Goal: Task Accomplishment & Management: Manage account settings

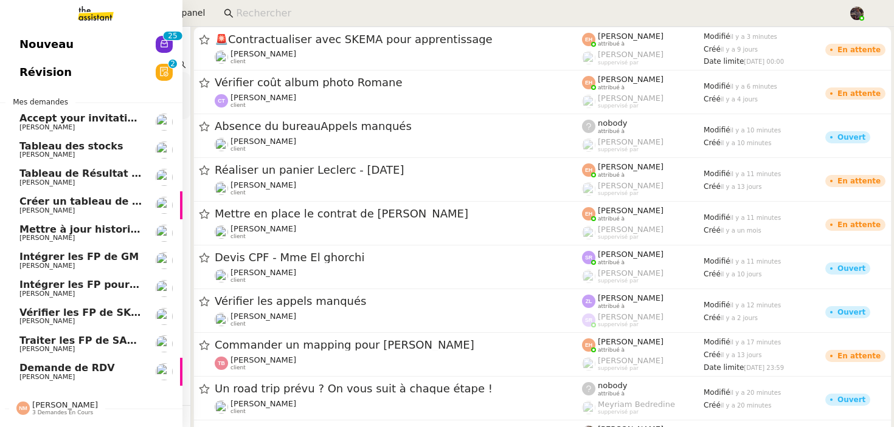
click at [55, 50] on span "Nouveau" at bounding box center [46, 44] width 54 height 18
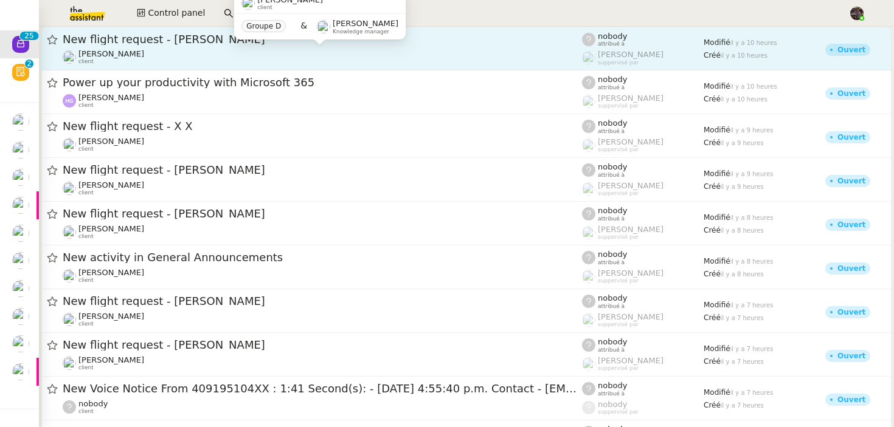
click at [144, 60] on div "Louis Frei client" at bounding box center [322, 57] width 519 height 16
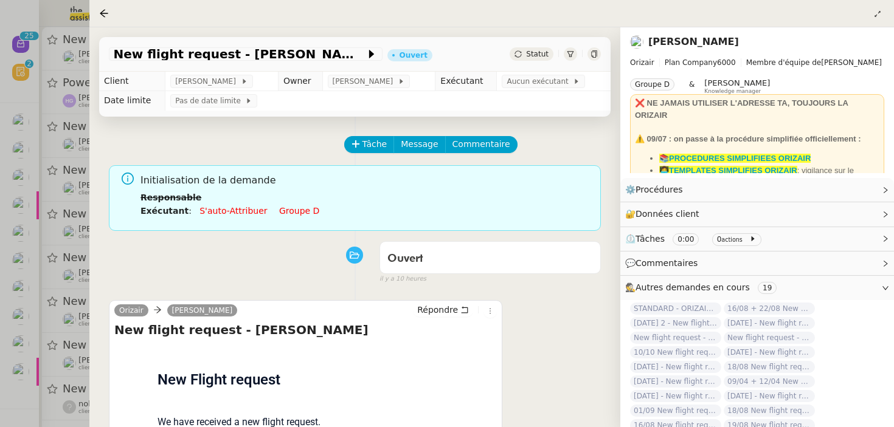
click at [75, 274] on div at bounding box center [447, 213] width 894 height 427
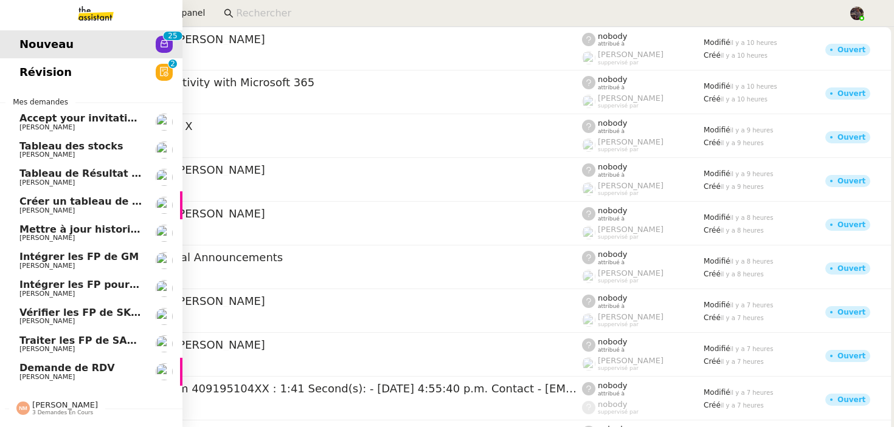
click at [41, 367] on span "Demande de RDV" at bounding box center [66, 368] width 95 height 12
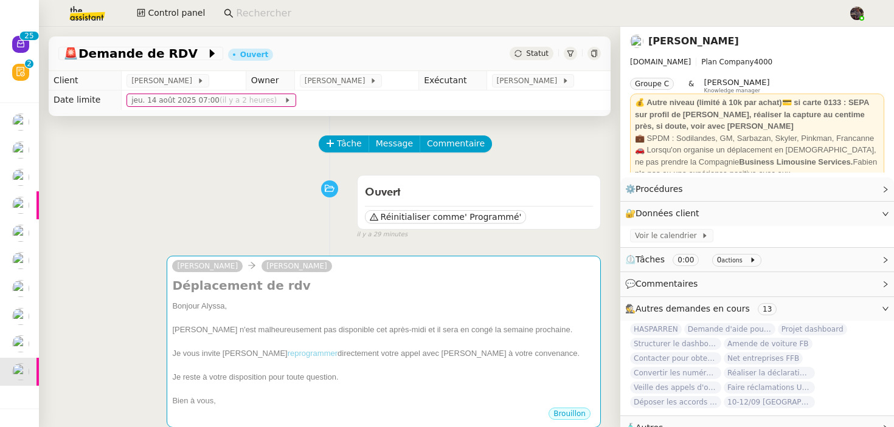
click at [81, 274] on div "camille Alyssa Dumeunier Déplacement de rdv Bonjour Alyssa, Bertrand n'est malh…" at bounding box center [329, 341] width 542 height 193
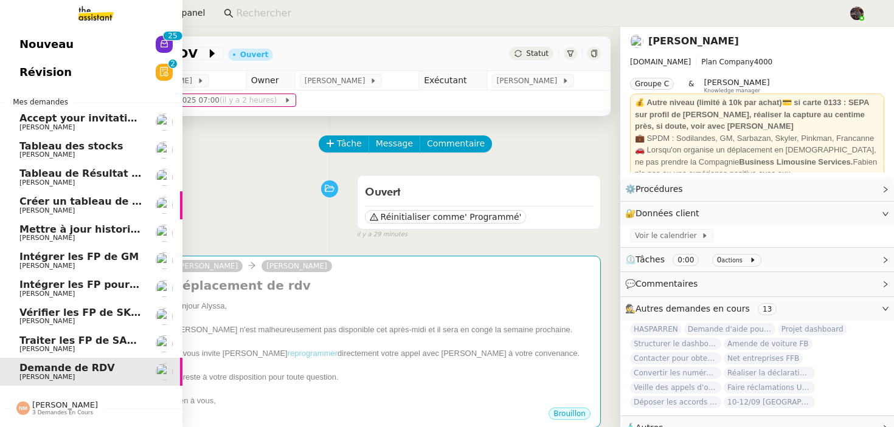
click at [70, 350] on span "[PERSON_NAME]" at bounding box center [80, 349] width 123 height 7
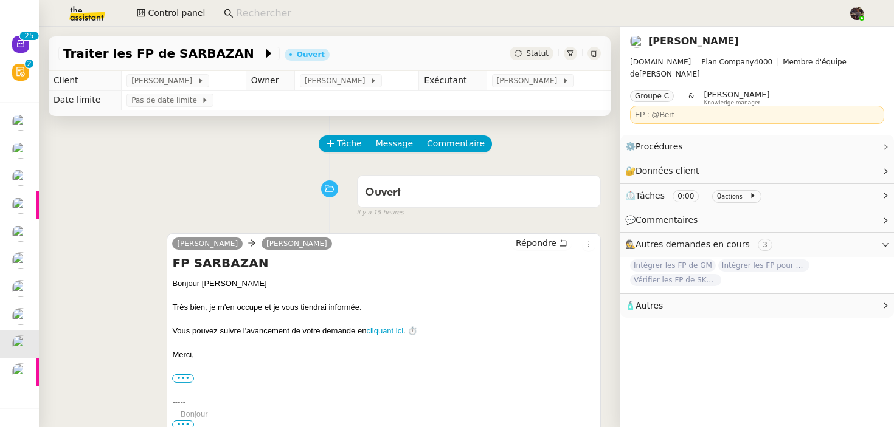
scroll to position [297, 0]
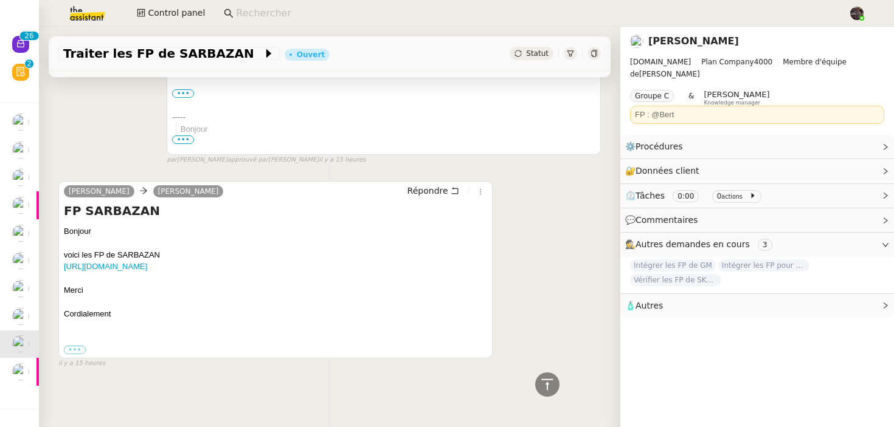
click at [88, 156] on div "Tâche Message Commentaire Veuillez patienter une erreur s'est produite 👌👌👌 mess…" at bounding box center [329, 110] width 581 height 558
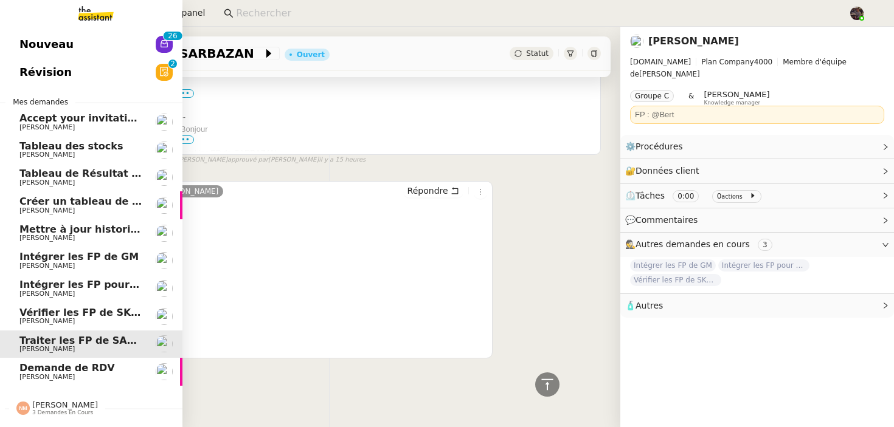
click at [97, 41] on link "Nouveau 0 1 2 3 4 5 6 7 8 9 0 1 2 3 4 5 6 7 8 9" at bounding box center [91, 44] width 182 height 28
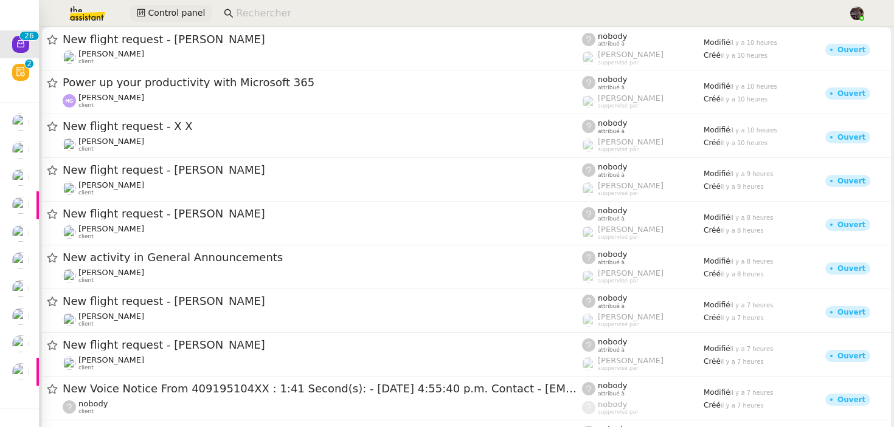
click at [195, 10] on span "Control panel" at bounding box center [176, 13] width 57 height 14
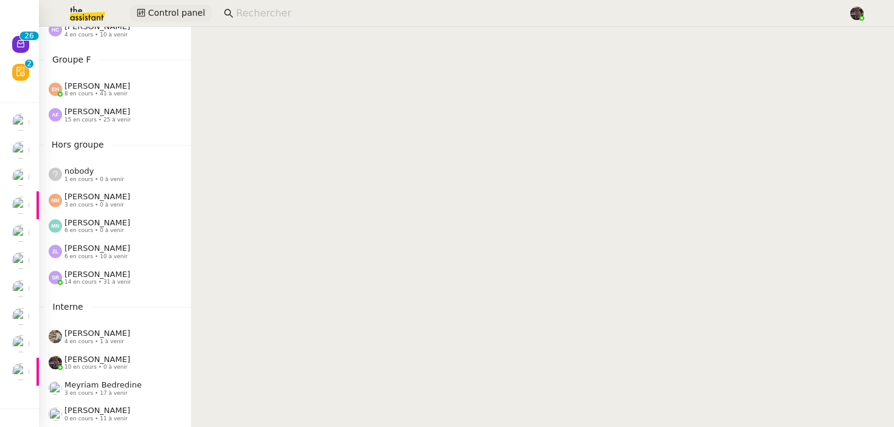
scroll to position [564, 0]
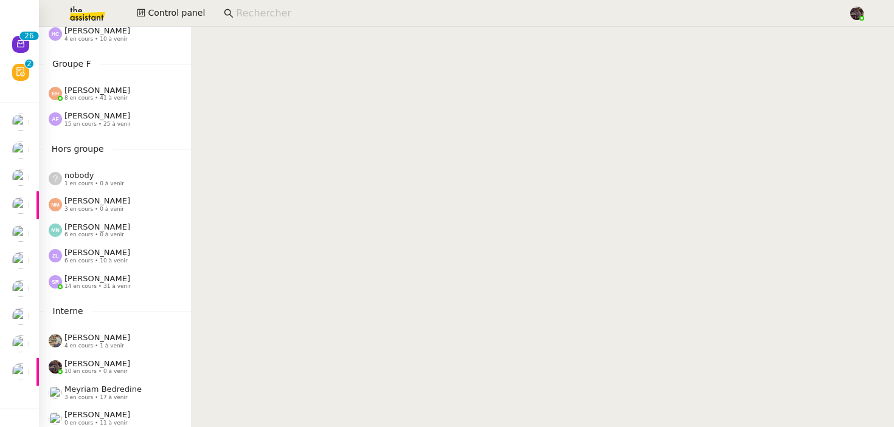
click at [148, 295] on nz-sider "Control Panel Groupe A Emelyne Foussier 0 en cours • 6 à venir Pauline Ribas 19…" at bounding box center [115, 227] width 152 height 401
click at [131, 287] on div "Stéphanie Rakotosalama 14 en cours • 31 à venir" at bounding box center [97, 282] width 66 height 16
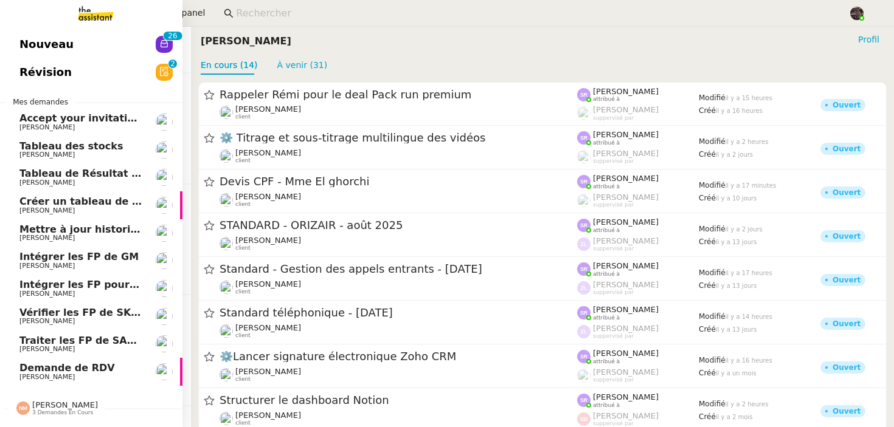
click at [76, 40] on link "Nouveau 0 1 2 3 4 5 6 7 8 9 0 1 2 3 4 5 6 7 8 9" at bounding box center [91, 44] width 182 height 28
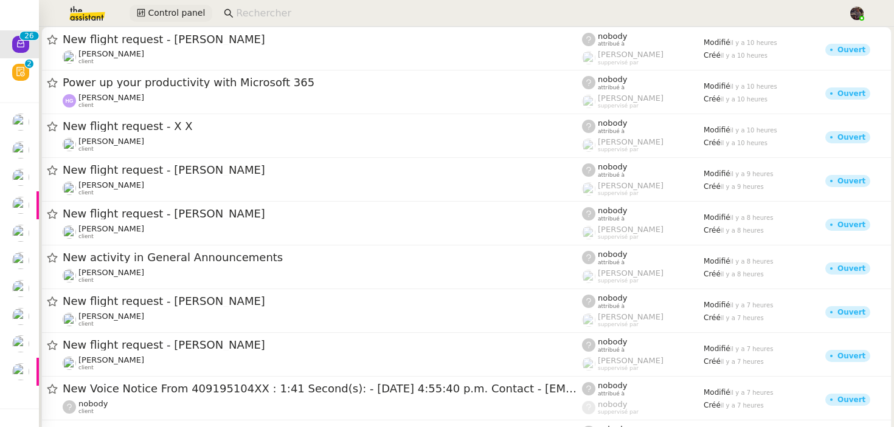
click at [157, 5] on button "Control panel" at bounding box center [171, 13] width 83 height 17
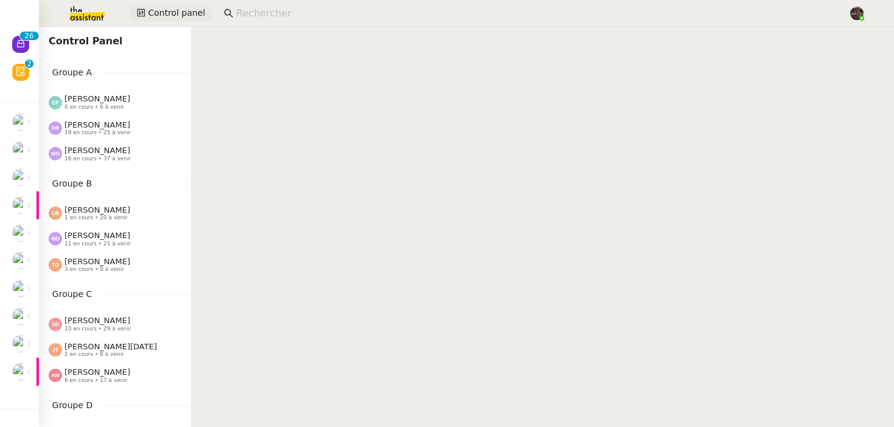
scroll to position [568, 0]
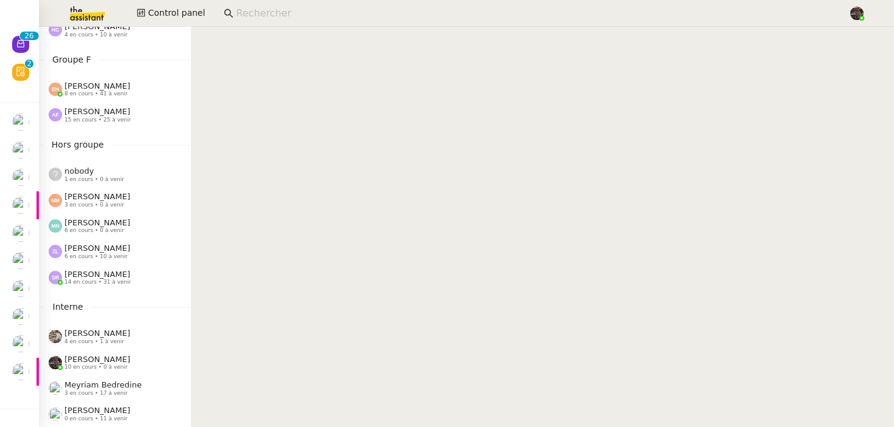
click at [130, 274] on span "Stéphanie Rakotosalama" at bounding box center [97, 274] width 66 height 9
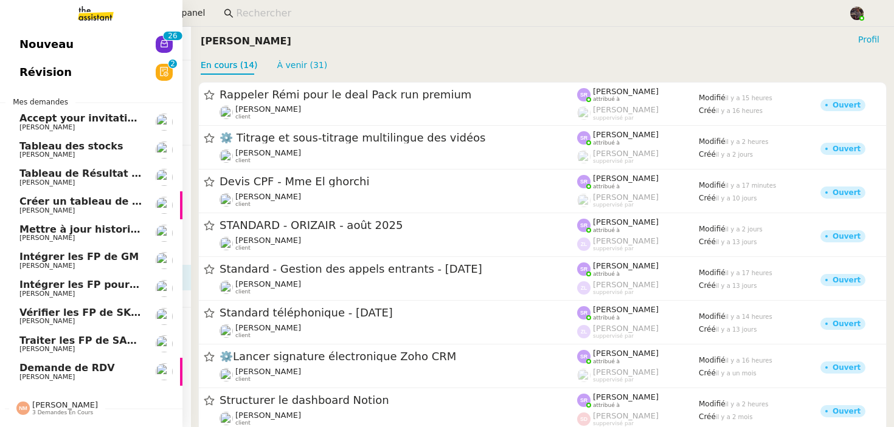
click at [33, 40] on span "Nouveau" at bounding box center [46, 44] width 54 height 18
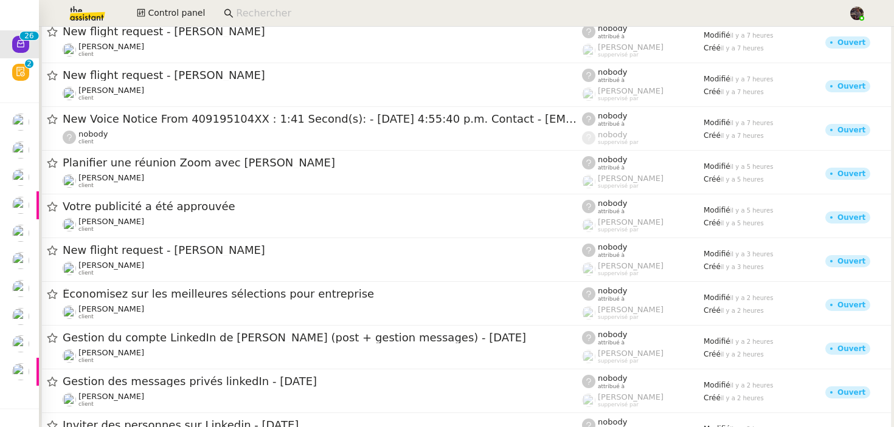
scroll to position [258, 0]
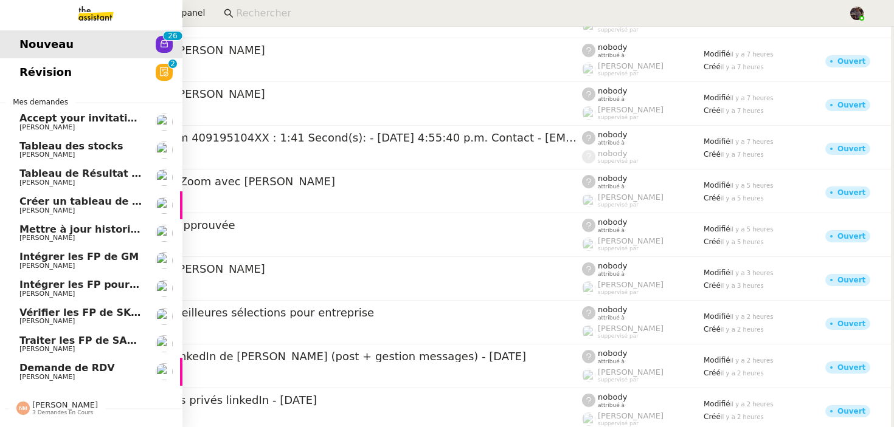
click at [55, 330] on link "Vérifier les FP de [PERSON_NAME]" at bounding box center [91, 317] width 182 height 28
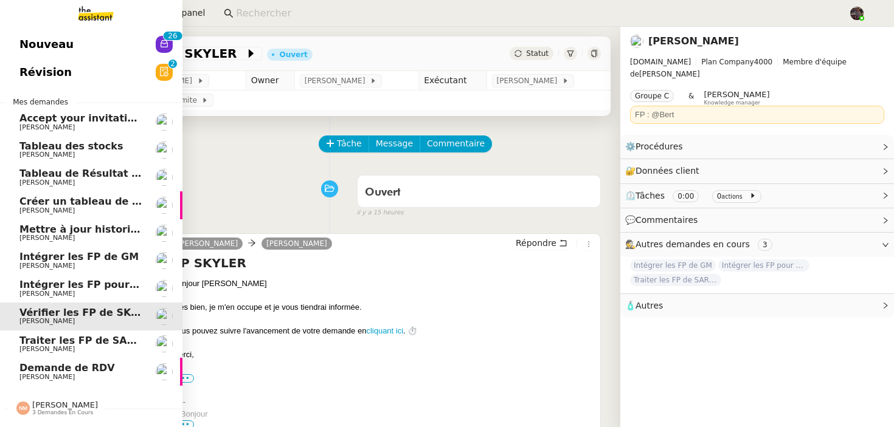
click at [99, 345] on span "Traiter les FP de SARBAZAN" at bounding box center [95, 341] width 153 height 12
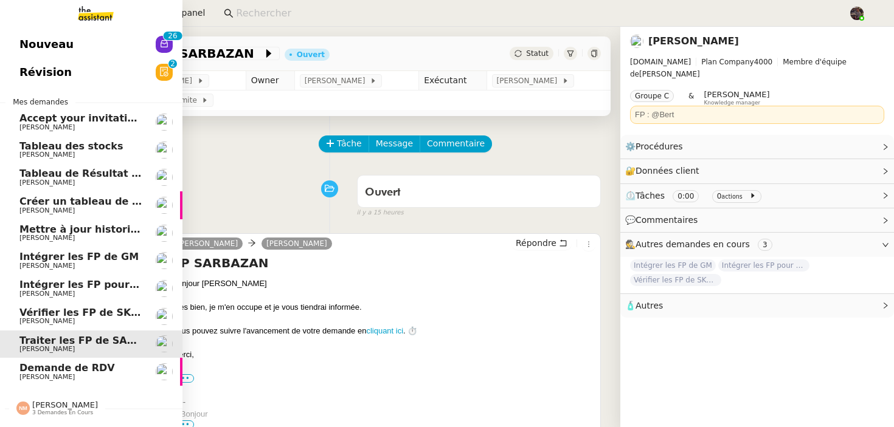
click at [90, 368] on span "Demande de RDV" at bounding box center [66, 368] width 95 height 12
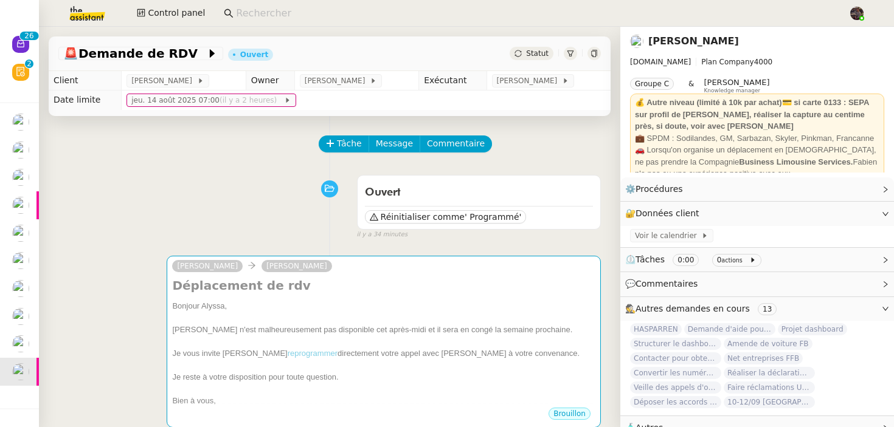
click at [156, 91] on td "jeu. 14 août 2025 07:00 (il y a 2 heures)" at bounding box center [366, 100] width 489 height 19
click at [164, 74] on td "[PERSON_NAME]" at bounding box center [184, 80] width 125 height 19
click at [161, 81] on span "[PERSON_NAME]" at bounding box center [163, 81] width 65 height 12
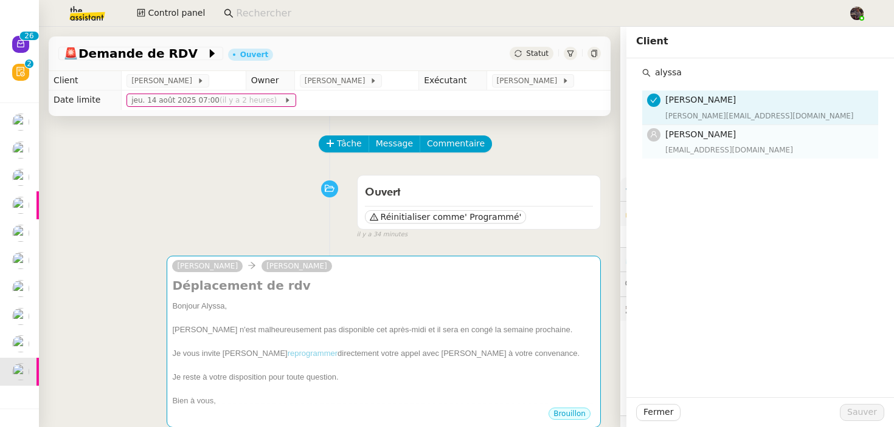
type input "alyssa"
click at [749, 140] on h4 "Alyssa Dumeunier" at bounding box center [768, 135] width 206 height 14
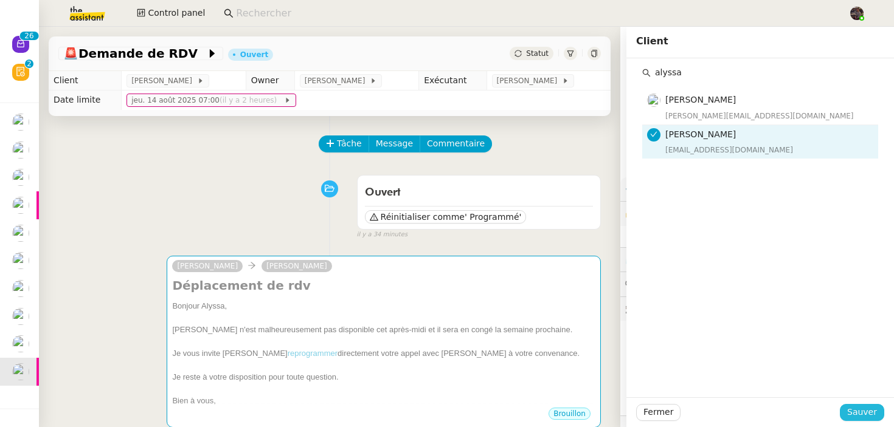
click at [860, 420] on span "Sauver" at bounding box center [862, 413] width 30 height 14
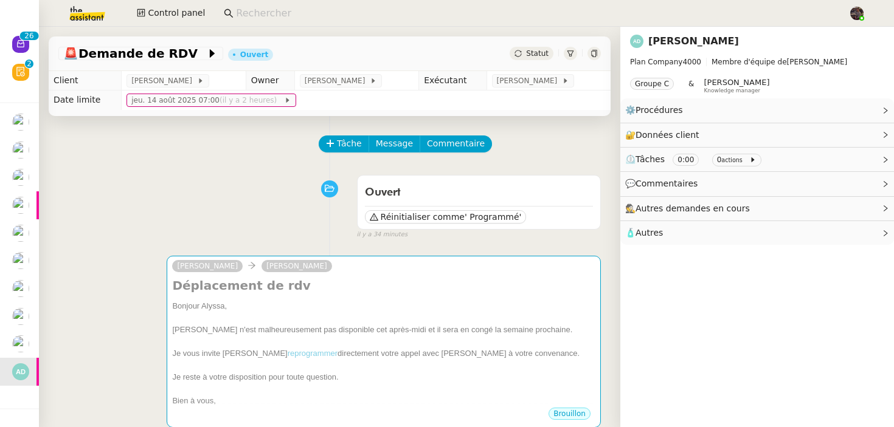
click at [222, 146] on div "Tâche Message Commentaire" at bounding box center [329, 150] width 542 height 29
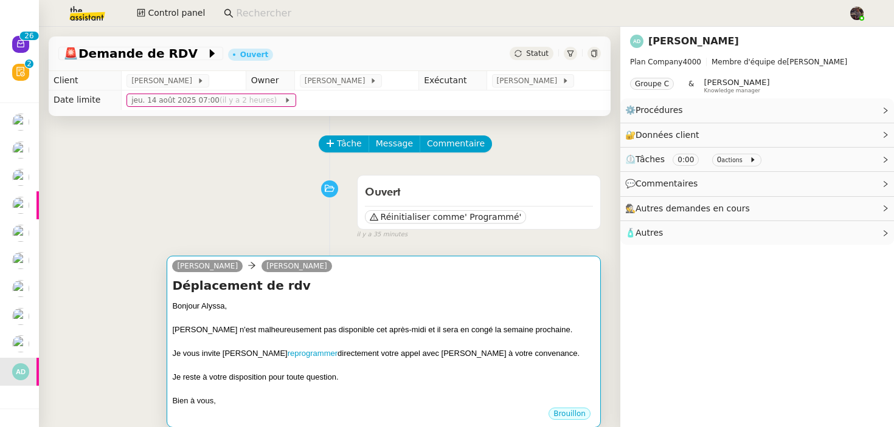
click at [407, 378] on div "Je reste à votre disposition pour toute question." at bounding box center [383, 378] width 423 height 12
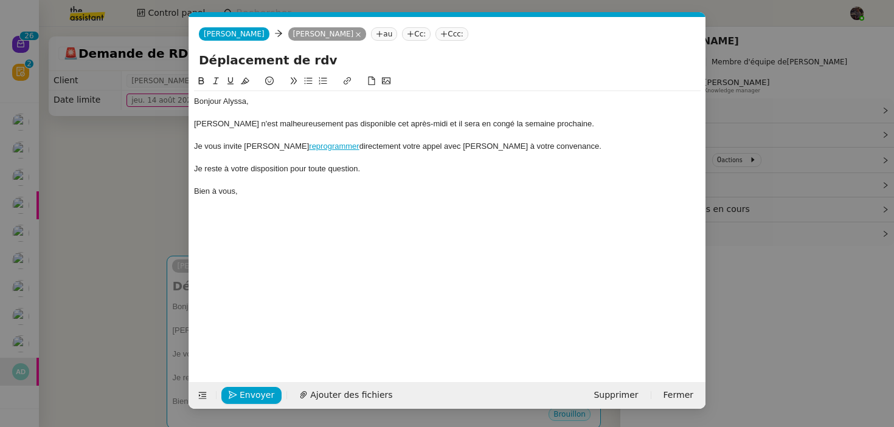
scroll to position [0, 26]
click at [257, 396] on span "Envoyer" at bounding box center [257, 396] width 35 height 14
click at [257, 396] on span "Confirmer l'envoi" at bounding box center [276, 396] width 73 height 14
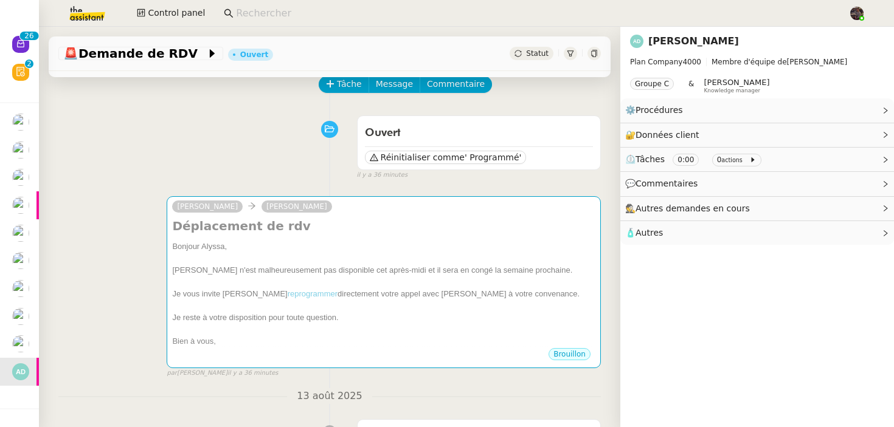
scroll to position [22, 0]
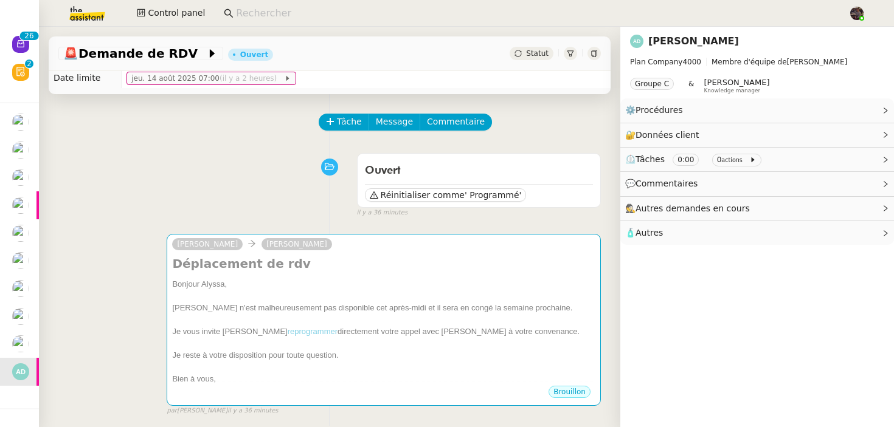
click at [221, 178] on div "Ouvert Réinitialiser comme ' Programmé' false il y a 36 minutes" at bounding box center [329, 183] width 542 height 71
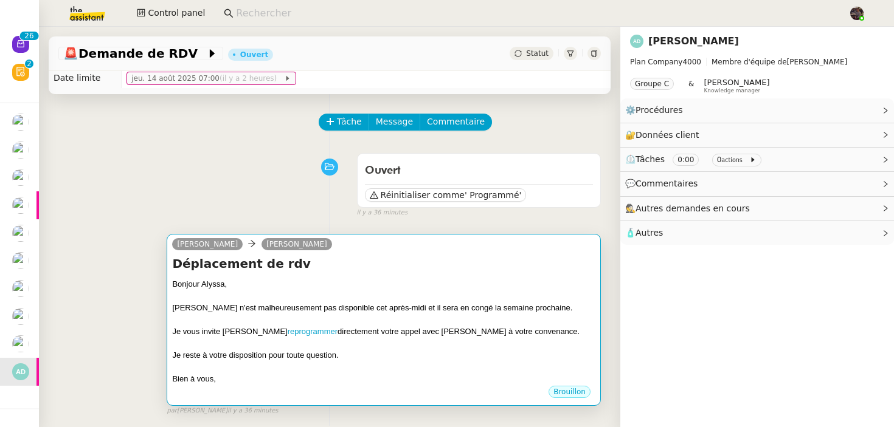
click at [192, 317] on div at bounding box center [383, 320] width 423 height 12
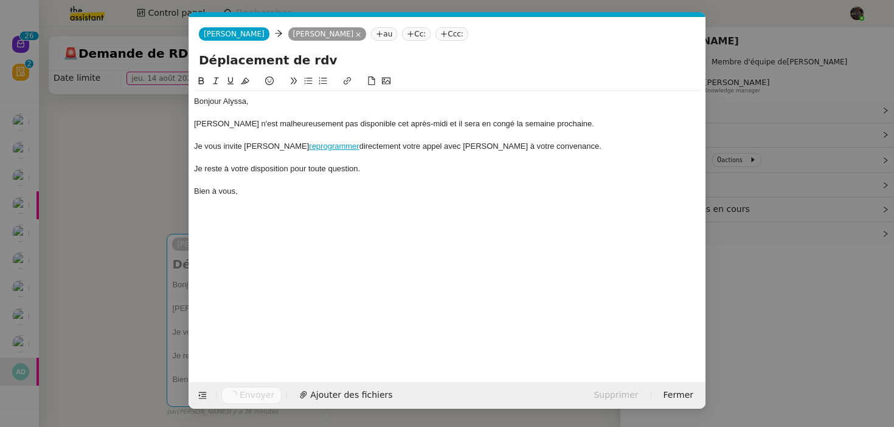
scroll to position [0, 26]
click at [130, 298] on nz-modal-container "Service TA - VOYAGE - PROPOSITION GLOBALE A utiliser dans le cadre de propositi…" at bounding box center [447, 213] width 894 height 427
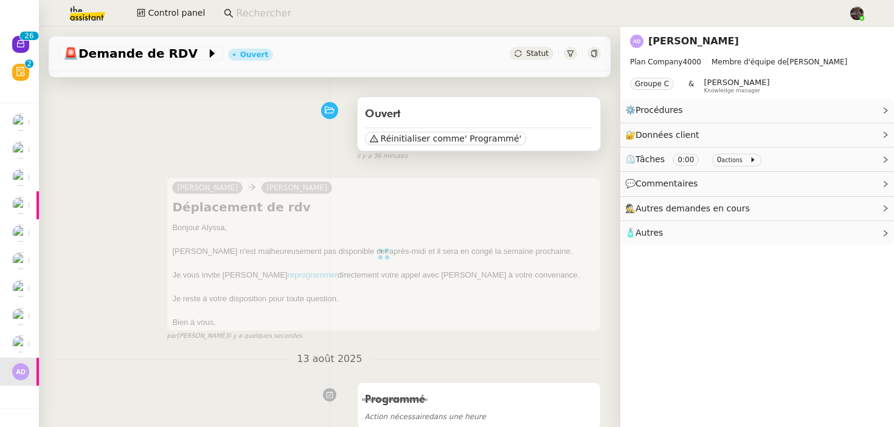
scroll to position [0, 0]
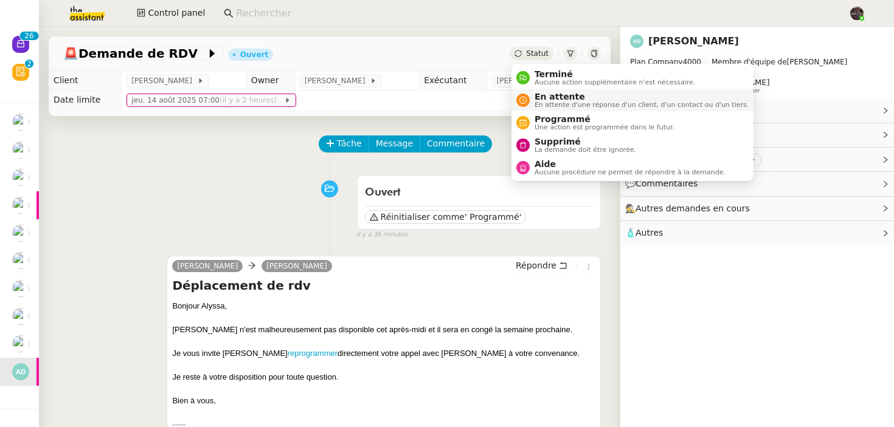
click at [542, 97] on span "En attente" at bounding box center [641, 97] width 214 height 10
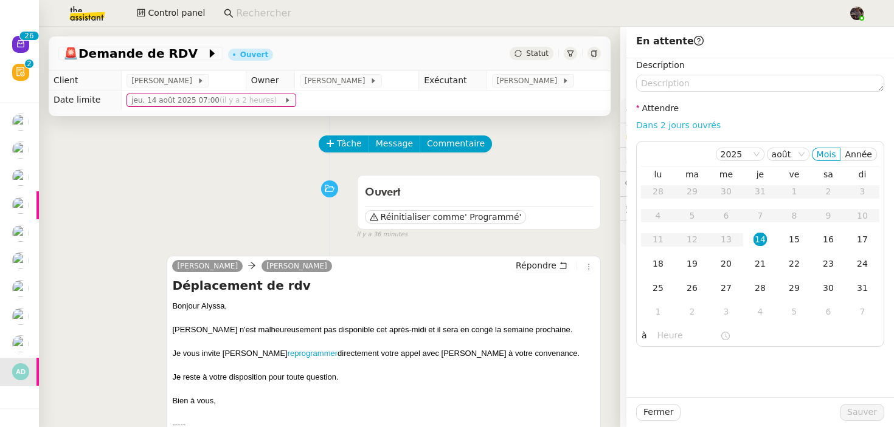
click at [696, 123] on link "Dans 2 jours ouvrés" at bounding box center [678, 125] width 85 height 10
type input "07:00"
click at [854, 404] on button "Sauver" at bounding box center [862, 412] width 44 height 17
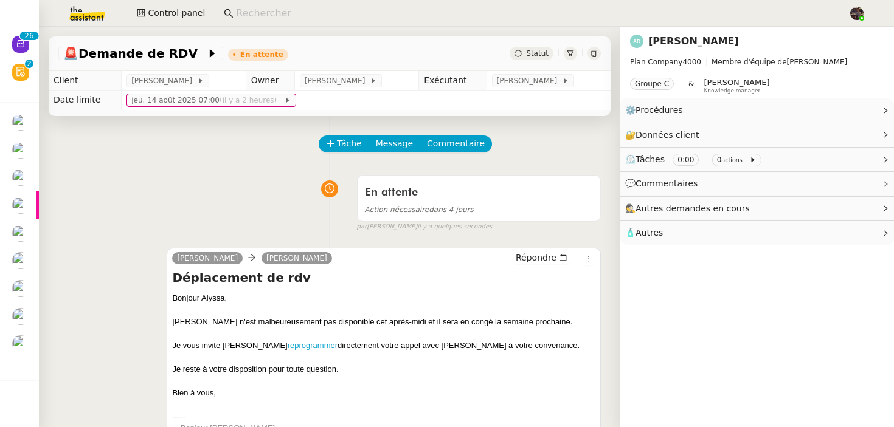
click at [213, 197] on div "En attente Action nécessaire dans 4 jours false par Bert C. il y a quelques sec…" at bounding box center [329, 201] width 542 height 63
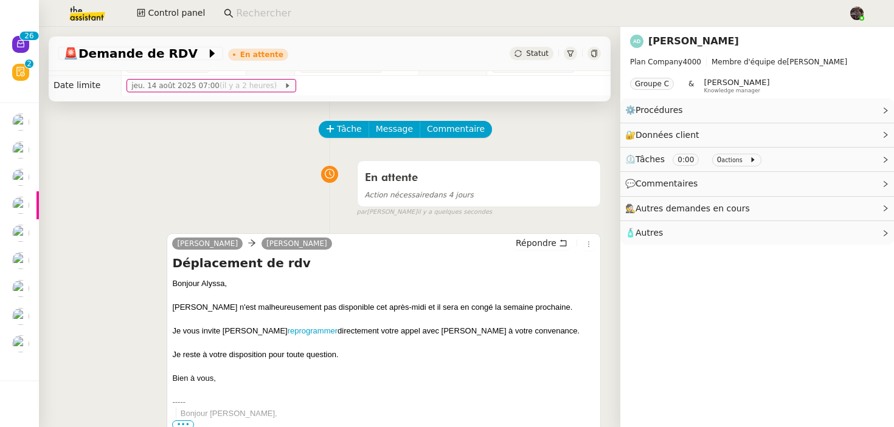
scroll to position [60, 0]
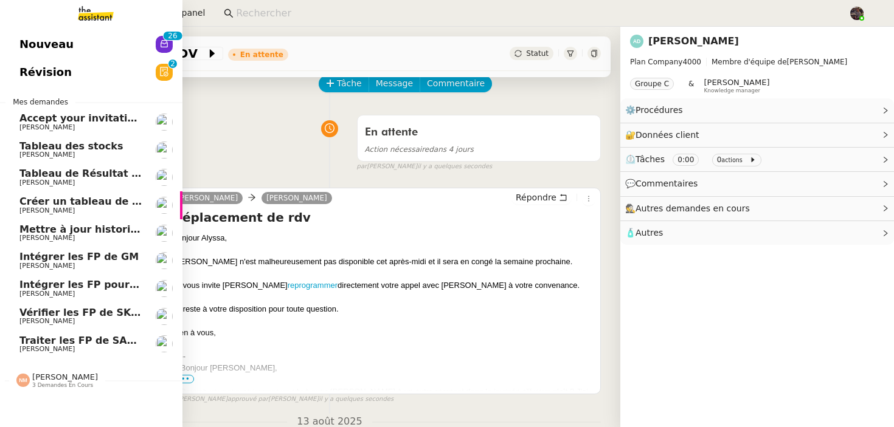
click at [78, 350] on span "Camille Cazade" at bounding box center [80, 349] width 123 height 7
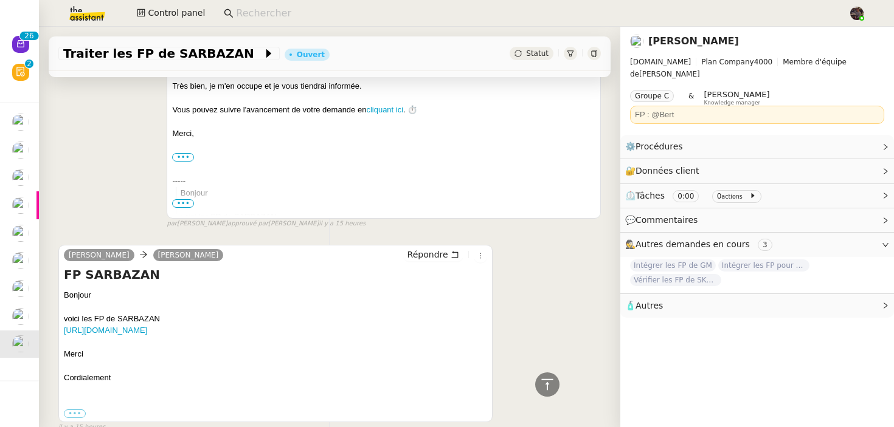
scroll to position [55, 0]
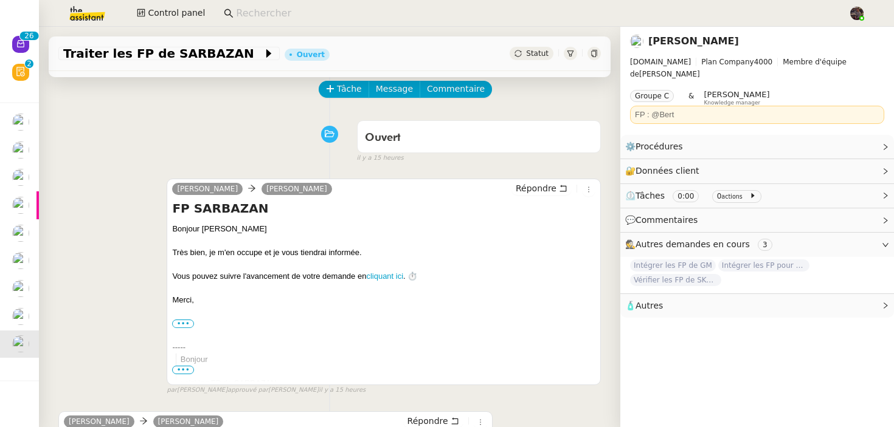
click at [169, 26] on div "Control panel" at bounding box center [446, 13] width 833 height 27
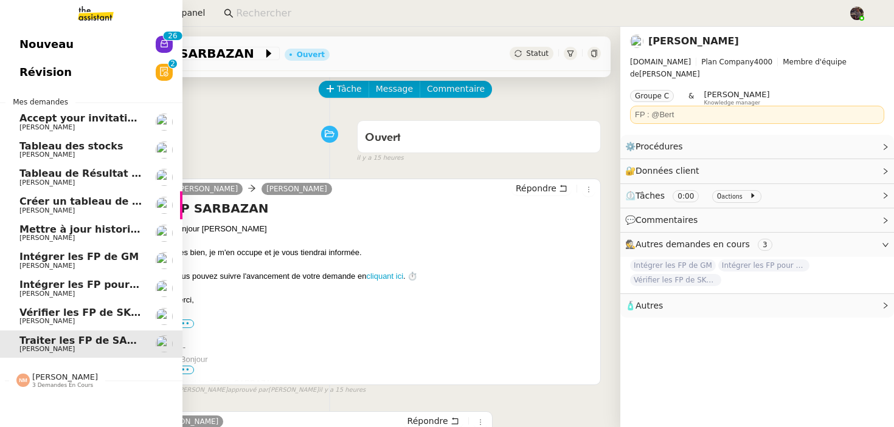
click at [34, 49] on span "Nouveau" at bounding box center [46, 44] width 54 height 18
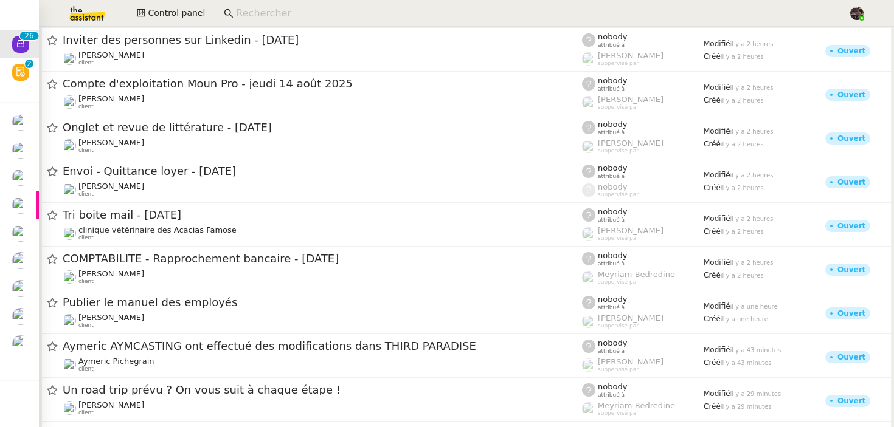
scroll to position [801, 0]
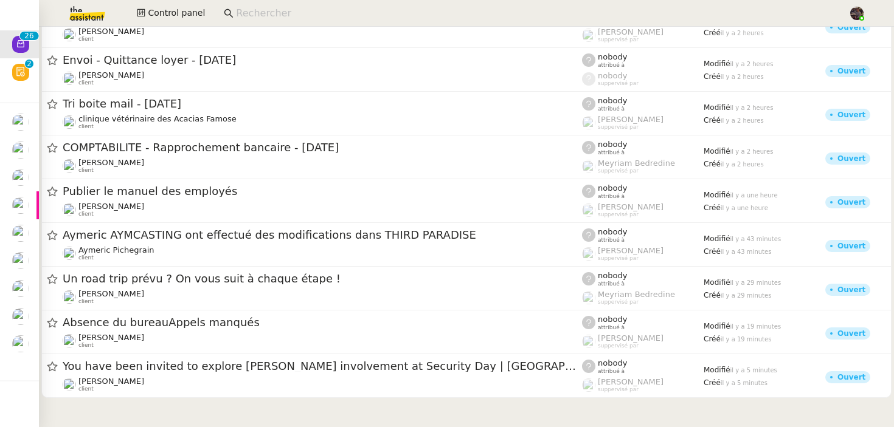
click at [177, 24] on div "Control panel" at bounding box center [446, 13] width 833 height 27
click at [179, 12] on span "Control panel" at bounding box center [176, 13] width 57 height 14
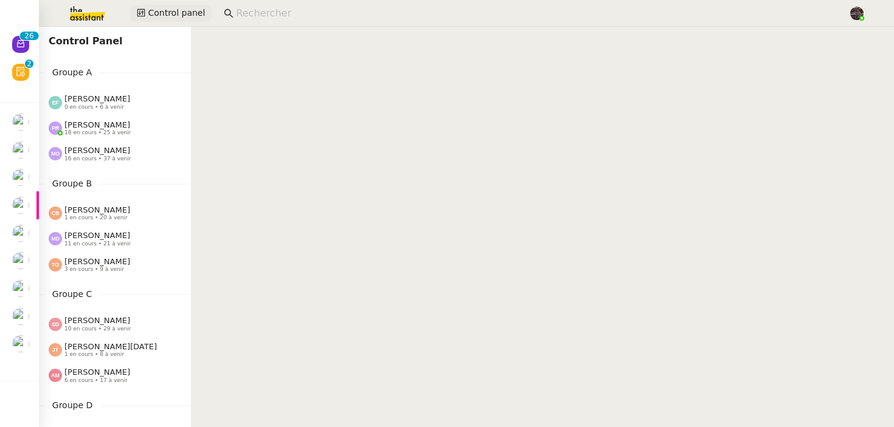
scroll to position [568, 0]
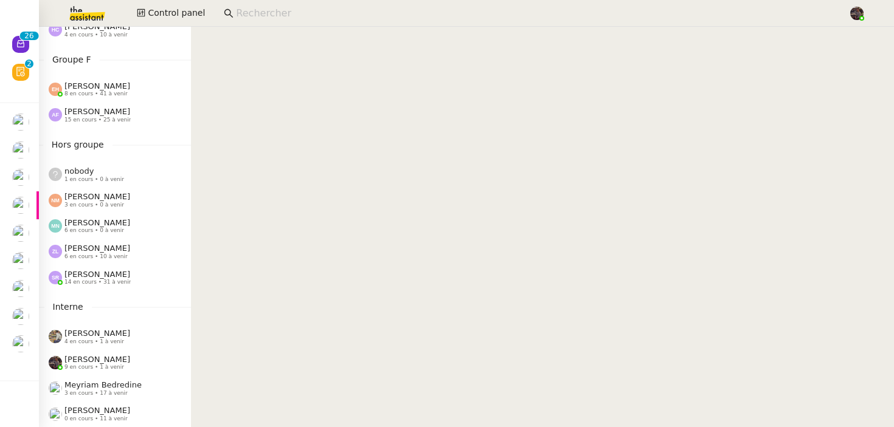
click at [127, 274] on span "Stéphanie Rakotosalama" at bounding box center [97, 274] width 66 height 9
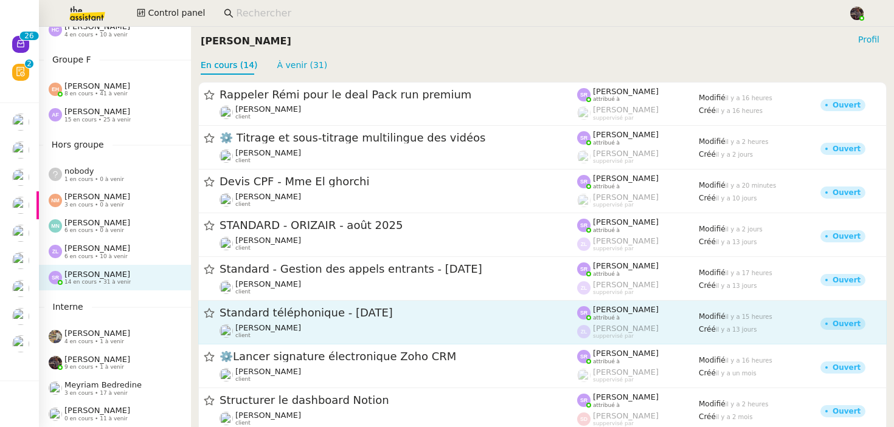
scroll to position [294, 0]
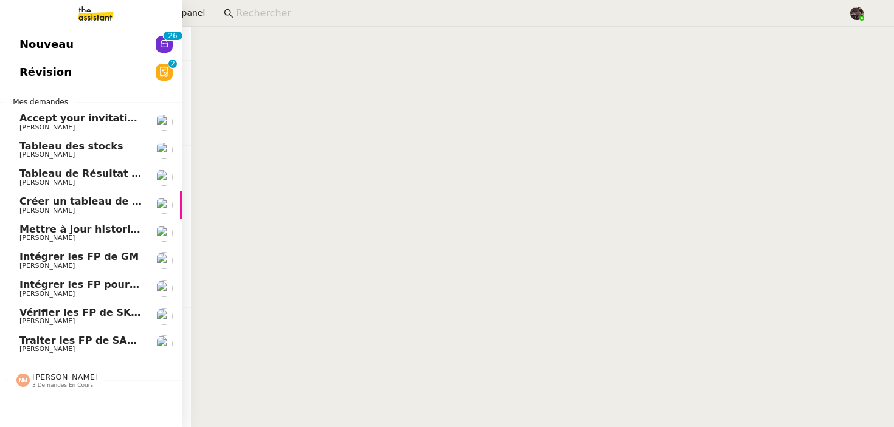
click at [30, 32] on link "Nouveau 0 1 2 3 4 5 6 7 8 9 0 1 2 3 4 5 6 7 8 9" at bounding box center [91, 44] width 182 height 28
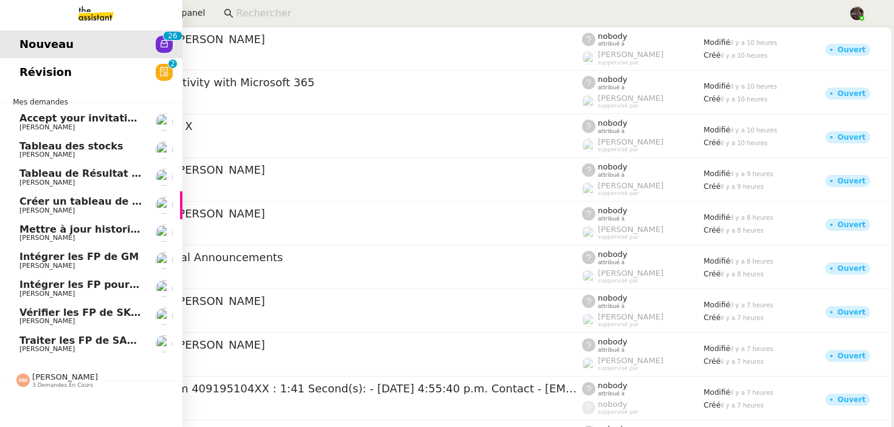
click at [96, 74] on link "Révision 0 1 2 3 4 5 6 7 8 9" at bounding box center [91, 72] width 182 height 28
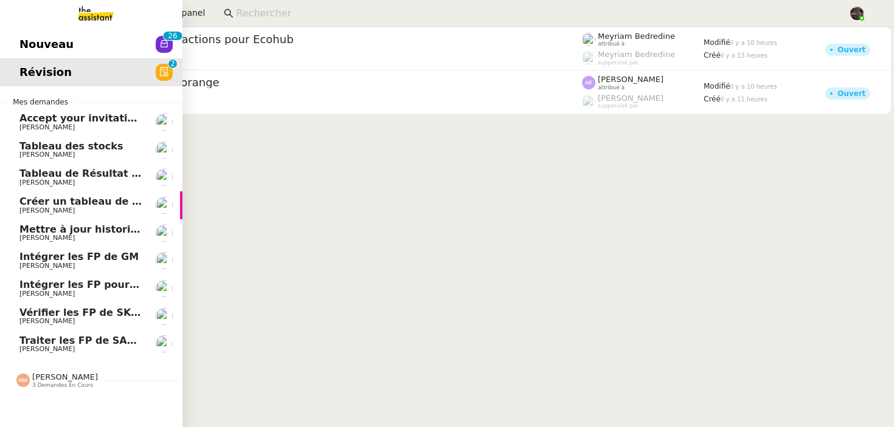
click at [127, 48] on link "Nouveau 0 1 2 3 4 5 6 7 8 9 0 1 2 3 4 5 6 7 8 9" at bounding box center [91, 44] width 182 height 28
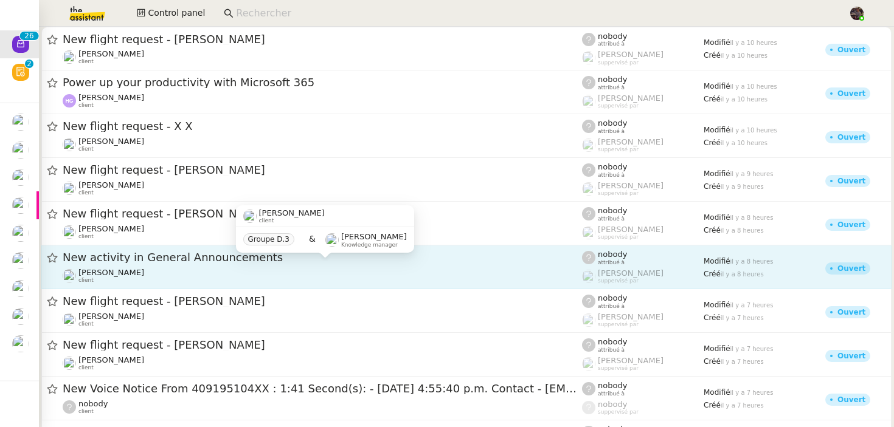
scroll to position [801, 0]
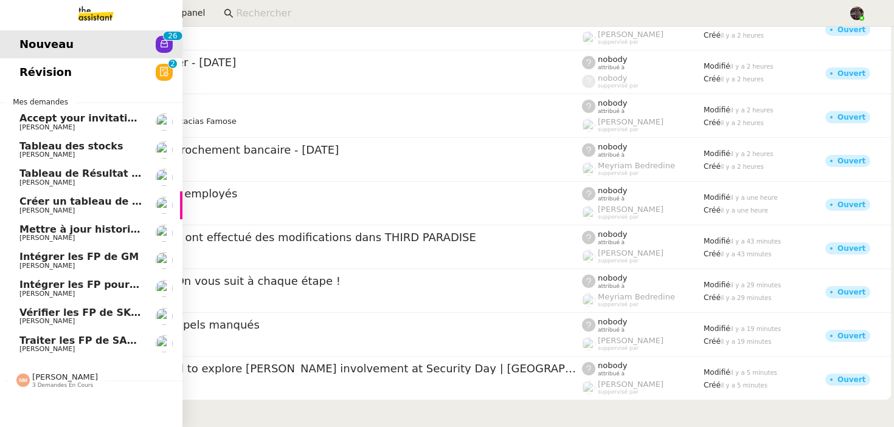
click at [5, 326] on link "Vérifier les FP de SKYLER Camille Cazade" at bounding box center [91, 317] width 182 height 28
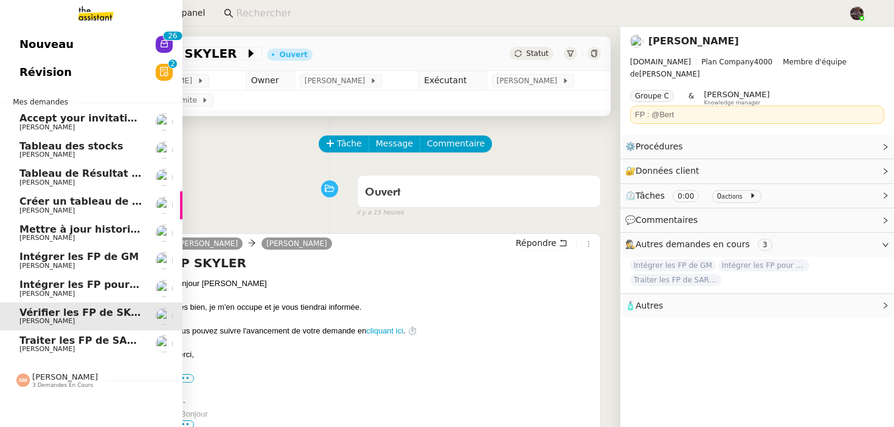
click at [50, 280] on span "Intégrer les FP pour PINKMAN" at bounding box center [121, 285] width 204 height 12
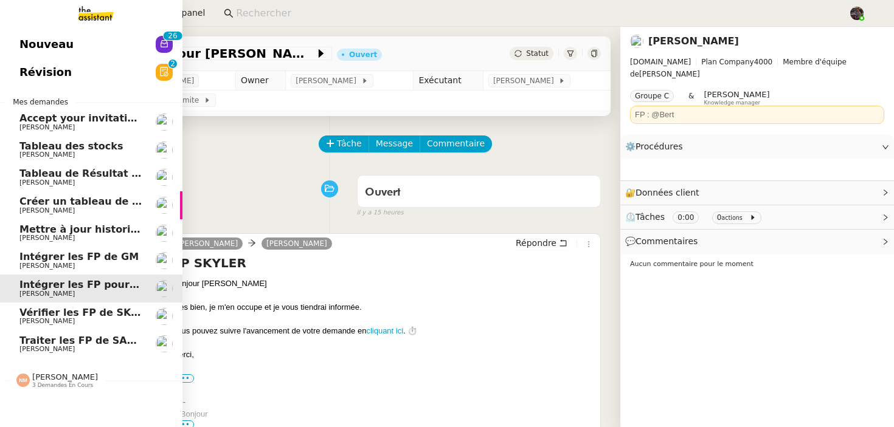
click at [72, 254] on span "Intégrer les FP de GM" at bounding box center [78, 257] width 119 height 12
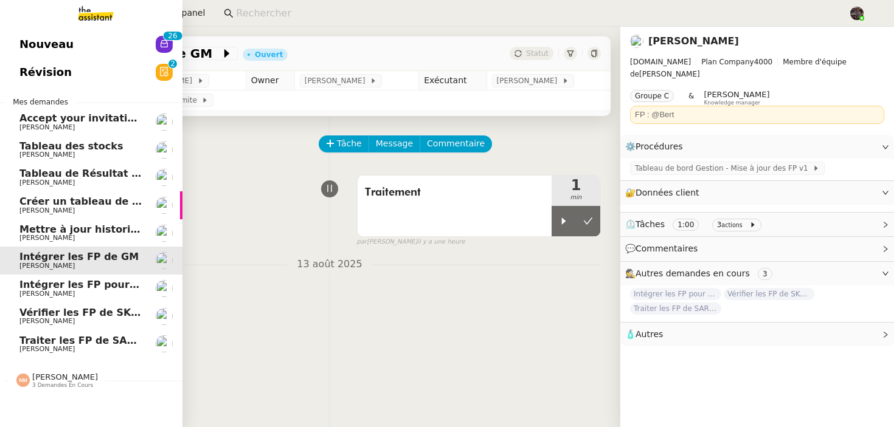
click at [61, 319] on span "Camille Cazade" at bounding box center [46, 321] width 55 height 8
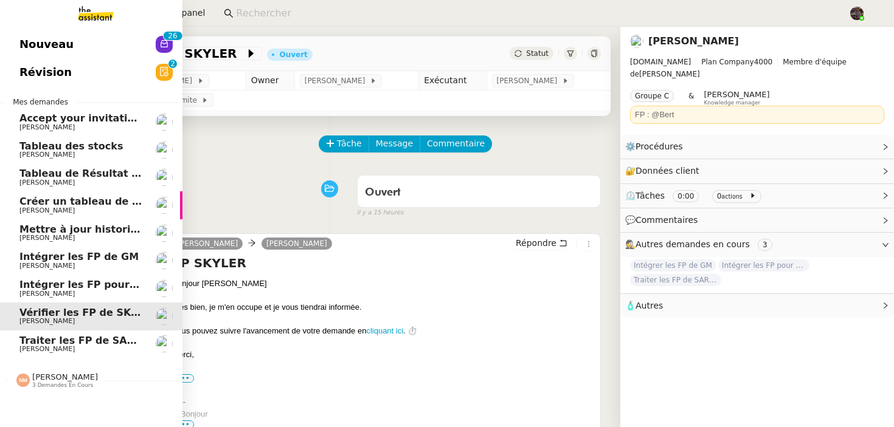
click at [62, 327] on link "Vérifier les FP de SKYLER Camille Cazade" at bounding box center [91, 317] width 182 height 28
click at [63, 340] on span "Traiter les FP de SARBAZAN" at bounding box center [95, 341] width 153 height 12
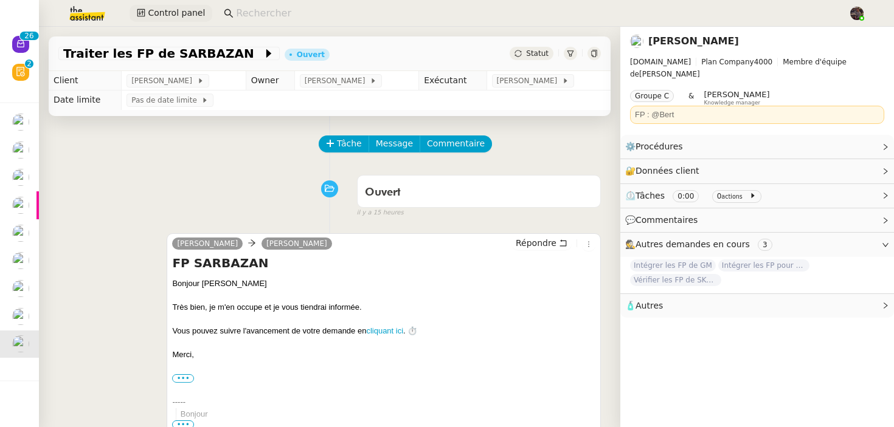
click at [182, 14] on span "Control panel" at bounding box center [176, 13] width 57 height 14
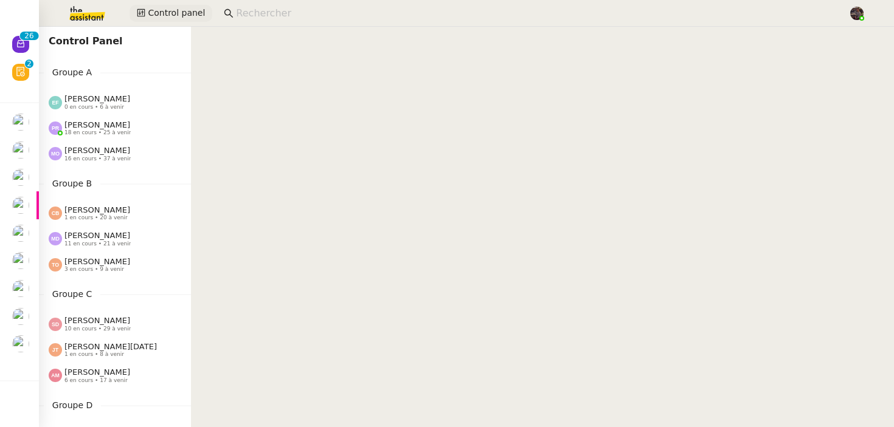
scroll to position [568, 0]
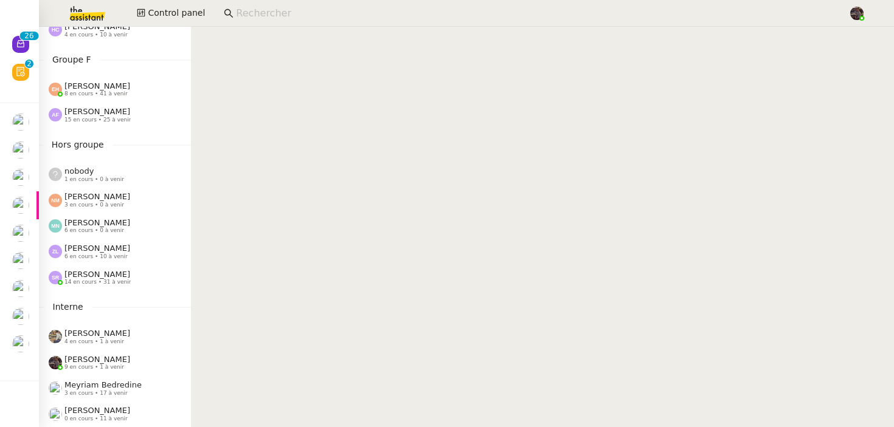
click at [97, 274] on span "Stéphanie Rakotosalama" at bounding box center [97, 274] width 66 height 9
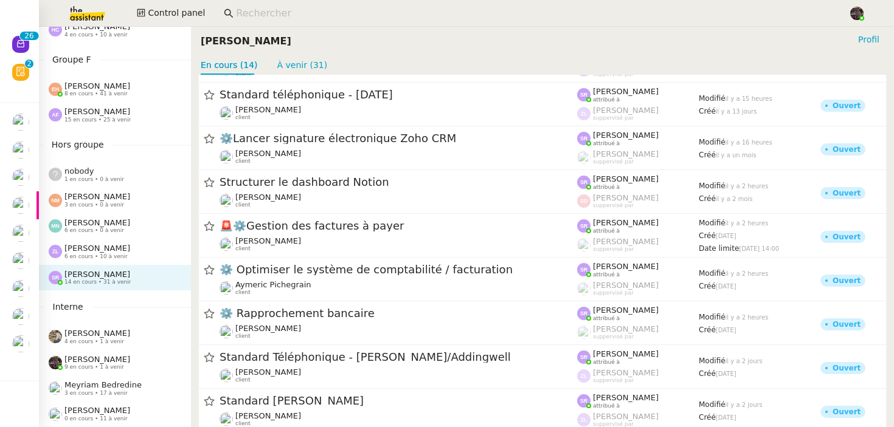
scroll to position [226, 0]
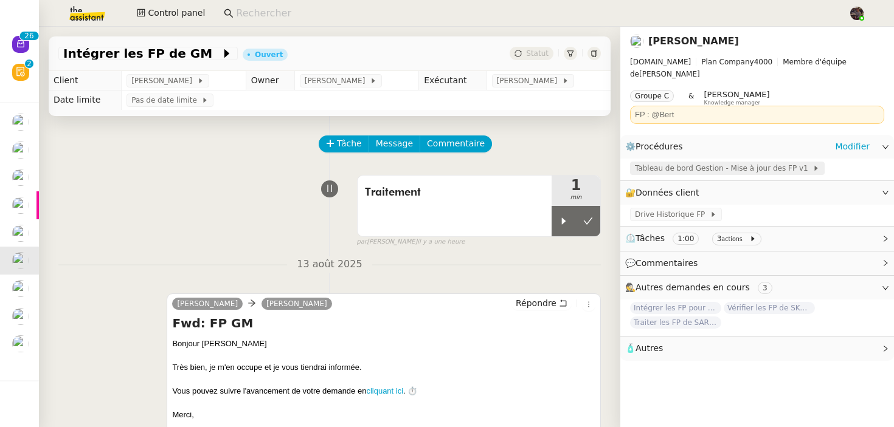
click at [722, 162] on span "Tableau de bord Gestion - Mise à jour des FP v1" at bounding box center [724, 168] width 178 height 12
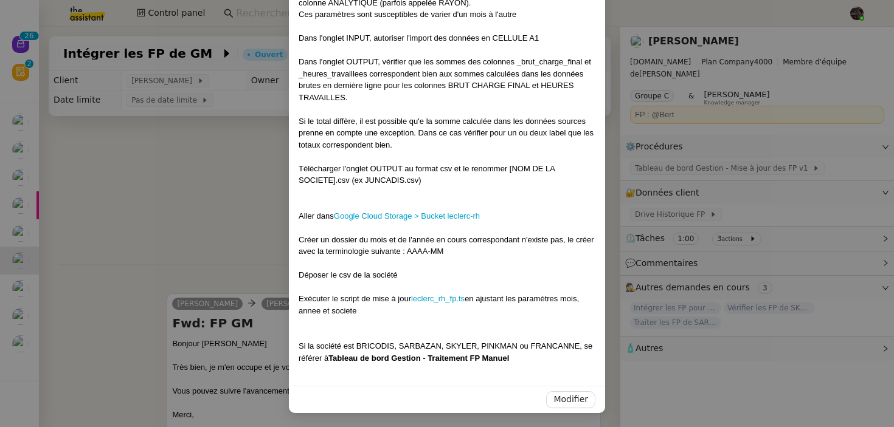
scroll to position [155, 0]
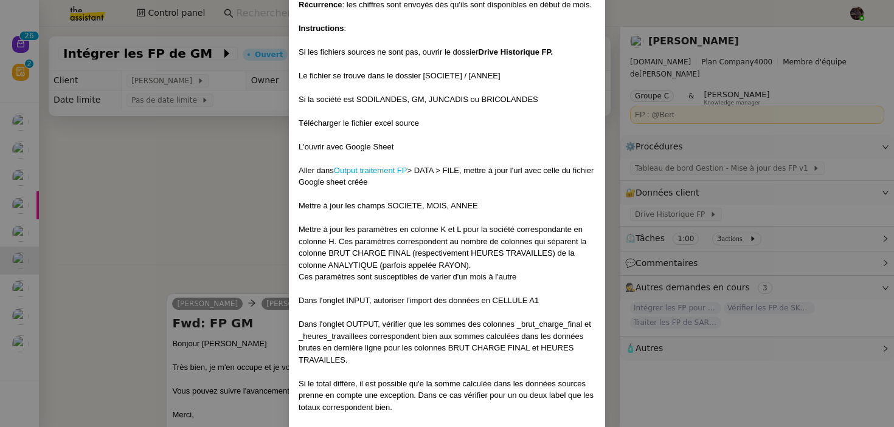
click at [148, 249] on nz-modal-container "-- Contexte : les RH envoient chaque mois les FP des différentes sociétés. Ces …" at bounding box center [447, 213] width 894 height 427
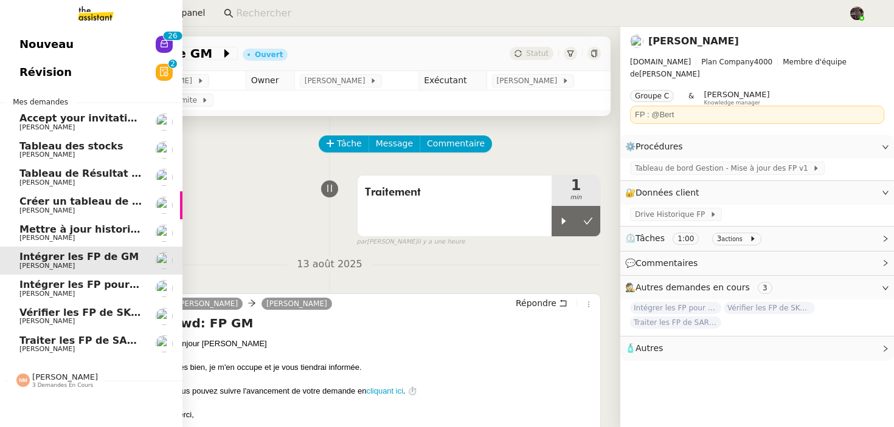
click at [33, 348] on span "Camille Cazade" at bounding box center [46, 349] width 55 height 8
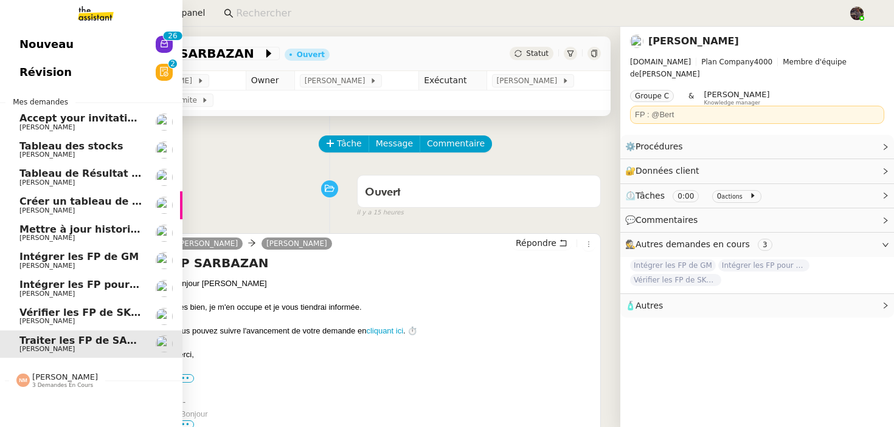
click at [29, 38] on span "Nouveau" at bounding box center [46, 44] width 54 height 18
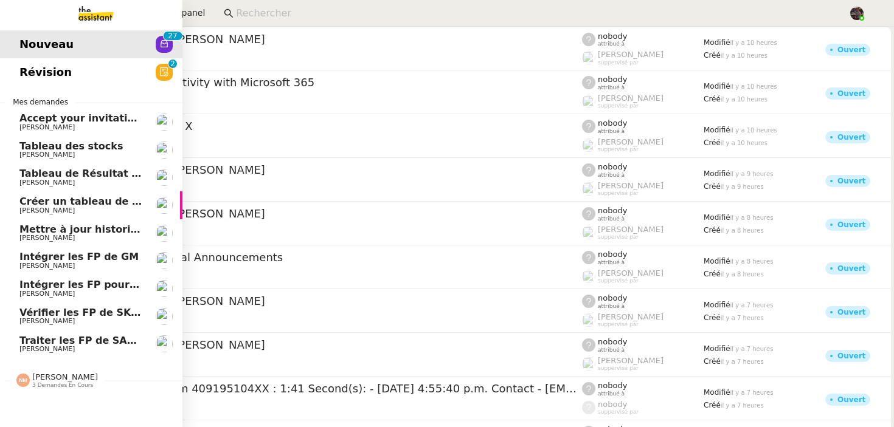
click at [40, 343] on span "Traiter les FP de SARBAZAN" at bounding box center [95, 341] width 153 height 12
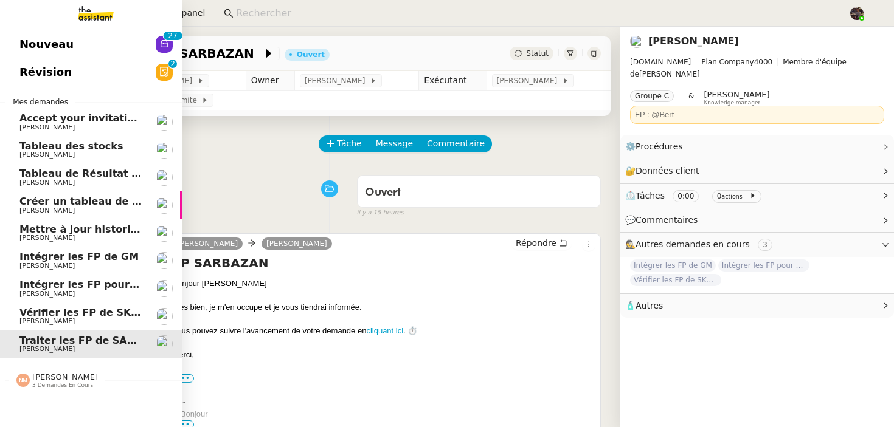
click at [85, 314] on span "Vérifier les FP de SKYLER" at bounding box center [88, 313] width 139 height 12
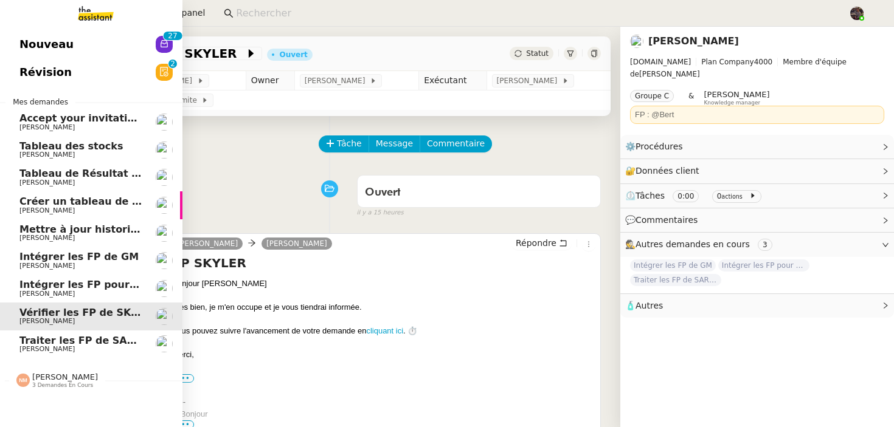
click at [99, 278] on link "Intégrer les FP pour PINKMAN Camille Cazade" at bounding box center [91, 289] width 182 height 28
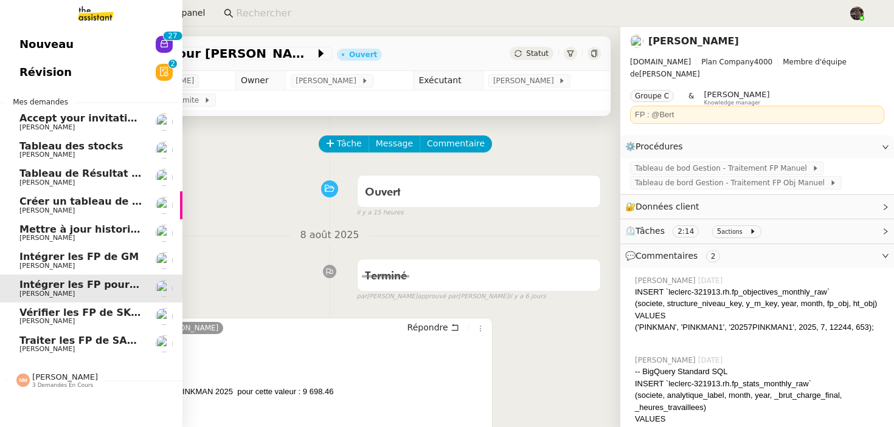
click at [103, 268] on span "Camille Cazade" at bounding box center [80, 266] width 123 height 7
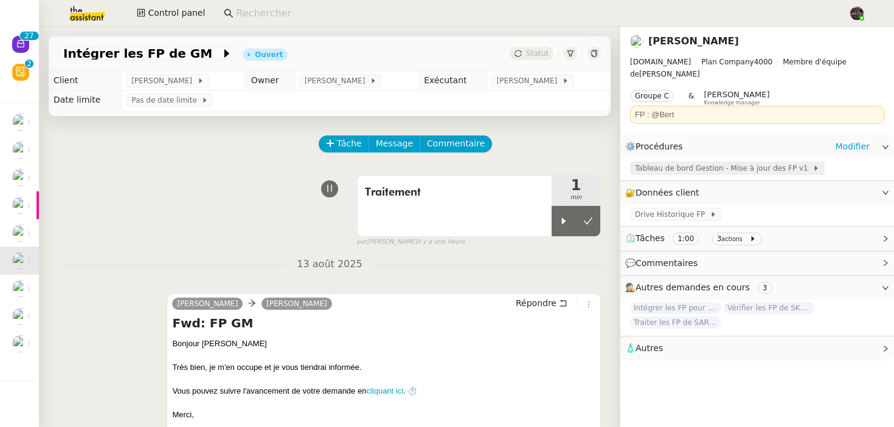
click at [727, 162] on span "Tableau de bord Gestion - Mise à jour des FP v1" at bounding box center [724, 168] width 178 height 12
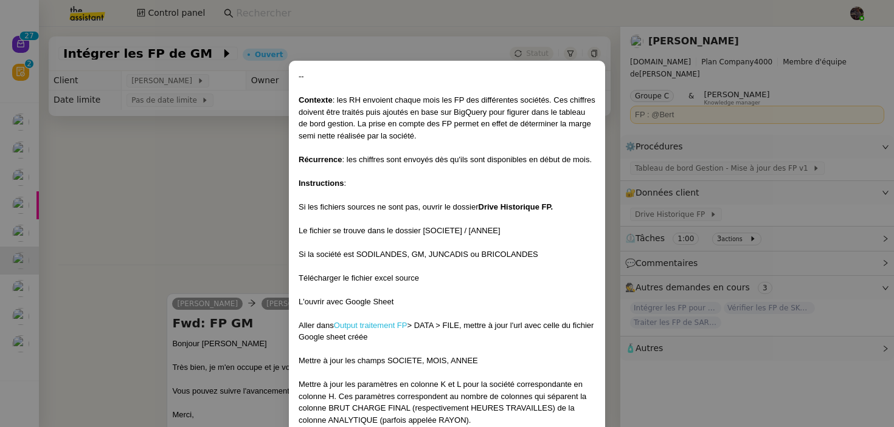
click at [389, 327] on link "Output traitement FP" at bounding box center [371, 325] width 74 height 9
click at [89, 306] on nz-modal-container "-- Contexte : les RH envoient chaque mois les FP des différentes sociétés. Ces …" at bounding box center [447, 213] width 894 height 427
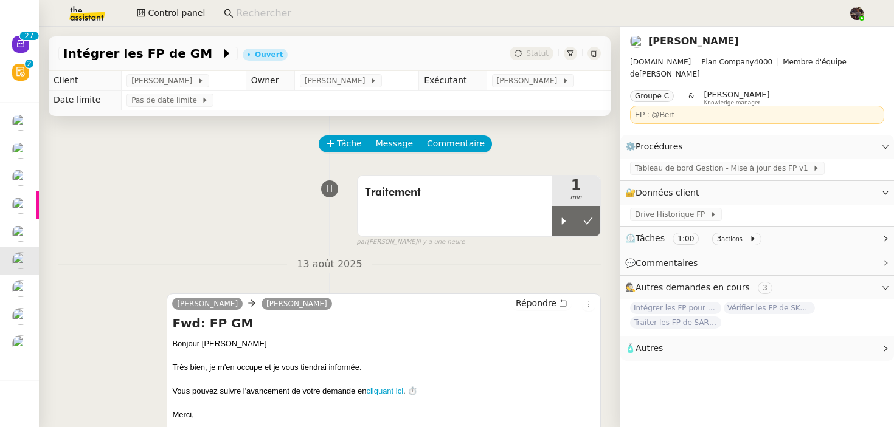
click at [89, 305] on div "camille Camille Cazade Répondre Fwd: FP GM Bonjour Camille Très bien, je m'en o…" at bounding box center [329, 397] width 542 height 228
click at [266, 236] on div "Traitement 1 min false par Bert C. il y a une heure" at bounding box center [329, 209] width 542 height 78
click at [566, 228] on div at bounding box center [564, 221] width 24 height 30
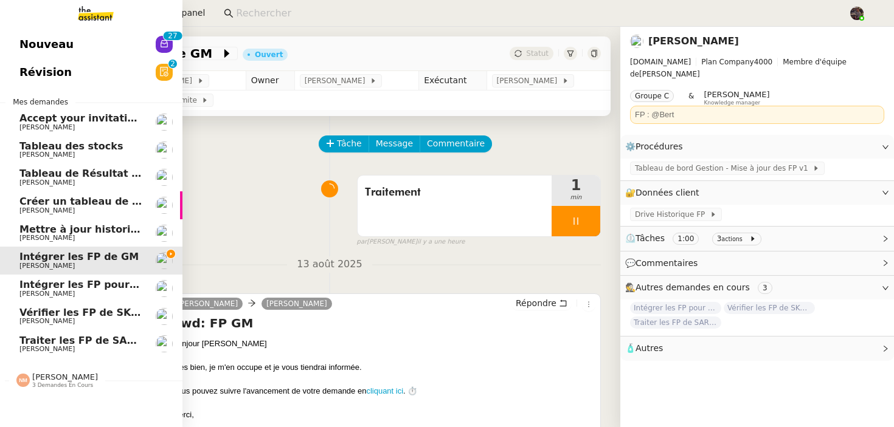
click at [52, 36] on span "Nouveau" at bounding box center [46, 44] width 54 height 18
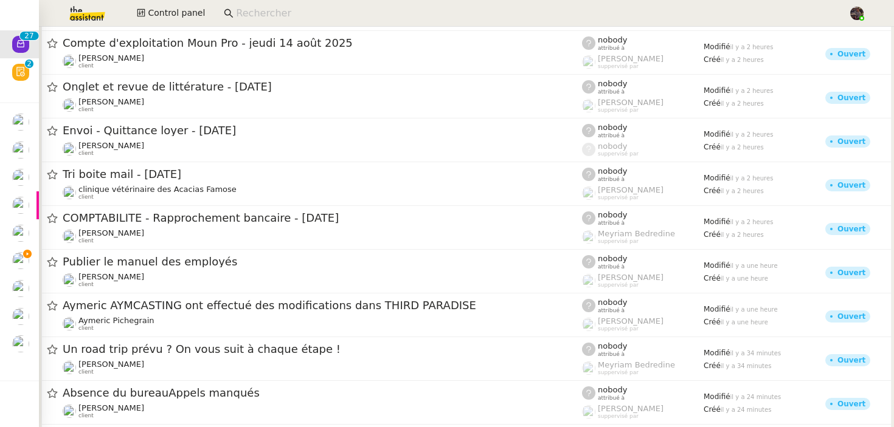
scroll to position [847, 0]
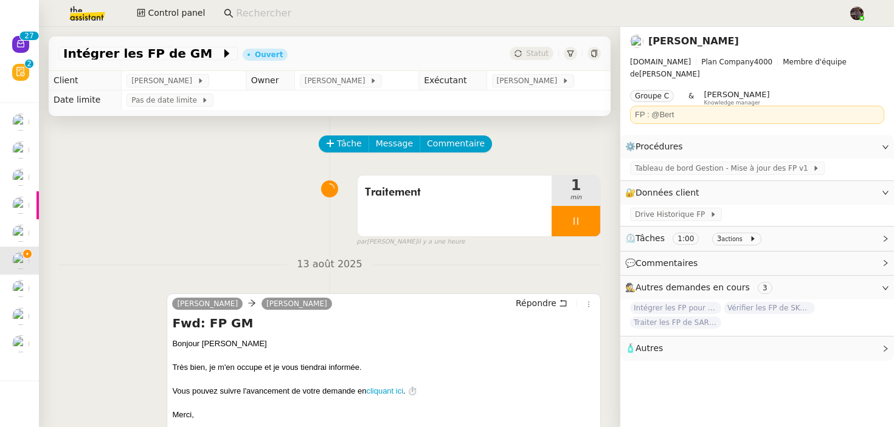
click at [268, 228] on div "Traitement 1 min false par Bert C. il y a une heure" at bounding box center [329, 209] width 542 height 78
click at [729, 162] on span "Tableau de bord Gestion - Mise à jour des FP v1" at bounding box center [724, 168] width 178 height 12
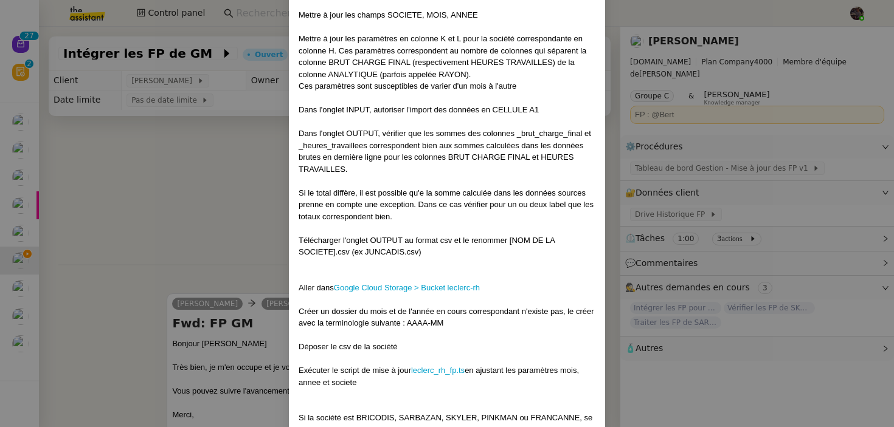
scroll to position [222, 0]
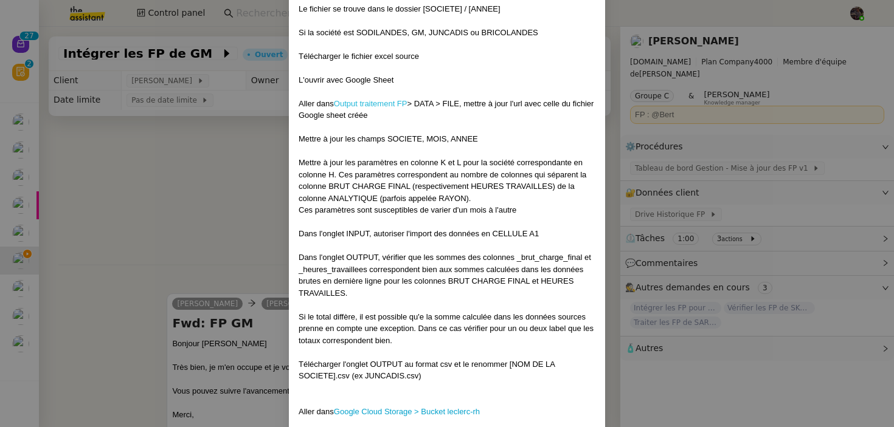
click at [376, 99] on link "Output traitement FP" at bounding box center [371, 103] width 74 height 9
click at [140, 136] on nz-modal-container "-- Contexte : les RH envoient chaque mois les FP des différentes sociétés. Ces …" at bounding box center [447, 213] width 894 height 427
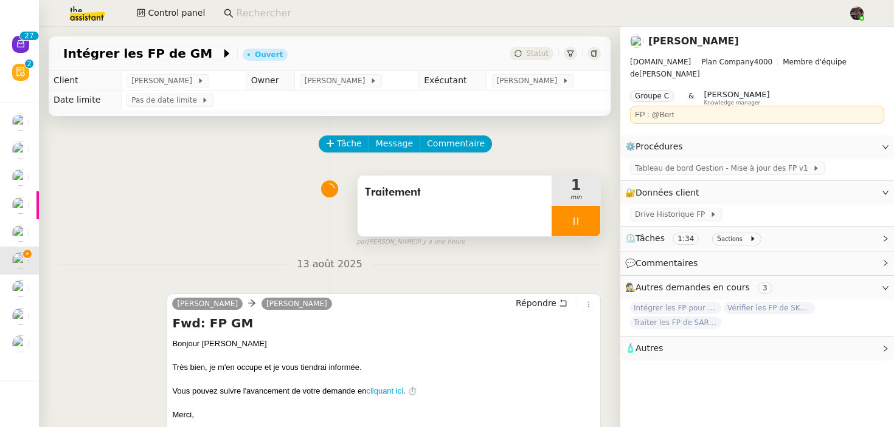
click at [573, 233] on div at bounding box center [576, 221] width 49 height 30
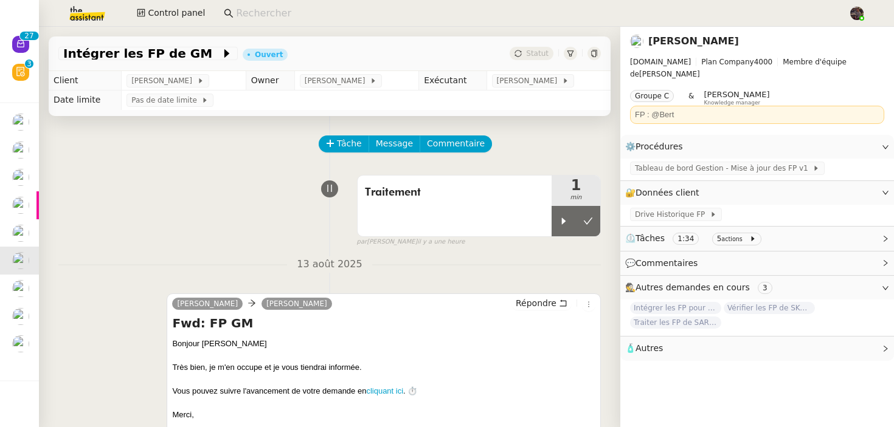
click at [277, 167] on div "Tâche Message Commentaire Veuillez patienter une erreur s'est produite 👌👌👌 mess…" at bounding box center [329, 377] width 581 height 523
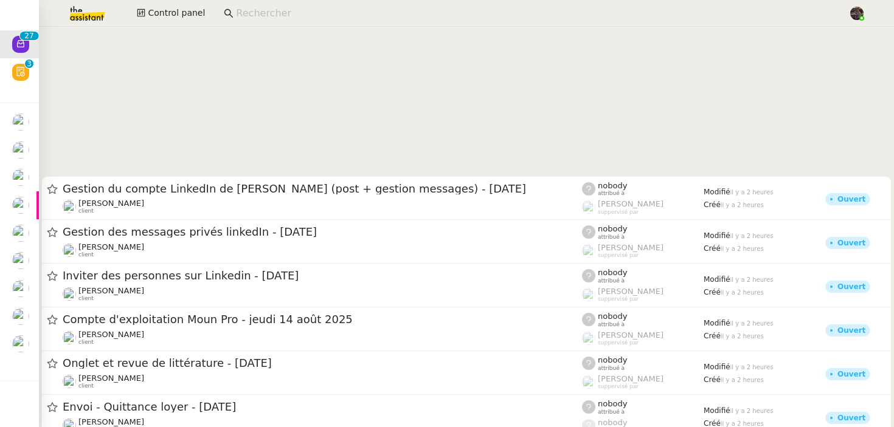
scroll to position [847, 0]
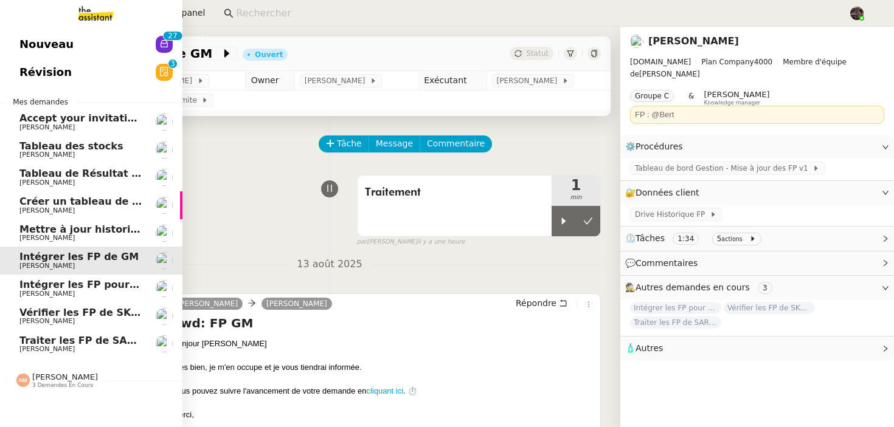
click at [35, 44] on span "Nouveau" at bounding box center [46, 44] width 54 height 18
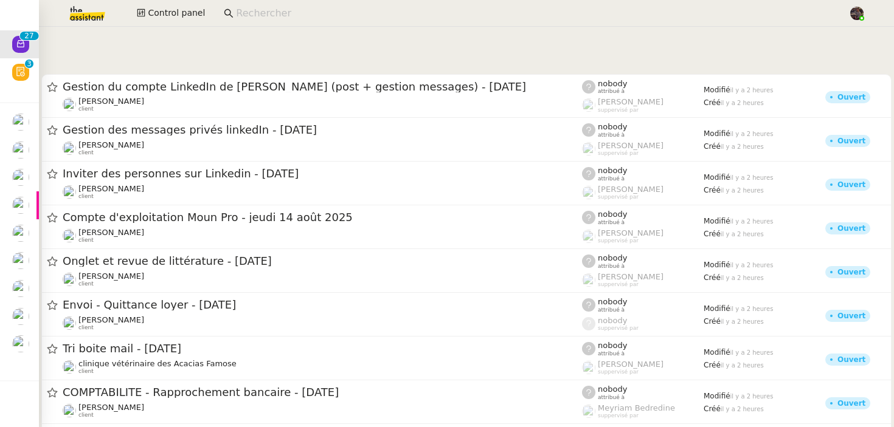
scroll to position [847, 0]
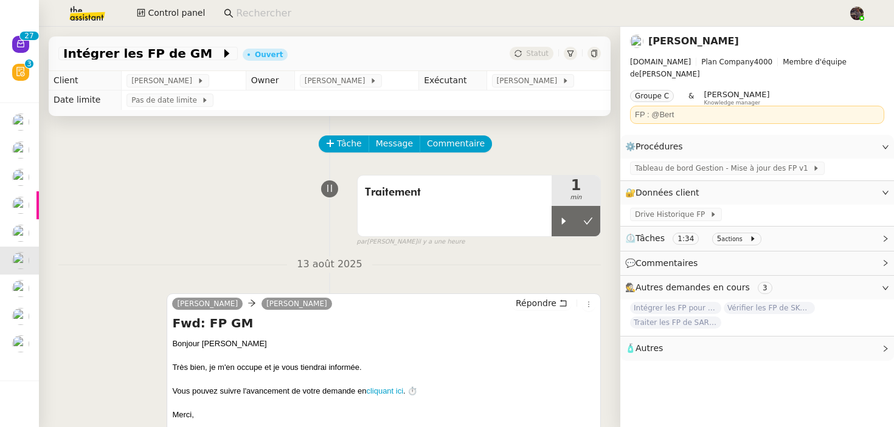
click at [235, 278] on div "13 août 2025 camille Camille Cazade Répondre Fwd: FP GM Bonjour Camille Très bi…" at bounding box center [329, 384] width 542 height 254
click at [156, 10] on span "Control panel" at bounding box center [176, 13] width 57 height 14
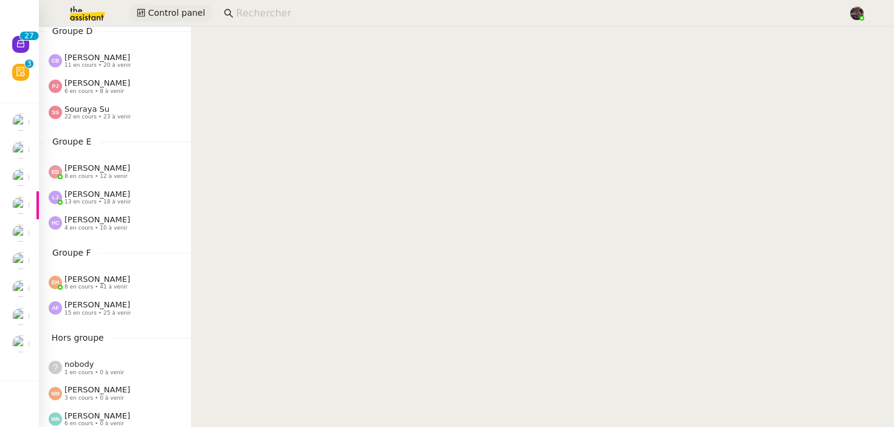
scroll to position [568, 0]
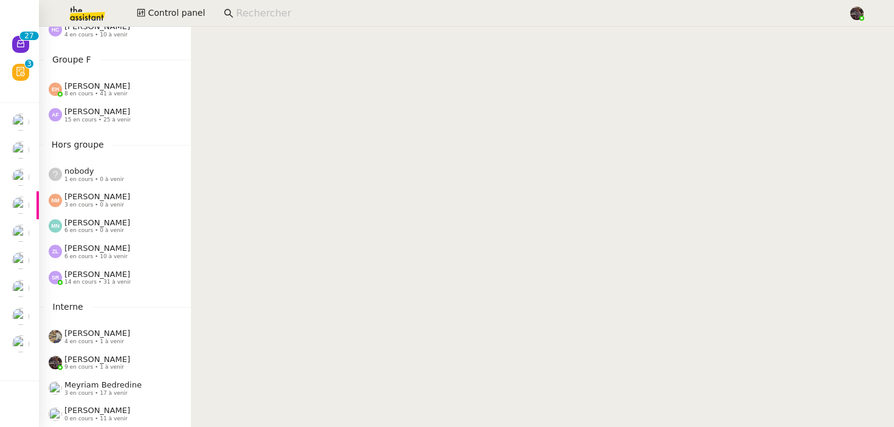
click at [114, 276] on span "Stéphanie Rakotosalama" at bounding box center [97, 274] width 66 height 9
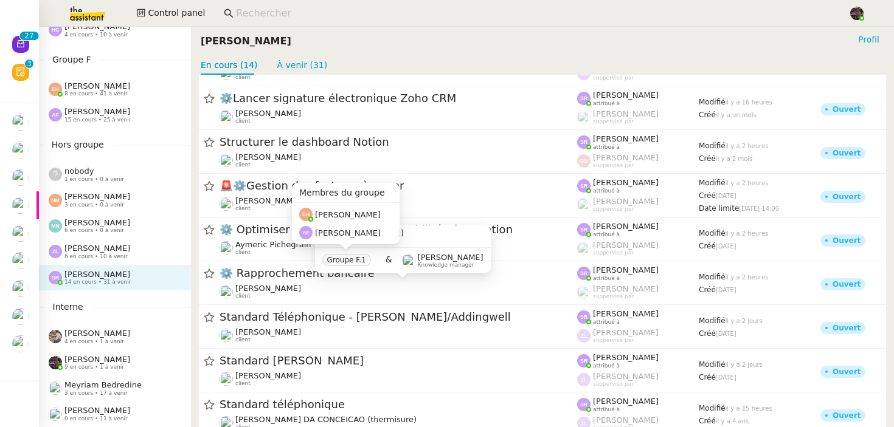
scroll to position [268, 0]
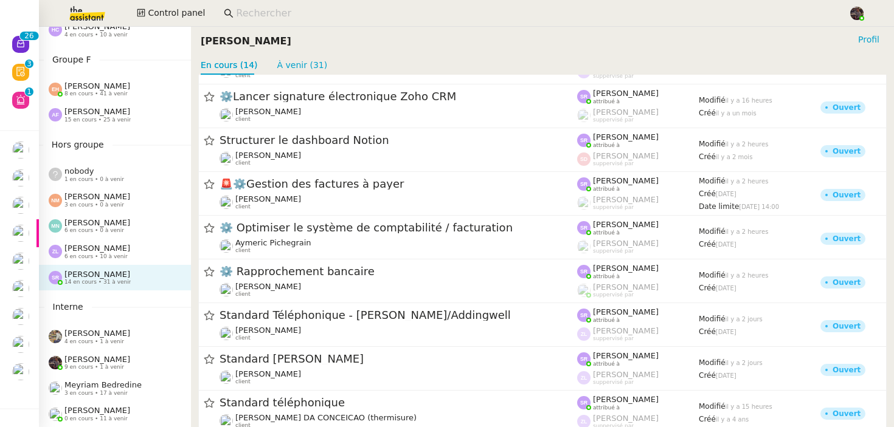
click at [388, 57] on div "En cours (14) À venir (31)" at bounding box center [542, 65] width 683 height 19
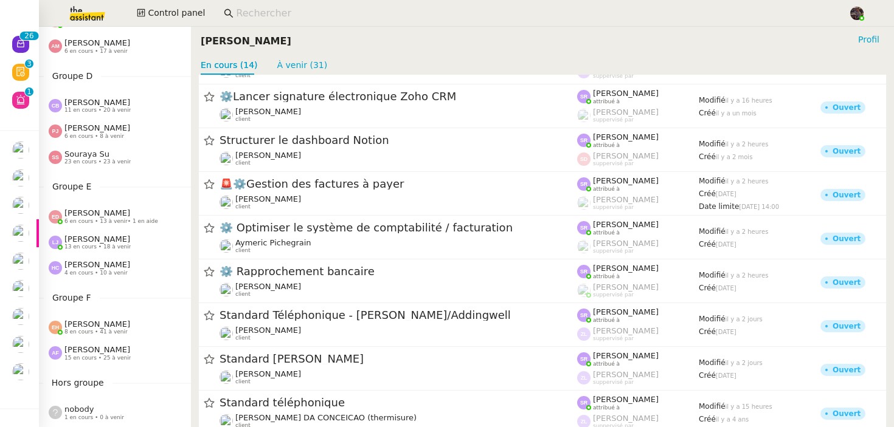
scroll to position [568, 0]
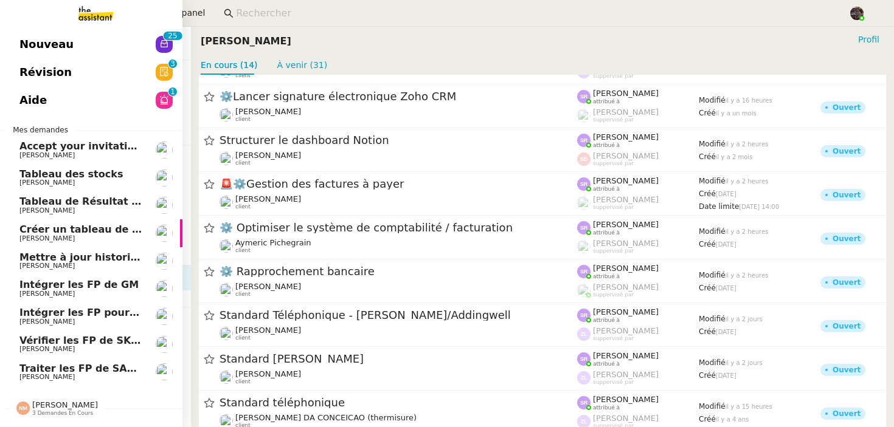
click at [112, 66] on link "Révision 0 1 2 3 4 5 6 7 8 9" at bounding box center [91, 72] width 182 height 28
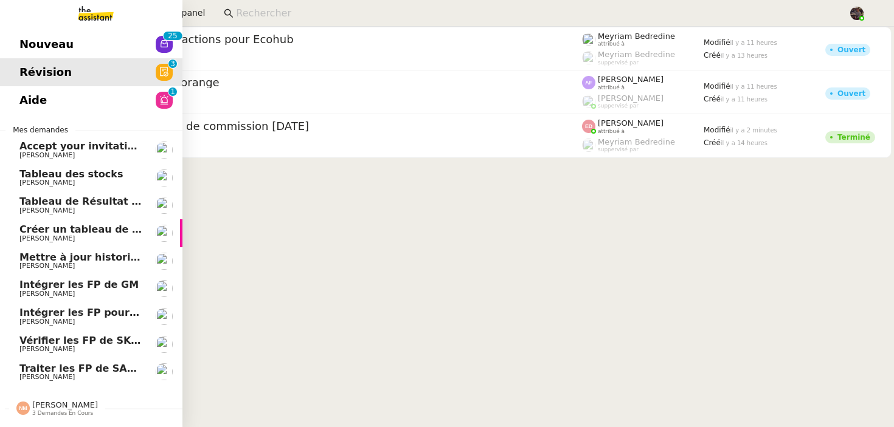
click at [112, 41] on link "Nouveau 0 1 2 3 4 5 6 7 8 9 0 1 2 3 4 5 6 7 8 9" at bounding box center [91, 44] width 182 height 28
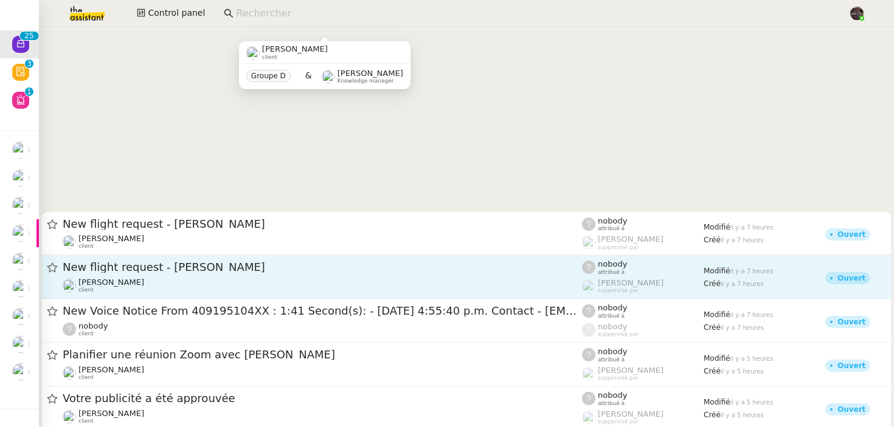
scroll to position [755, 0]
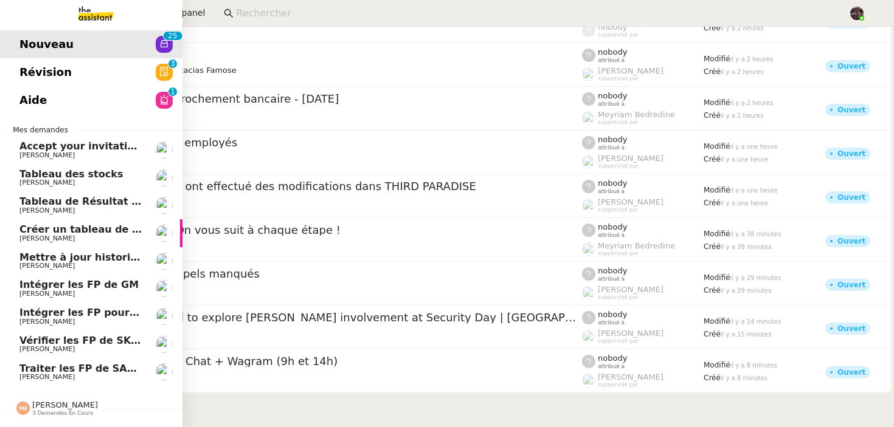
click at [82, 374] on span "Camille Cazade" at bounding box center [80, 377] width 123 height 7
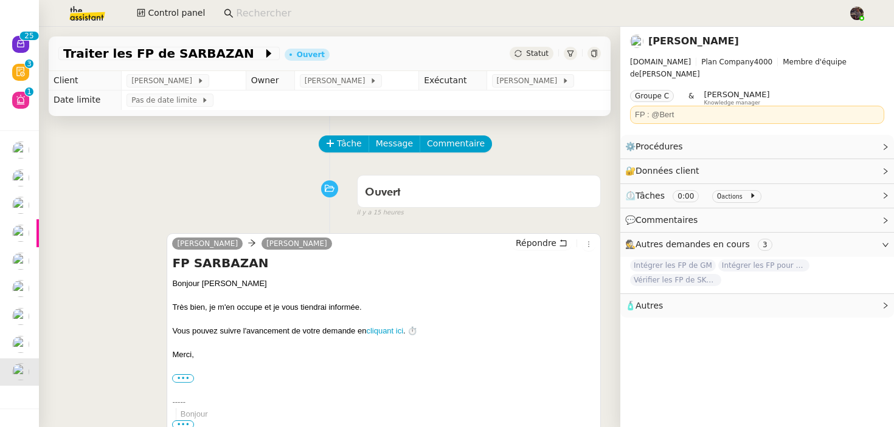
scroll to position [297, 0]
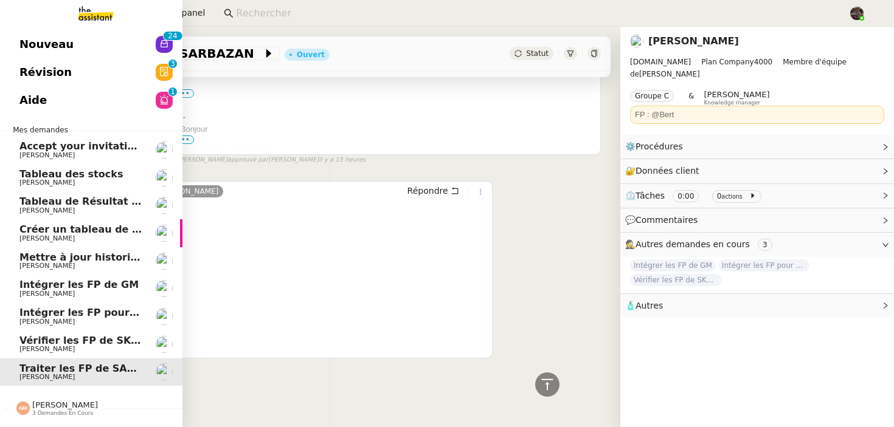
click at [17, 40] on link "Nouveau 0 1 2 3 4 5 6 7 8 9 0 1 2 3 4 5 6 7 8 9" at bounding box center [91, 44] width 182 height 28
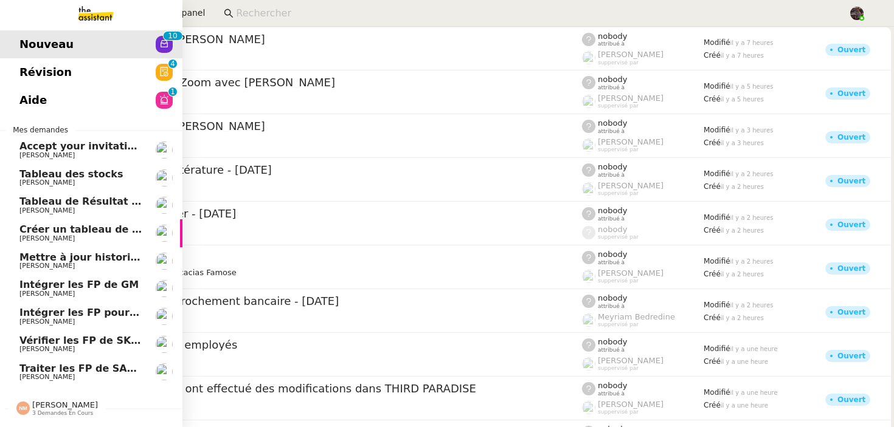
click at [89, 70] on link "Révision 0 1 2 3 4 5 6 7 8 9" at bounding box center [91, 72] width 182 height 28
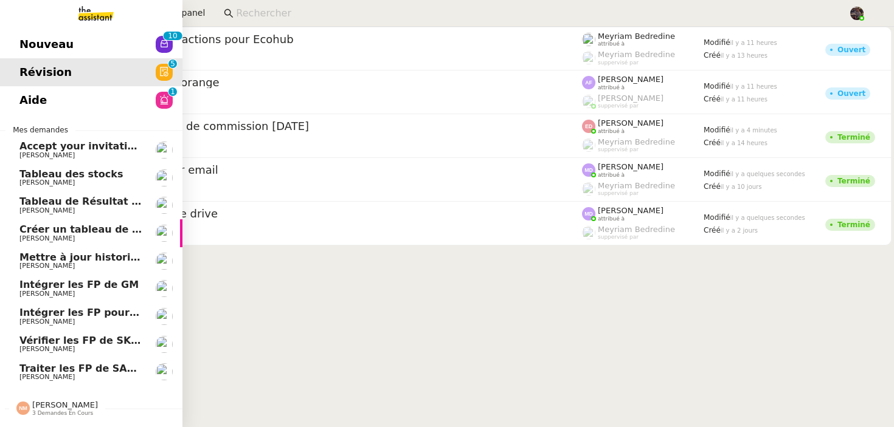
click at [119, 37] on link "Nouveau 0 1 2 3 4 5 6 7 8 9 0 1 2 3 4 5 6 7 8 9" at bounding box center [91, 44] width 182 height 28
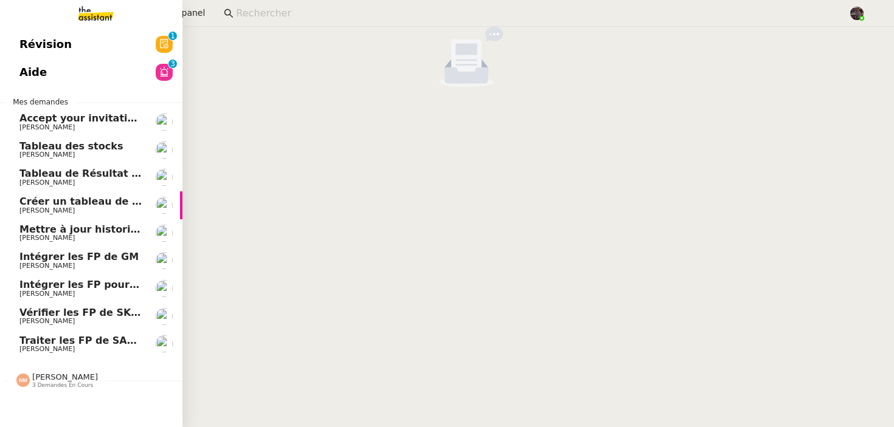
click at [77, 350] on span "Camille Cazade" at bounding box center [80, 349] width 123 height 7
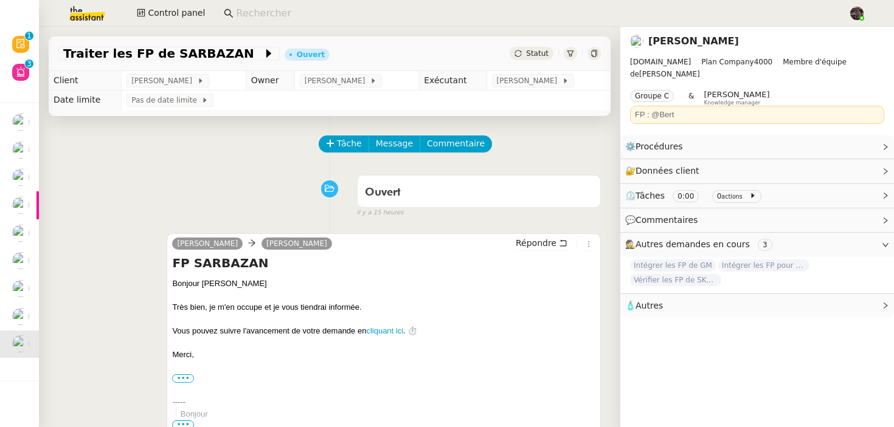
click at [84, 16] on img at bounding box center [77, 13] width 94 height 27
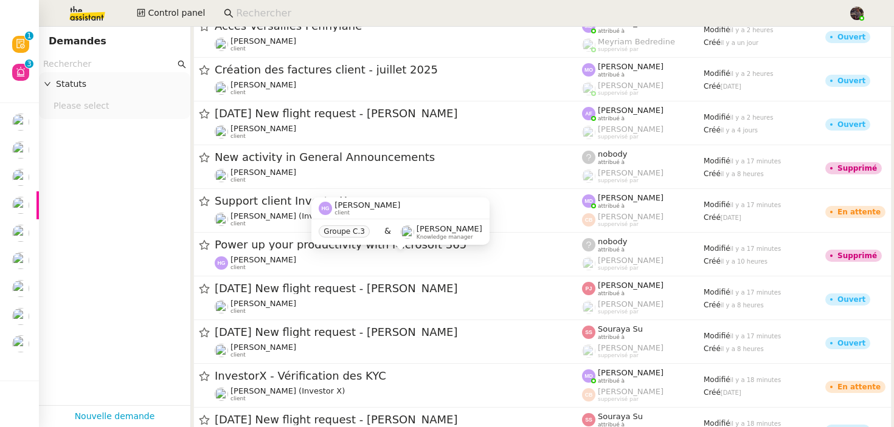
scroll to position [2633, 0]
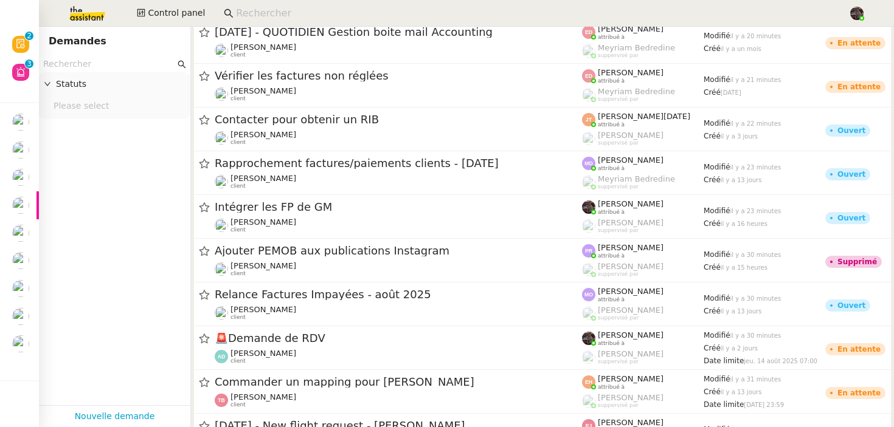
click at [100, 1] on img at bounding box center [77, 13] width 94 height 27
click at [99, 15] on img at bounding box center [77, 13] width 94 height 27
click at [257, 13] on input at bounding box center [536, 13] width 600 height 16
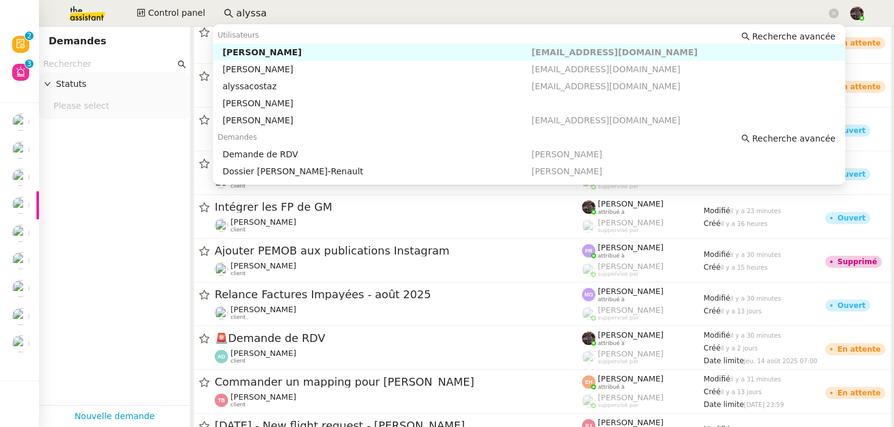
click at [280, 52] on div "Alyssa Dumeunier" at bounding box center [377, 52] width 309 height 11
type input "alyssa"
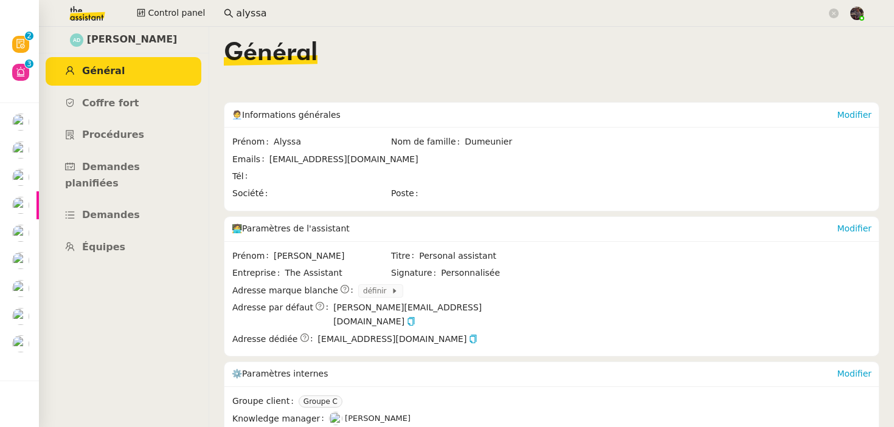
click at [352, 159] on span "alyssa.dumeunier@mont-de-marsan.leclerc" at bounding box center [343, 159] width 149 height 10
copy span "alyssa.dumeunier@mont-de-marsan.leclerc"
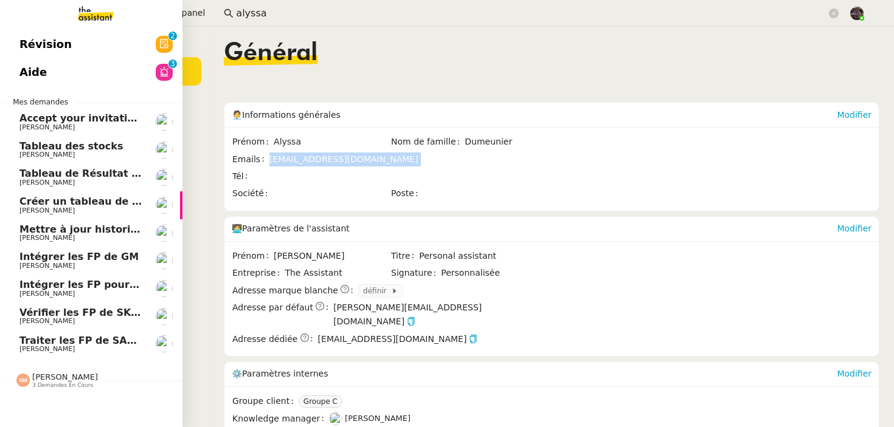
click at [88, 343] on span "Traiter les FP de SARBAZAN" at bounding box center [95, 341] width 153 height 12
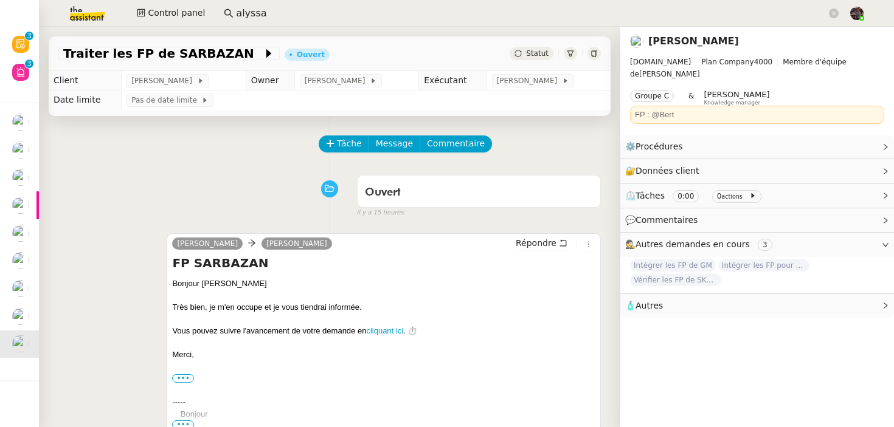
scroll to position [297, 0]
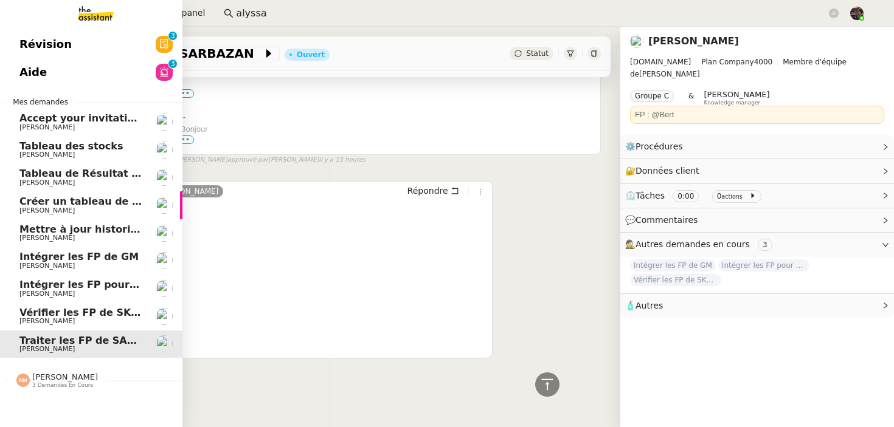
click at [65, 39] on link "Révision 0 1 2 3 4 5 6 7 8 9" at bounding box center [91, 44] width 182 height 28
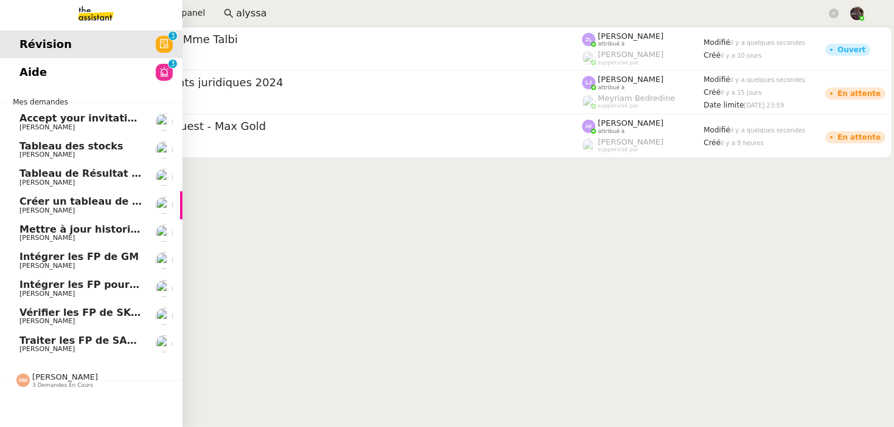
click at [97, 347] on span "Camille Cazade" at bounding box center [80, 349] width 123 height 7
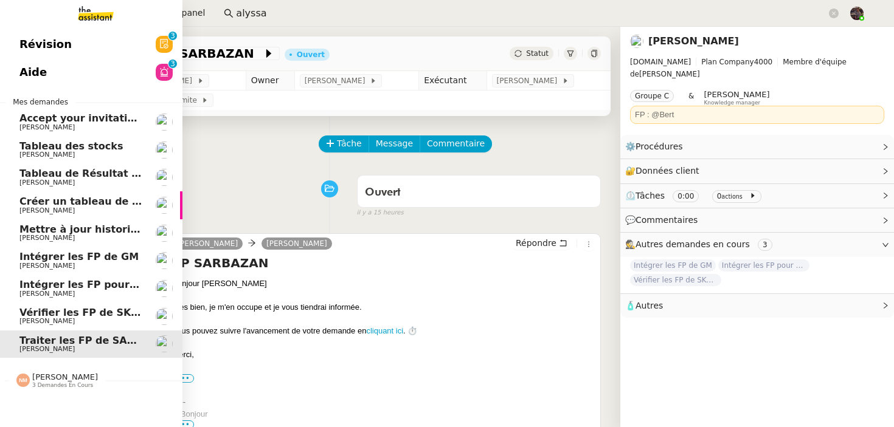
click at [81, 253] on span "Intégrer les FP de GM" at bounding box center [78, 257] width 119 height 12
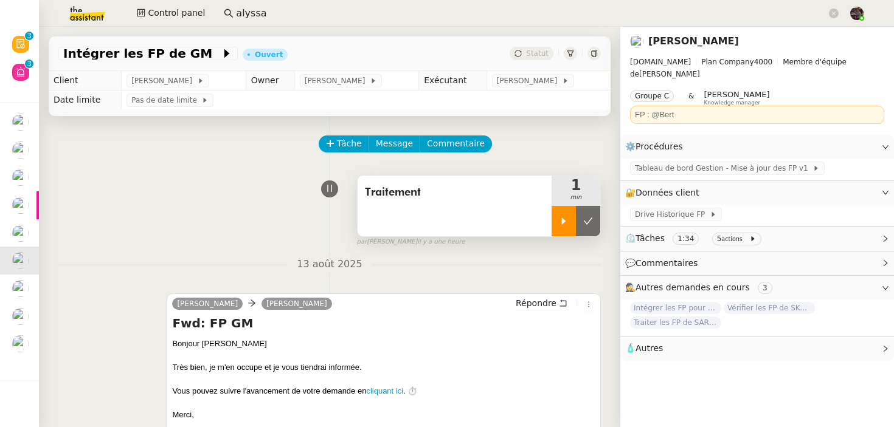
click at [571, 219] on div at bounding box center [564, 221] width 24 height 30
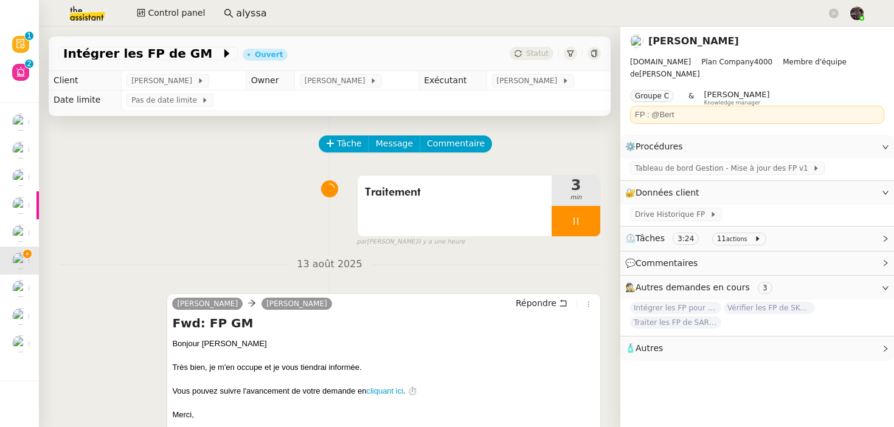
click at [140, 167] on div "Tâche Message Commentaire Veuillez patienter une erreur s'est produite 👌👌👌 mess…" at bounding box center [329, 377] width 581 height 523
click at [779, 162] on span "Tableau de bord Gestion - Mise à jour des FP v1" at bounding box center [724, 168] width 178 height 12
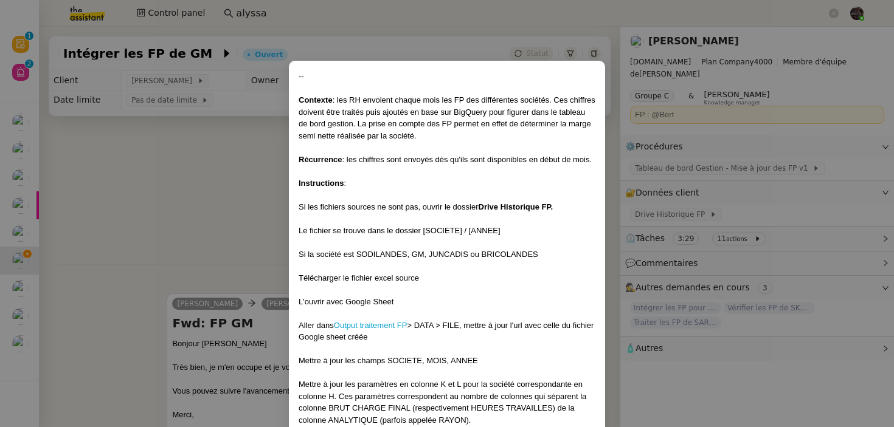
scroll to position [418, 0]
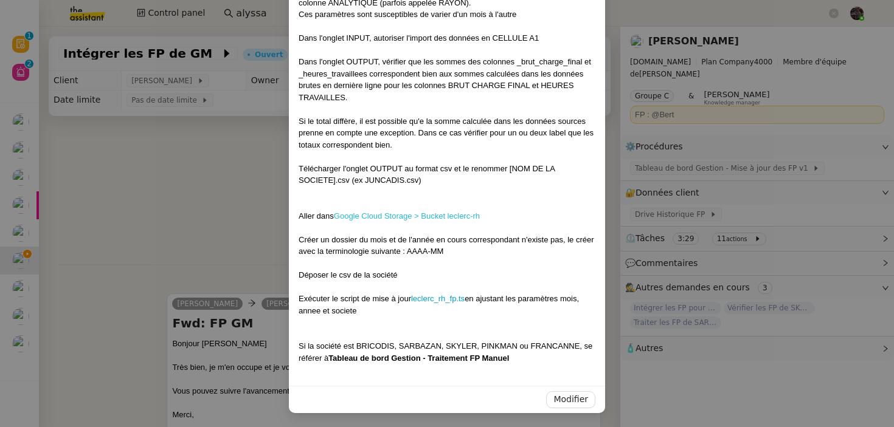
click at [406, 213] on link "Google Cloud Storage > Bucket leclerc-rh" at bounding box center [407, 216] width 146 height 9
click at [39, 36] on nz-modal-container "-- Contexte : les RH envoient chaque mois les FP des différentes sociétés. Ces …" at bounding box center [447, 213] width 894 height 427
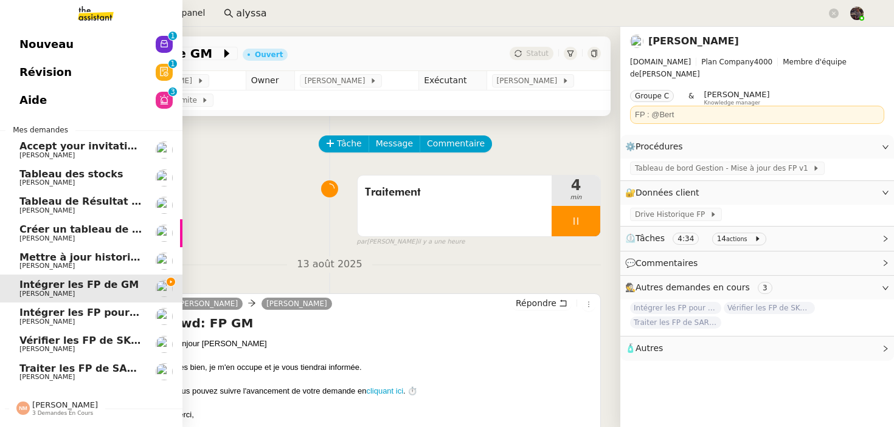
click at [35, 36] on span "Nouveau" at bounding box center [46, 44] width 54 height 18
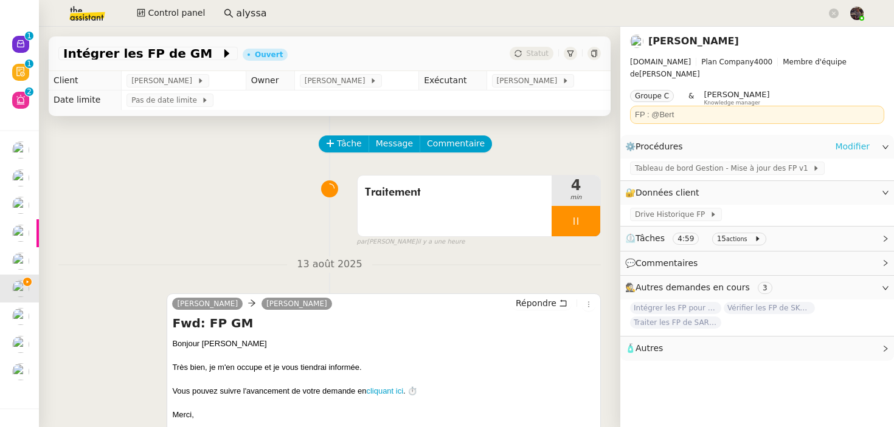
click at [863, 140] on link "Modifier" at bounding box center [852, 147] width 35 height 14
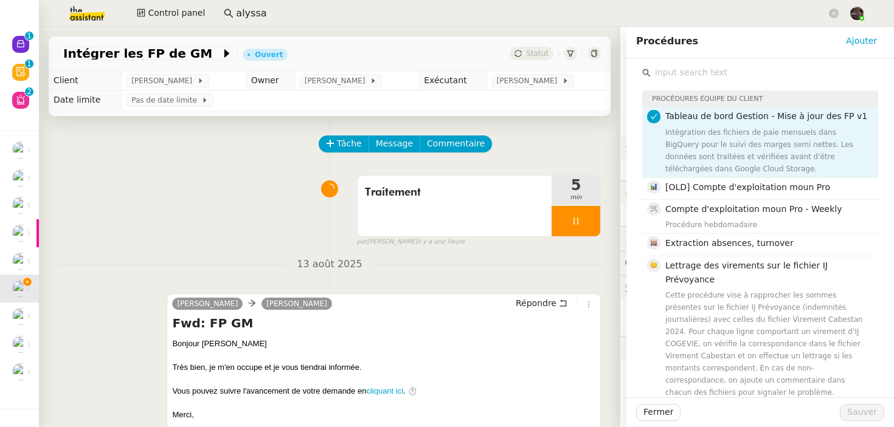
click at [712, 71] on input "text" at bounding box center [764, 72] width 227 height 16
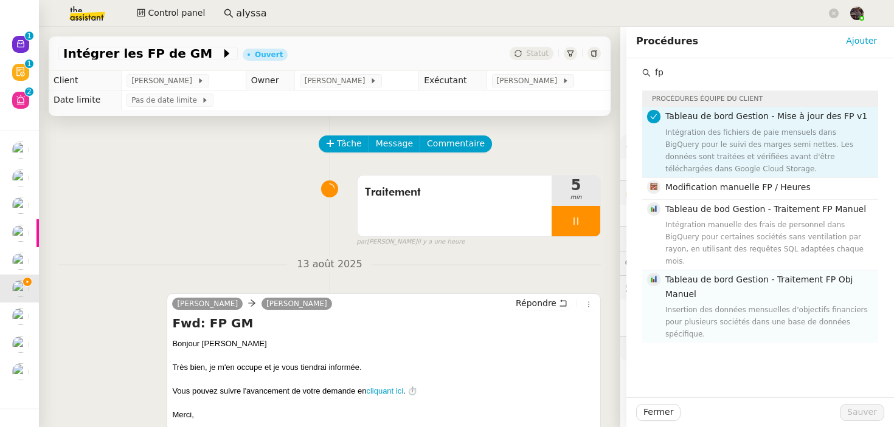
type input "fp"
click at [715, 285] on h4 "Tableau de bord Gestion - Traitement FP Obj Manuel" at bounding box center [768, 287] width 206 height 29
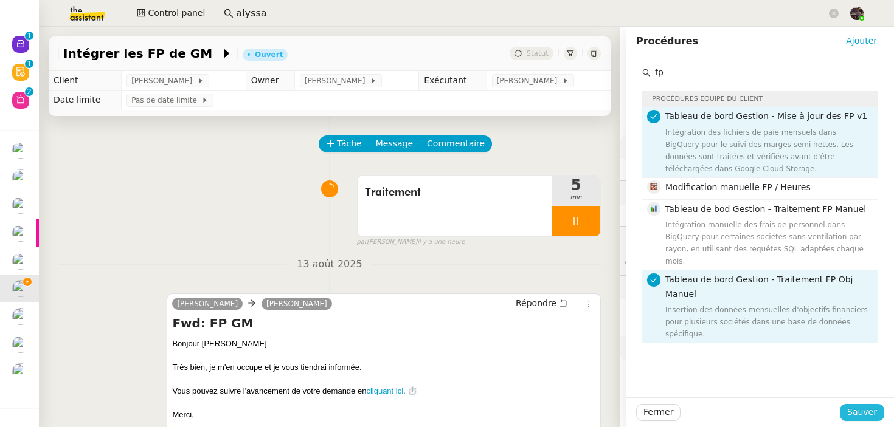
click at [870, 409] on span "Sauver" at bounding box center [862, 413] width 30 height 14
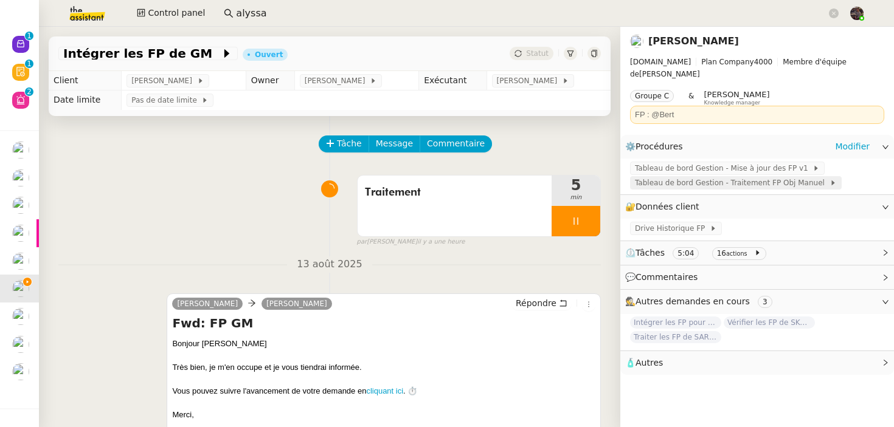
click at [761, 177] on span "Tableau de bord Gestion - Traitement FP Obj Manuel" at bounding box center [732, 183] width 195 height 12
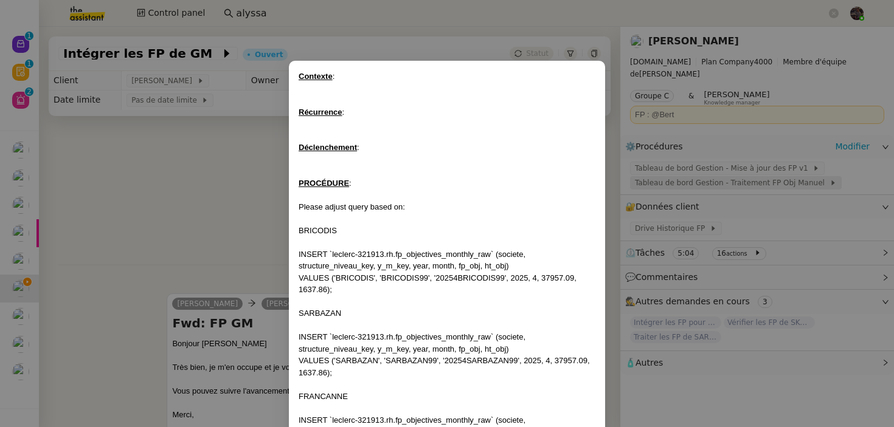
scroll to position [228, 0]
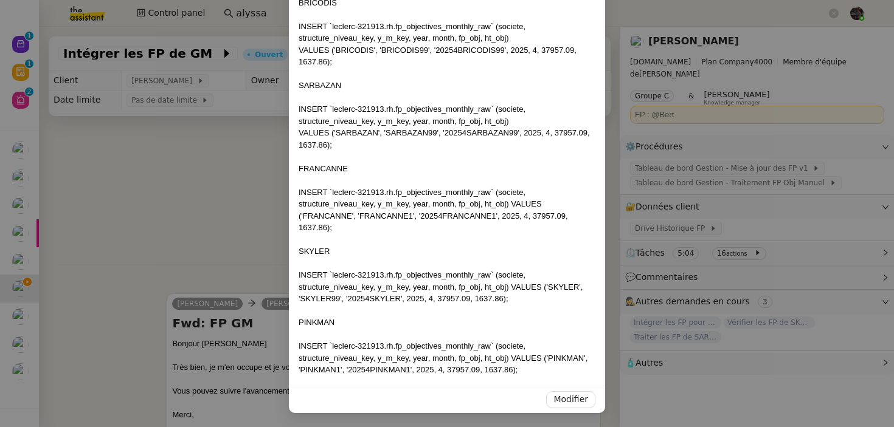
click at [766, 175] on nz-modal-container "Contexte : Récurrence : Déclenchement : PROCÉDURE : Please adjust query based o…" at bounding box center [447, 213] width 894 height 427
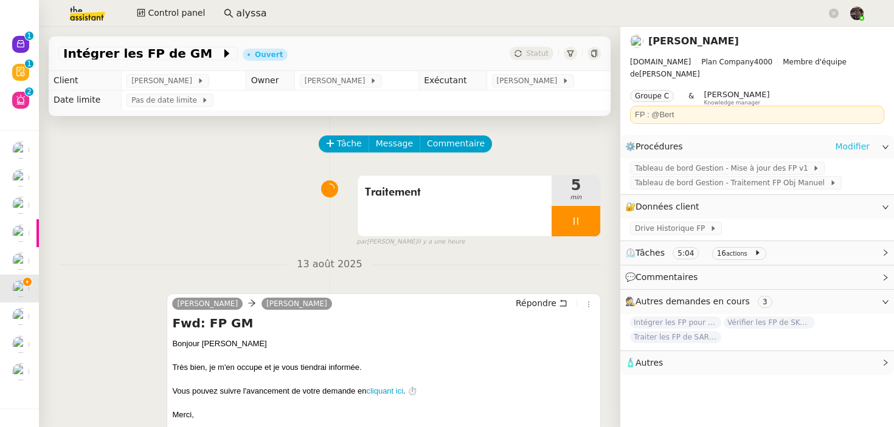
click at [851, 140] on link "Modifier" at bounding box center [852, 147] width 35 height 14
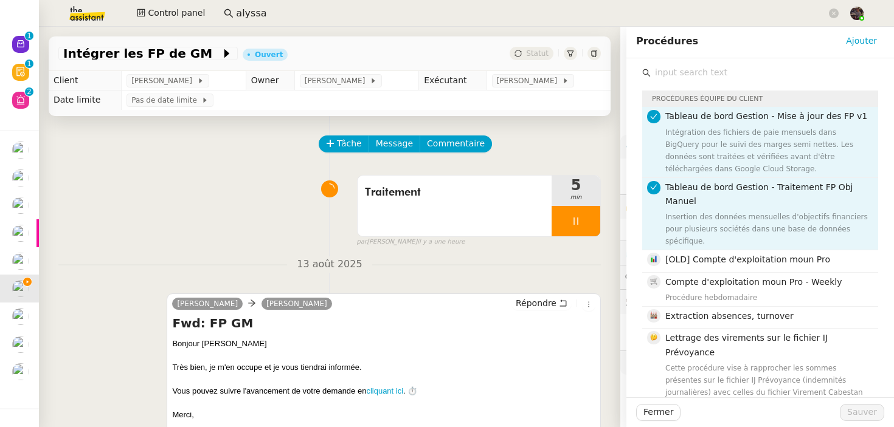
click at [710, 72] on input "text" at bounding box center [764, 72] width 227 height 16
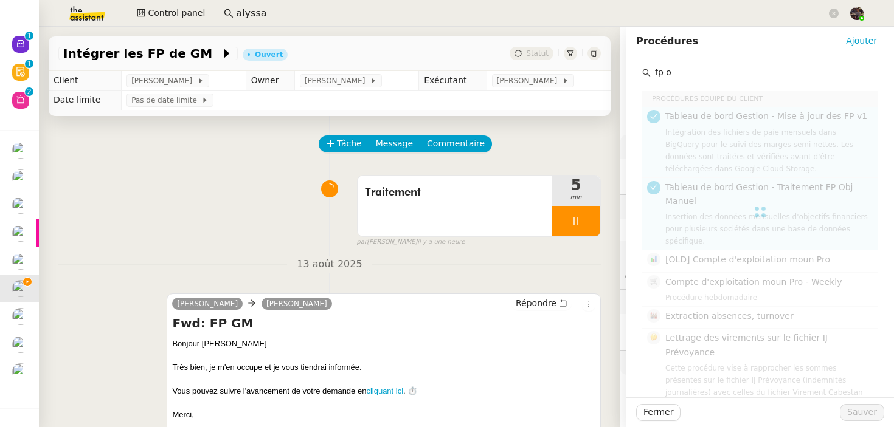
type input "fp ob"
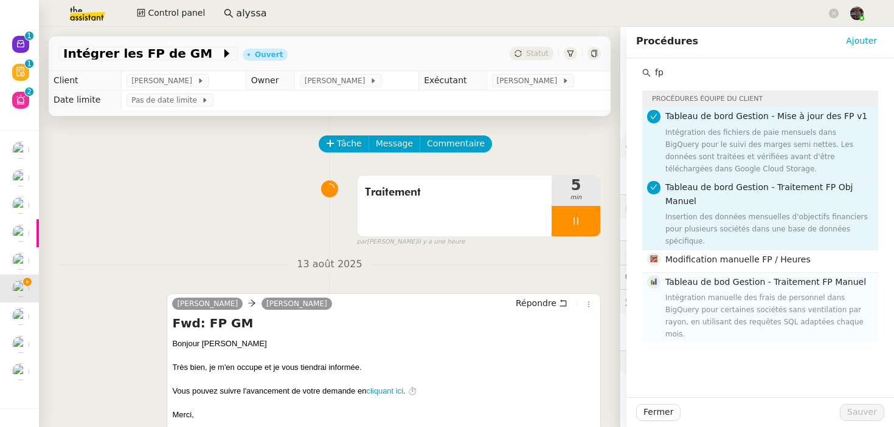
type input "fp"
click at [706, 291] on div "Tableau de bod Gestion - Traitement FP Manuel Intégration manuelle des frais de…" at bounding box center [768, 307] width 206 height 65
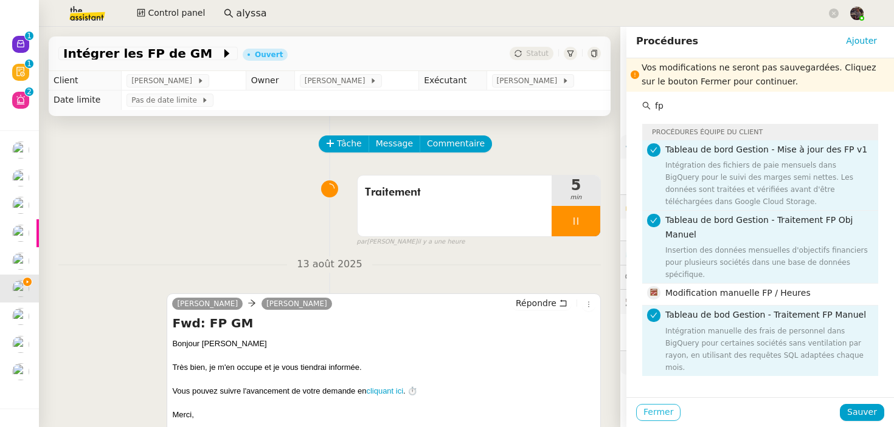
click at [674, 412] on button "Fermer" at bounding box center [658, 412] width 44 height 17
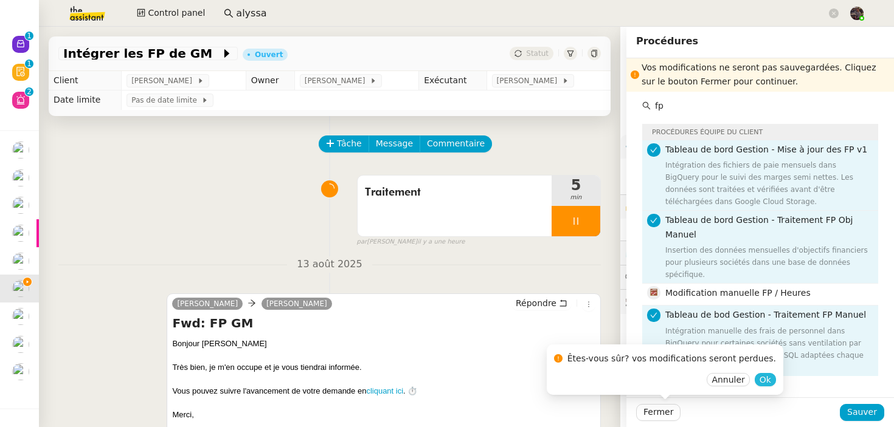
click at [759, 381] on span "Ok" at bounding box center [765, 380] width 12 height 12
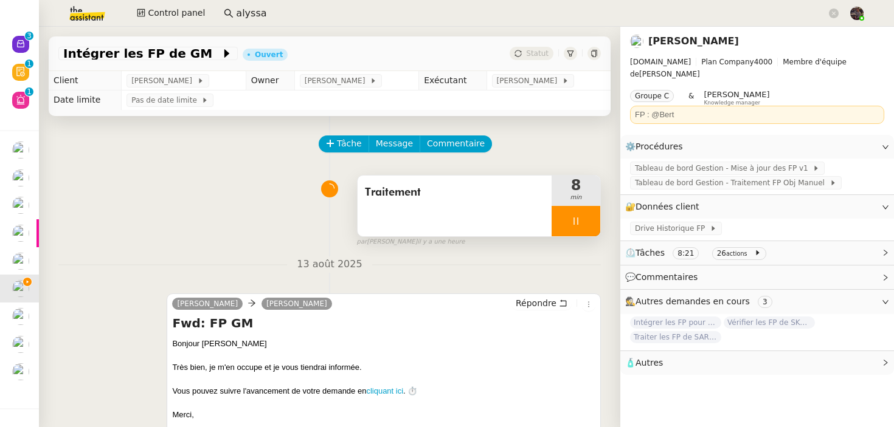
click at [579, 218] on icon at bounding box center [576, 221] width 10 height 10
click at [590, 221] on icon at bounding box center [588, 221] width 10 height 10
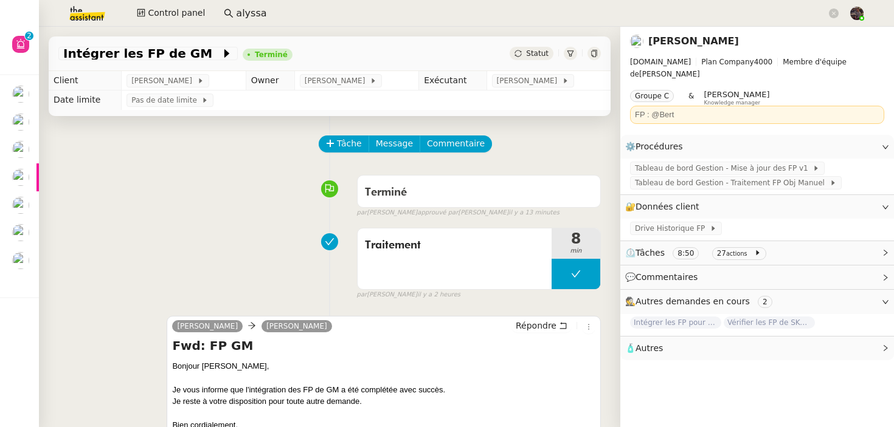
click at [226, 160] on div "Tâche Message Commentaire" at bounding box center [329, 150] width 542 height 29
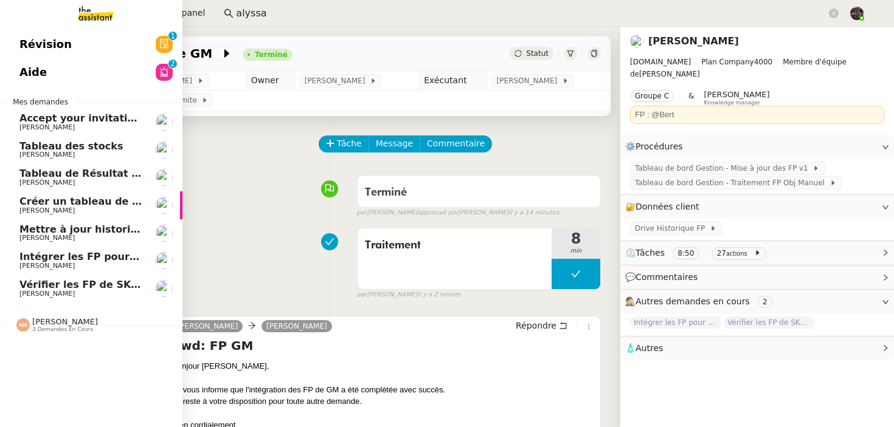
click at [58, 291] on span "Camille Cazade" at bounding box center [46, 294] width 55 height 8
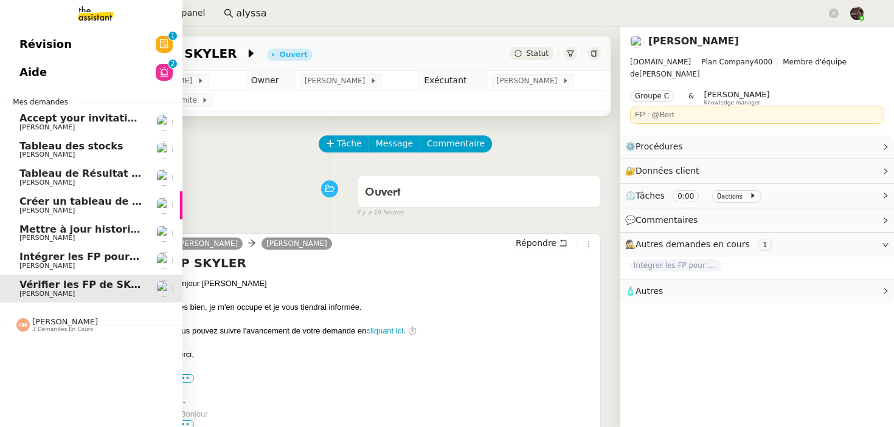
click at [88, 266] on span "Camille Cazade" at bounding box center [80, 266] width 123 height 7
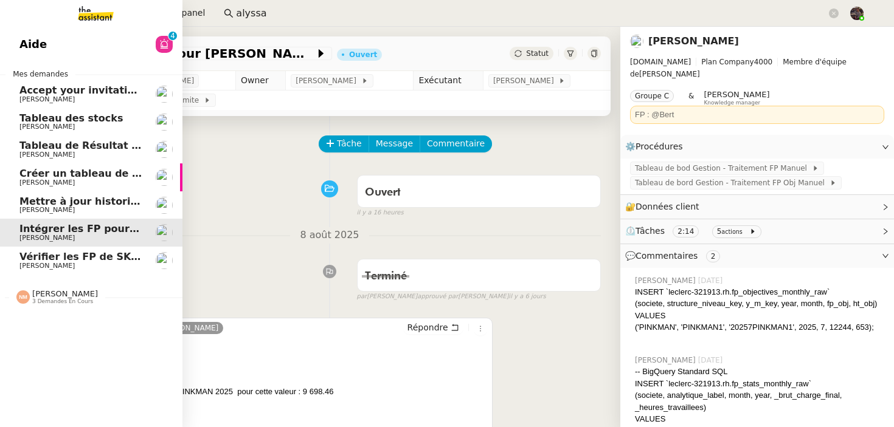
click at [9, 38] on link "Aide 0 1 2 3 4 5 6 7 8 9" at bounding box center [91, 44] width 182 height 28
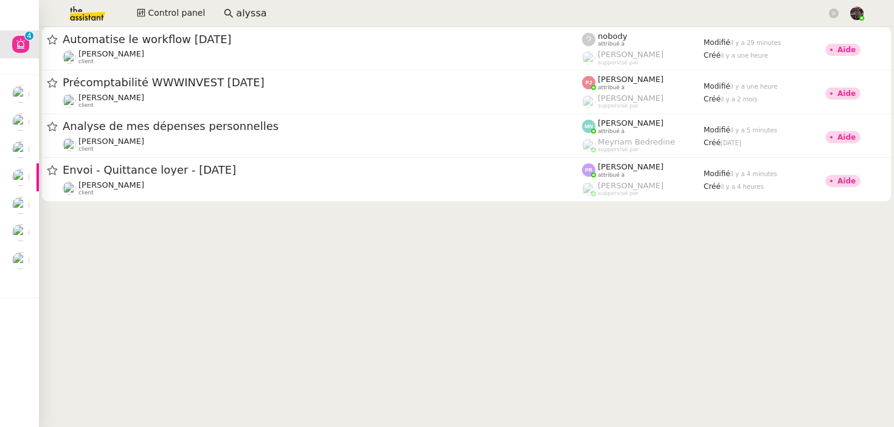
click at [316, 285] on cdk-virtual-scroll-viewport "Automatise le workflow Monday Fabien Bornancin client nobody attribué à Frédéri…" at bounding box center [466, 227] width 855 height 401
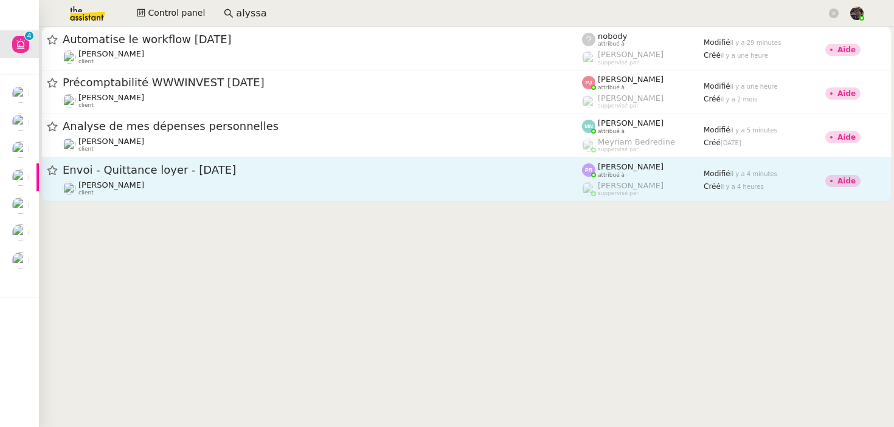
click at [165, 177] on div "Envoi - Quittance loyer - août 2025" at bounding box center [322, 170] width 519 height 15
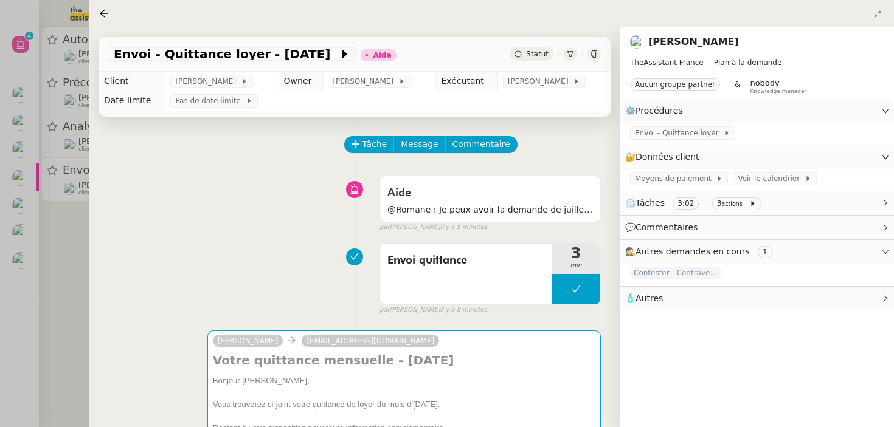
scroll to position [156, 0]
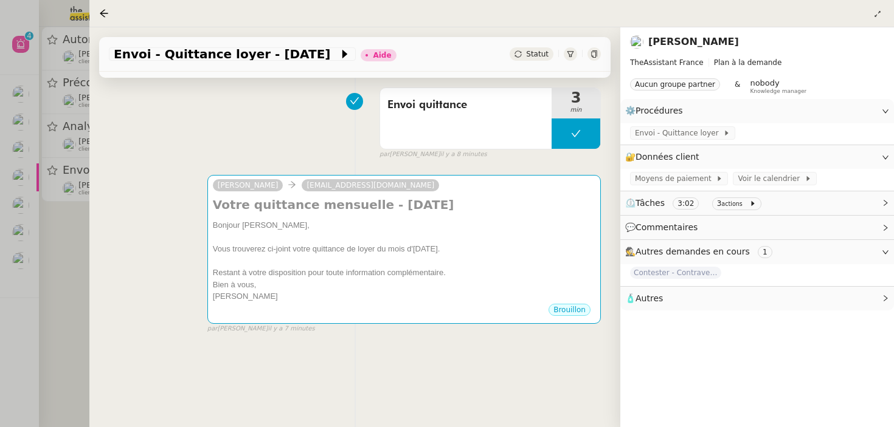
click at [113, 275] on div "Sophie dshguillemette@yahoo.fr Votre quittance mensuelle - Août 2025 Bonjour Gu…" at bounding box center [355, 249] width 492 height 170
click at [30, 301] on div at bounding box center [447, 213] width 894 height 427
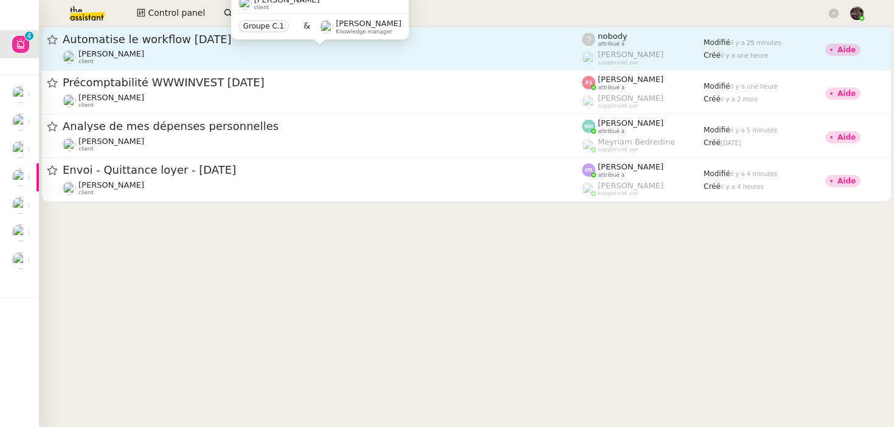
click at [167, 56] on div "Fabien Bornancin client" at bounding box center [322, 57] width 519 height 16
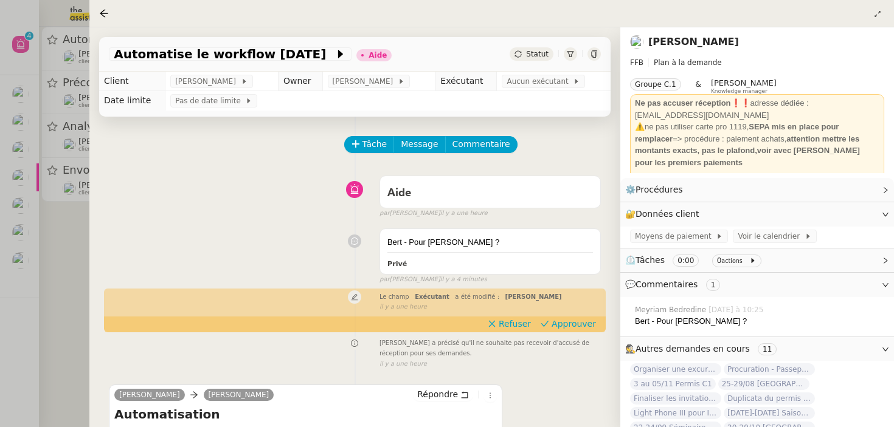
scroll to position [233, 0]
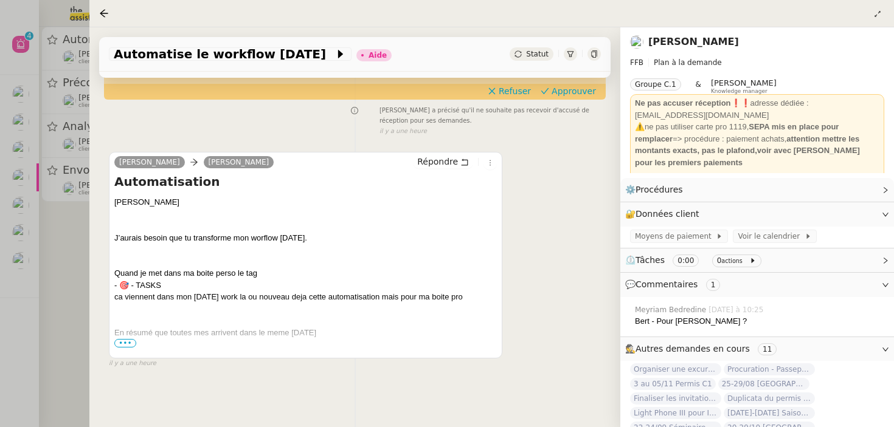
click at [119, 342] on span "•••" at bounding box center [125, 343] width 22 height 9
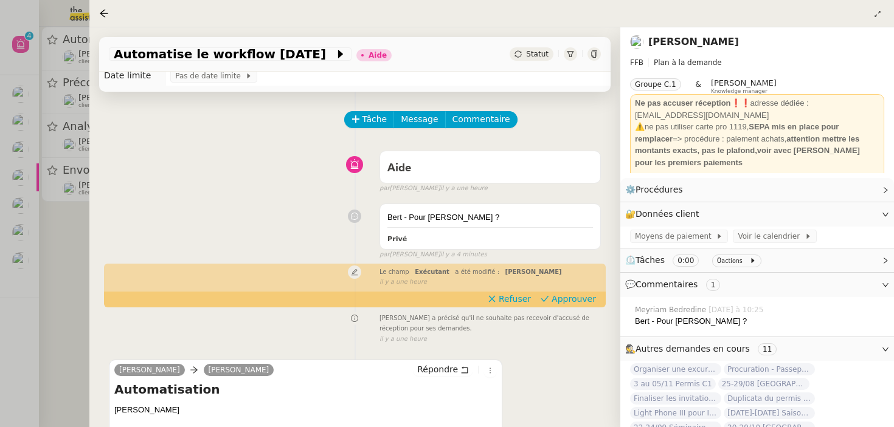
scroll to position [3, 0]
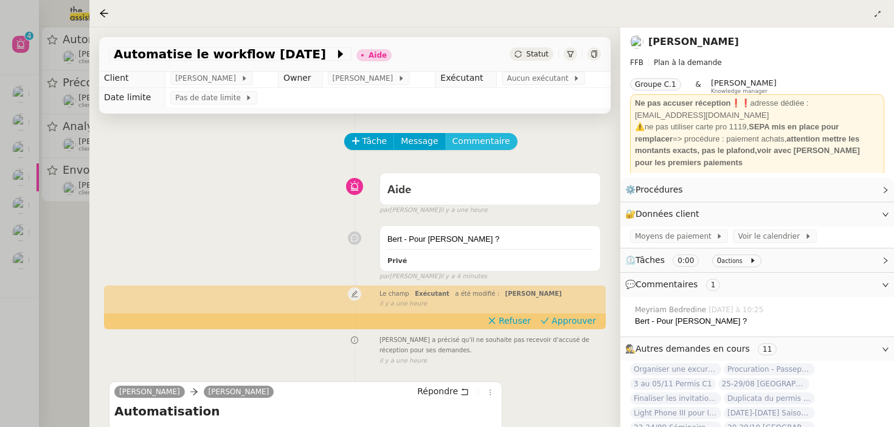
click at [475, 137] on span "Commentaire" at bounding box center [481, 141] width 58 height 14
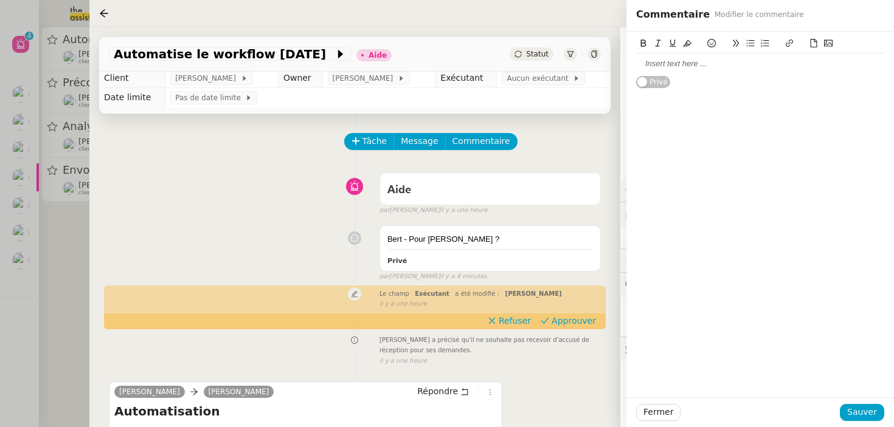
click at [676, 60] on div at bounding box center [760, 63] width 248 height 11
click at [650, 406] on span "Fermer" at bounding box center [658, 413] width 30 height 14
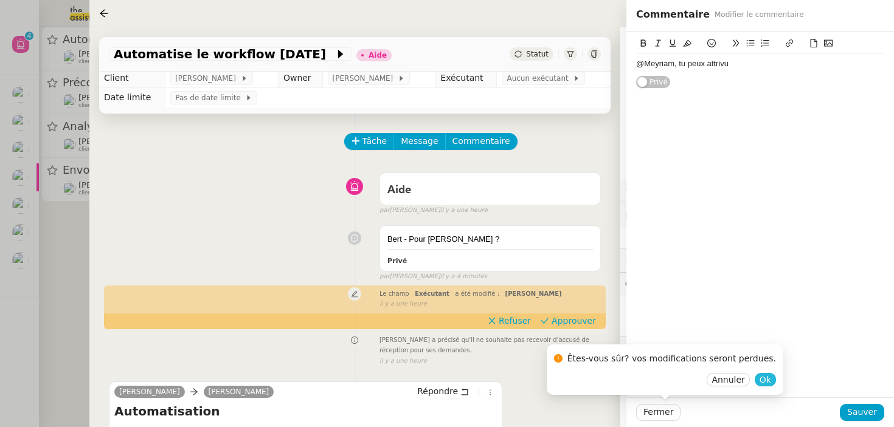
click at [759, 376] on span "Ok" at bounding box center [765, 380] width 12 height 12
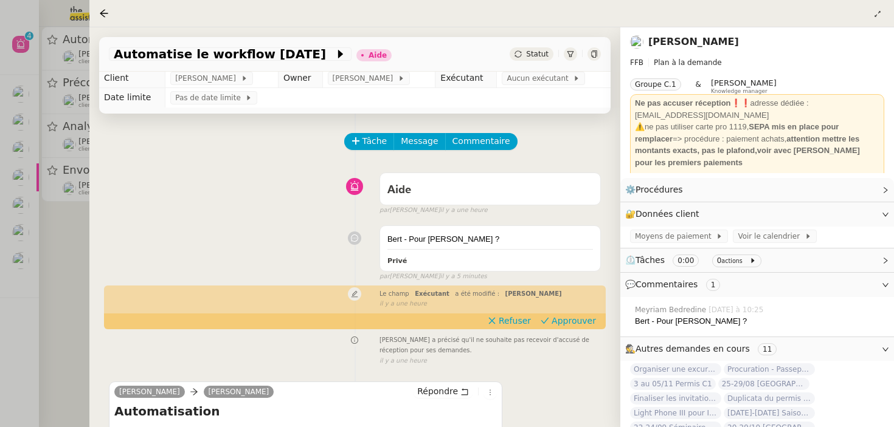
scroll to position [270, 0]
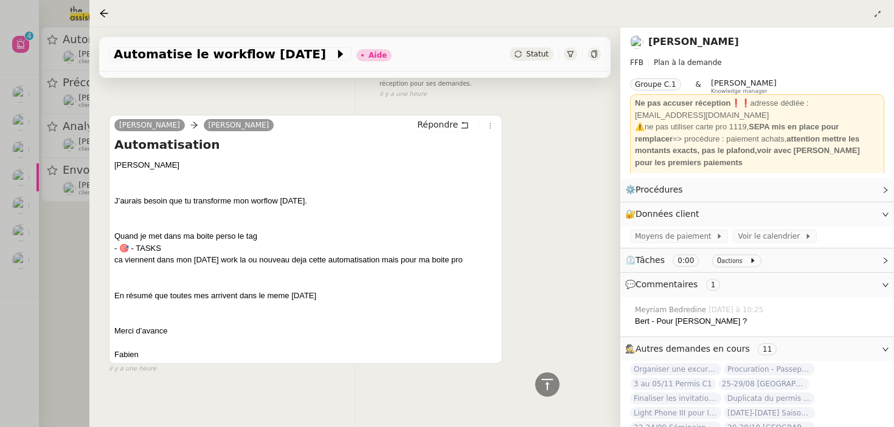
click at [665, 37] on link "Fabien Bornancin" at bounding box center [693, 42] width 91 height 12
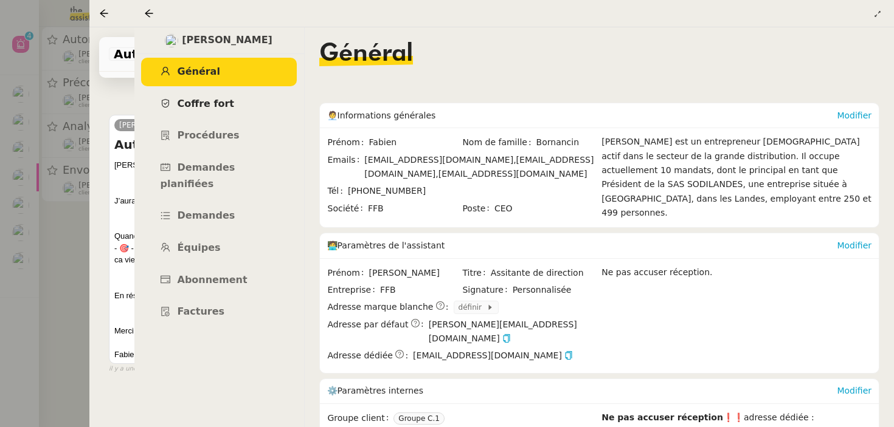
click at [224, 112] on link "Coffre fort" at bounding box center [219, 104] width 156 height 29
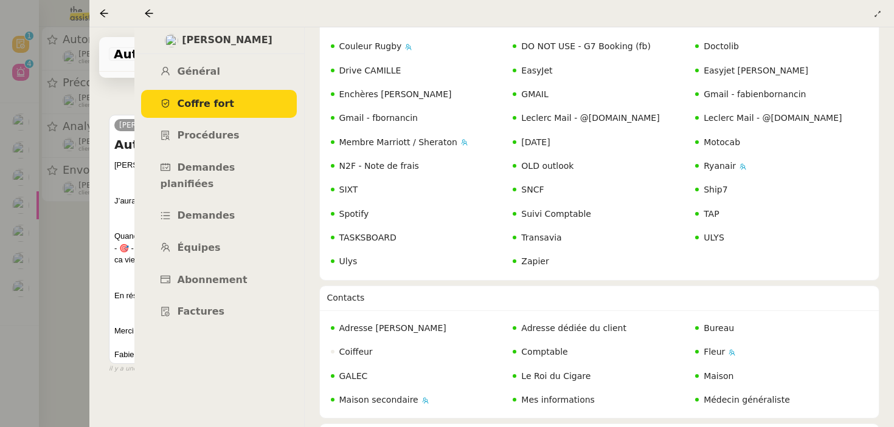
scroll to position [359, 0]
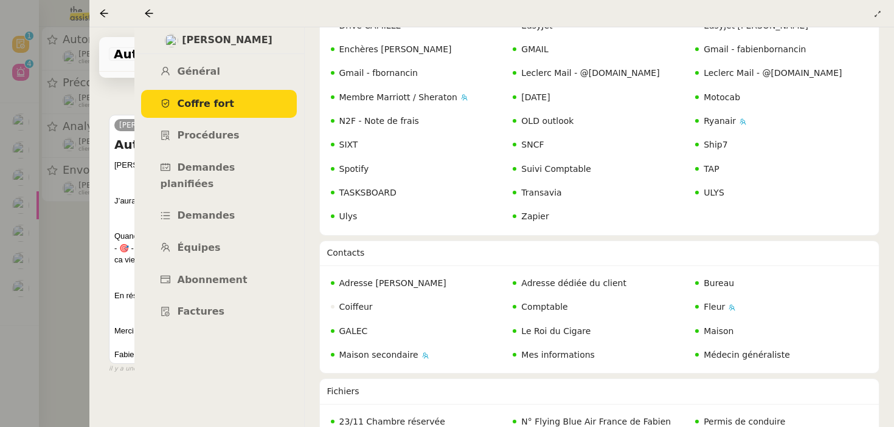
click at [154, 12] on div at bounding box center [151, 13] width 15 height 15
click at [150, 13] on icon at bounding box center [149, 14] width 10 height 10
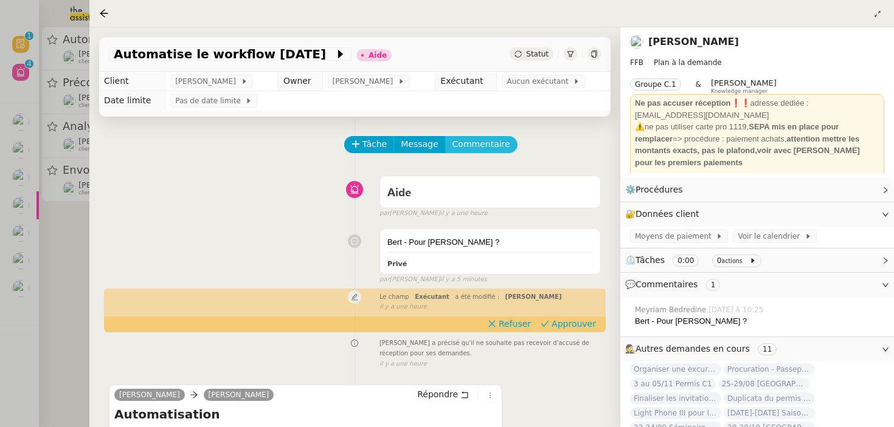
click at [493, 144] on span "Commentaire" at bounding box center [481, 144] width 58 height 14
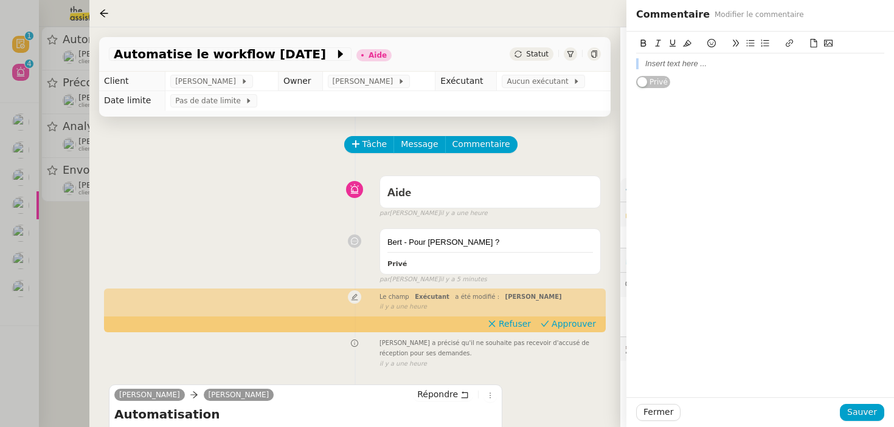
click at [710, 63] on div at bounding box center [760, 63] width 248 height 11
click at [677, 60] on div at bounding box center [760, 63] width 248 height 11
click at [628, 409] on div "Fermer Sauver" at bounding box center [760, 413] width 268 height 30
click at [641, 410] on button "Fermer" at bounding box center [658, 412] width 44 height 17
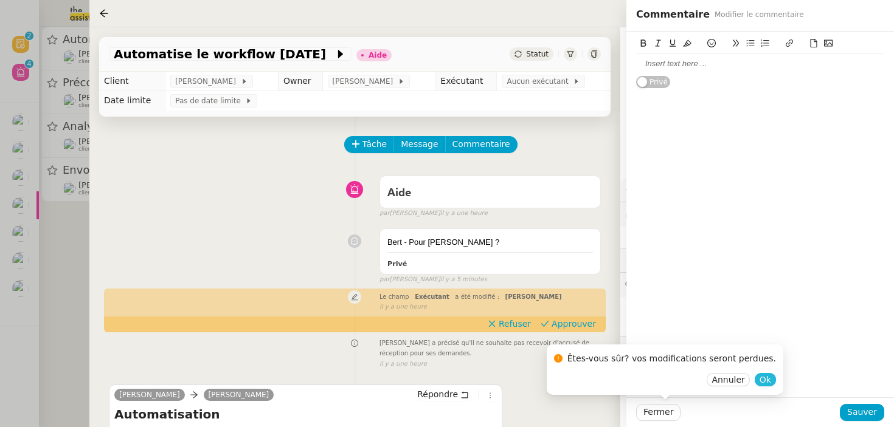
click at [759, 377] on span "Ok" at bounding box center [765, 380] width 12 height 12
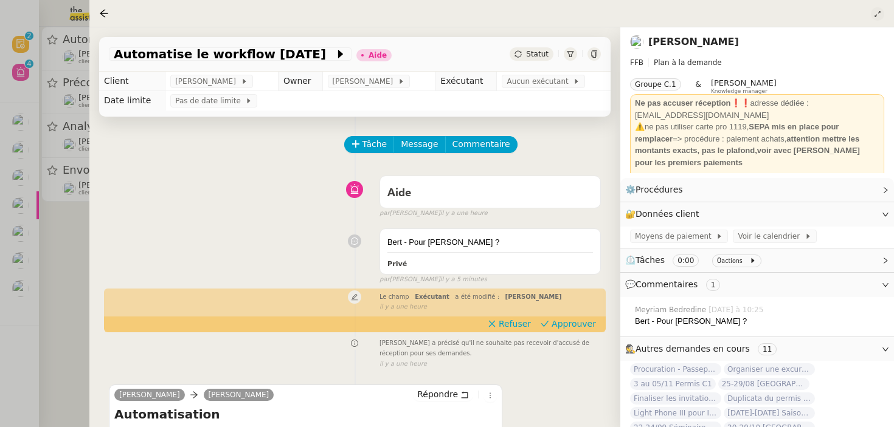
click at [878, 9] on button at bounding box center [877, 13] width 13 height 13
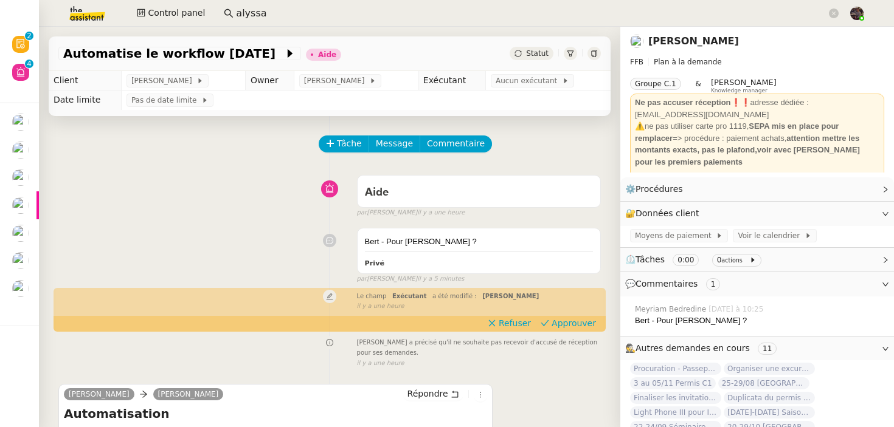
click at [216, 263] on div "Bert - Pour Nicolas ? Privé false par Meyriam B. il y a 5 minutes" at bounding box center [329, 253] width 542 height 61
click at [438, 139] on span "Commentaire" at bounding box center [456, 144] width 58 height 14
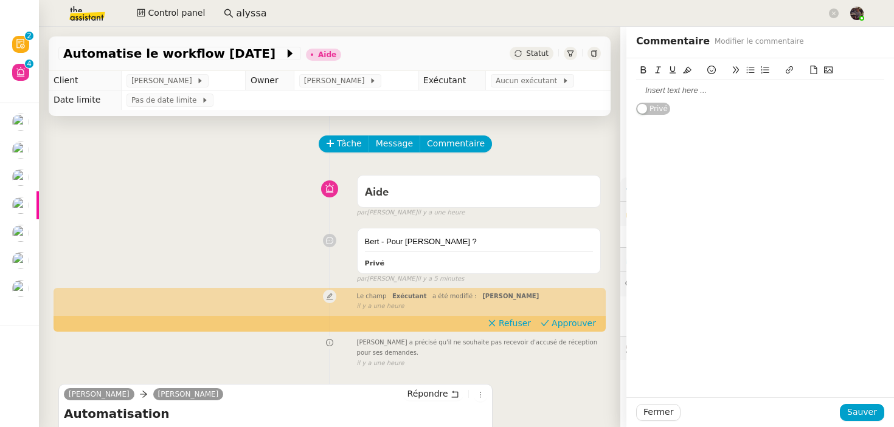
click at [646, 87] on div at bounding box center [760, 90] width 248 height 11
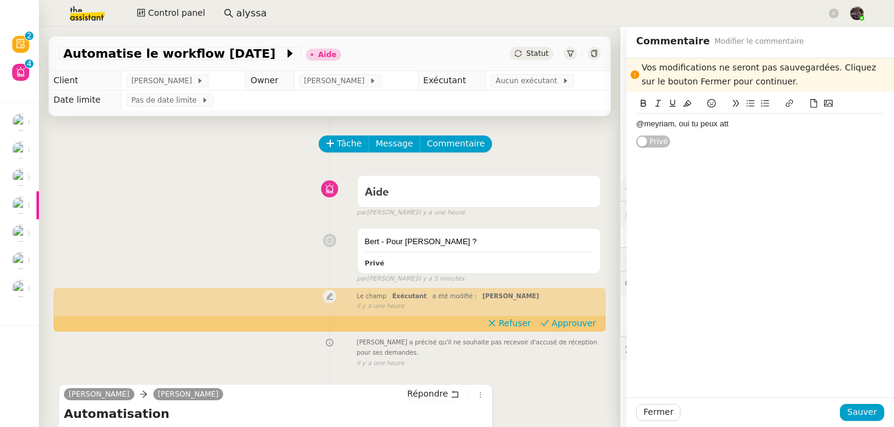
click at [772, 140] on div "@meyriam, oui tu peux att Privé" at bounding box center [760, 120] width 248 height 57
click at [766, 131] on div "@meyriam, oui tu peux att" at bounding box center [760, 124] width 248 height 21
click at [741, 122] on div "@meyriam, oui tu peux attribuer la demande à Nicolas et lui envoyer" at bounding box center [760, 130] width 248 height 22
click at [671, 411] on button "Fermer" at bounding box center [658, 412] width 44 height 17
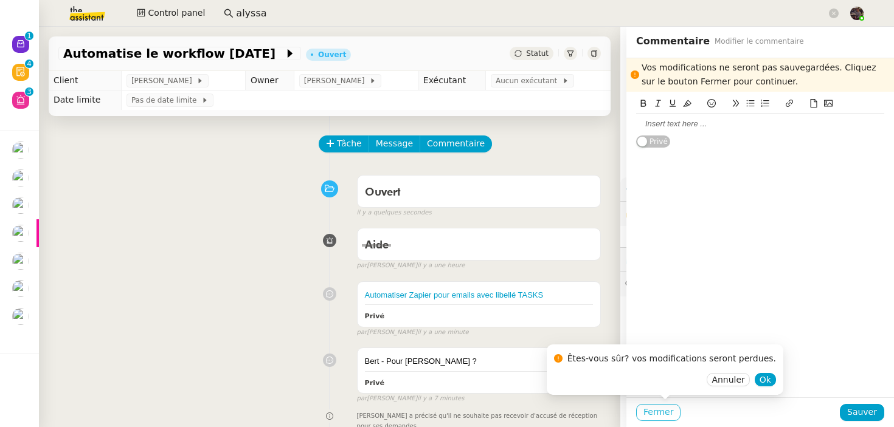
scroll to position [305, 0]
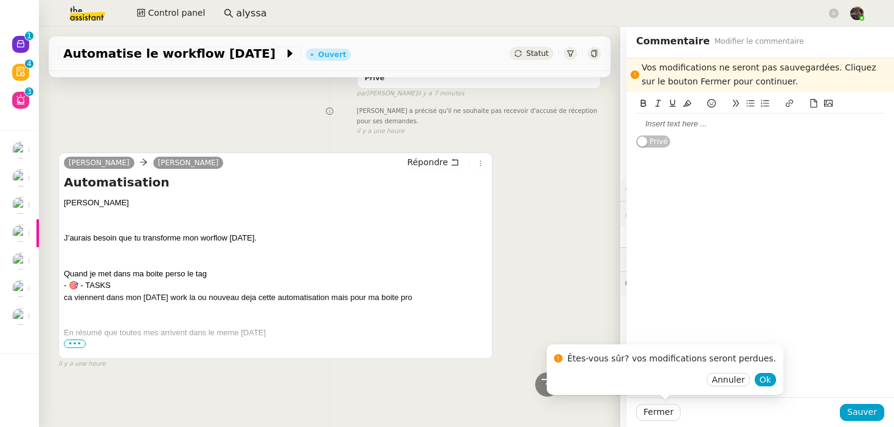
click at [319, 210] on div at bounding box center [275, 215] width 423 height 12
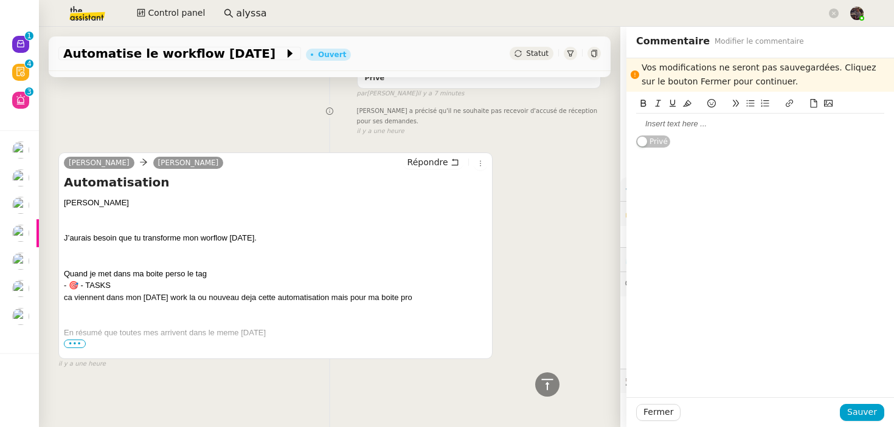
click at [75, 342] on span "•••" at bounding box center [75, 344] width 22 height 9
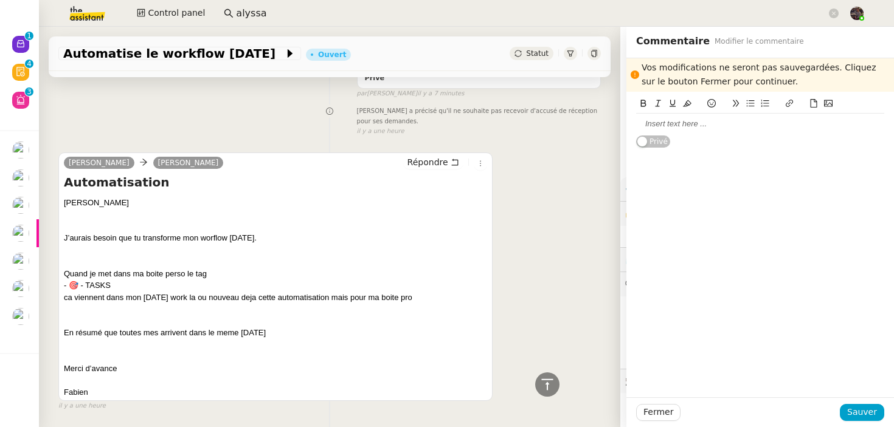
click at [497, 191] on div "Fabien Bornancin camille Répondre Automatisation Camille bonjour J’aurais besoi…" at bounding box center [329, 277] width 542 height 270
click at [233, 331] on div "En résumé que toutes mes arrivent dans le meme monday" at bounding box center [275, 333] width 423 height 12
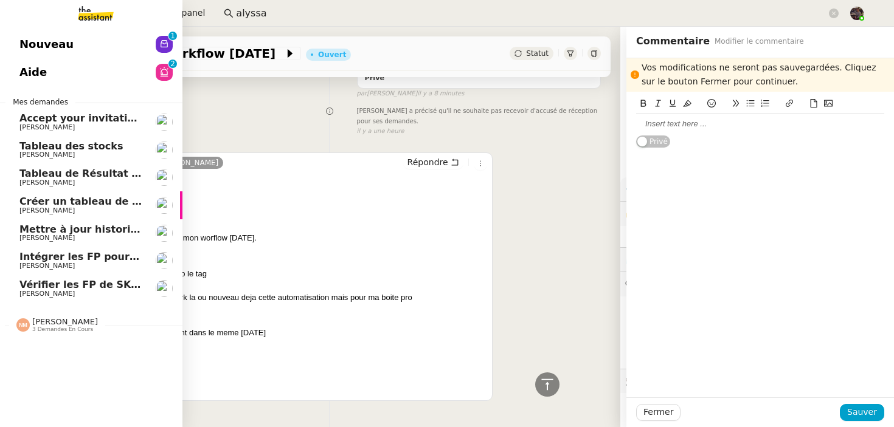
click at [31, 350] on div "Nouveau 0 1 2 3 4 5 6 7 8 9 Aide 0 1 2 3 4 5 6 7 8 9 Mes demandes Accept your i…" at bounding box center [91, 227] width 182 height 401
click at [54, 322] on span "Nicolas Morin" at bounding box center [65, 321] width 66 height 9
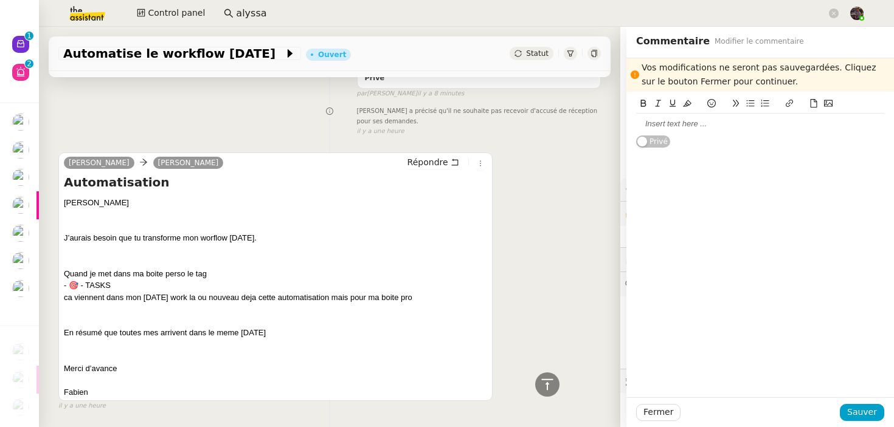
scroll to position [0, 0]
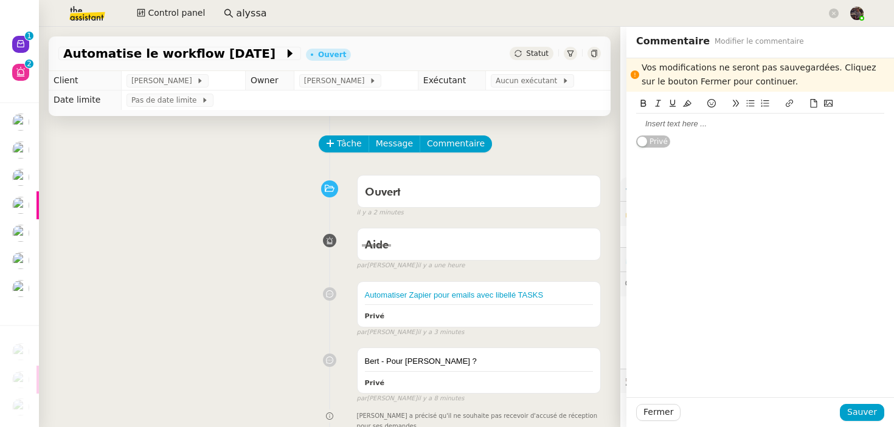
click at [251, 205] on div "Ouvert false il y a 2 minutes" at bounding box center [329, 194] width 542 height 49
click at [657, 417] on span "Fermer" at bounding box center [658, 413] width 30 height 14
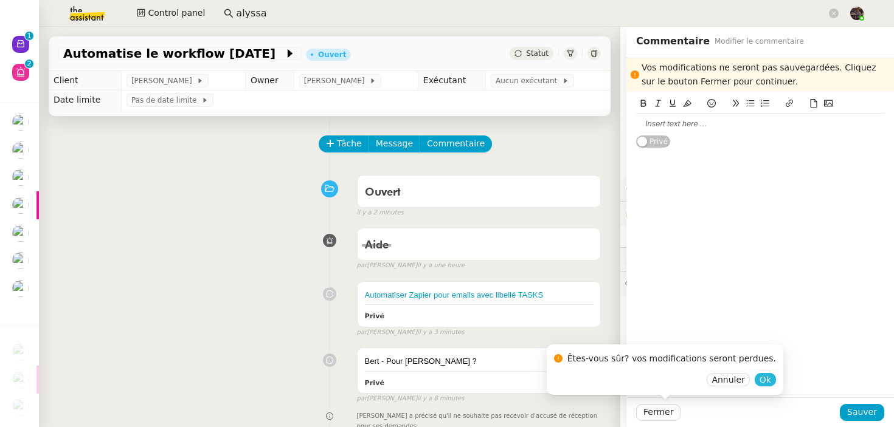
click at [755, 375] on button "Ok" at bounding box center [765, 379] width 21 height 13
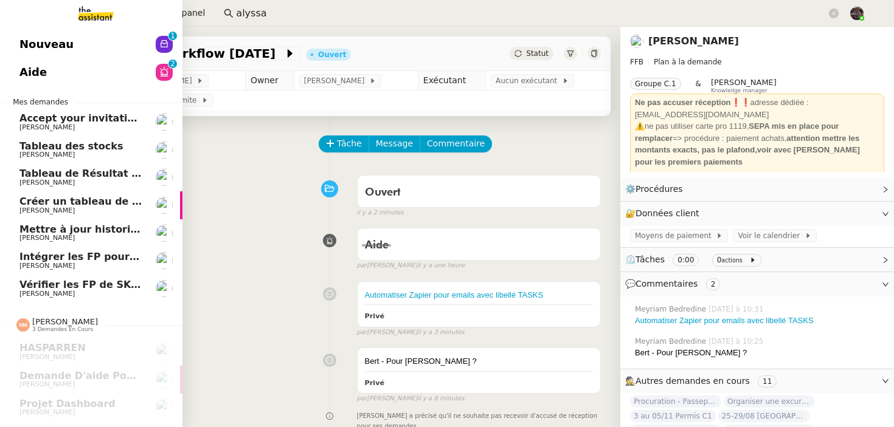
click at [51, 60] on link "Aide 0 1 2 3 4 5 6 7 8 9" at bounding box center [91, 72] width 182 height 28
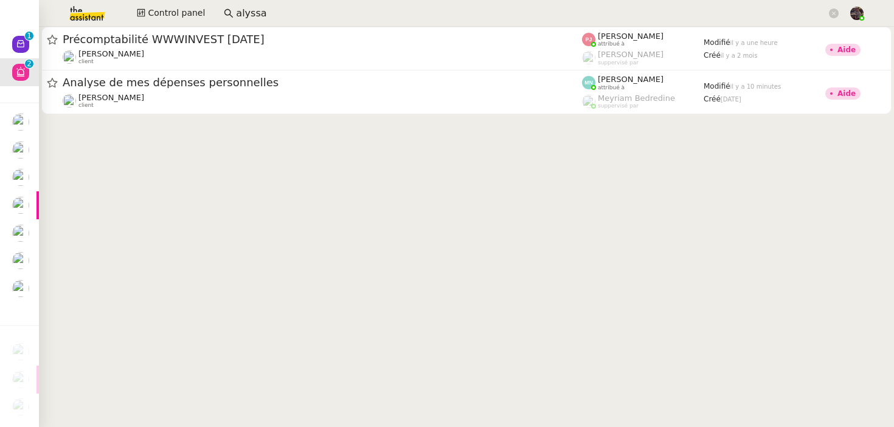
click at [295, 241] on cdk-virtual-scroll-viewport "Précomptabilité WWWINVEST Juin 2025 Paul WEIBEL client Pauline Jennah attribué …" at bounding box center [466, 227] width 855 height 401
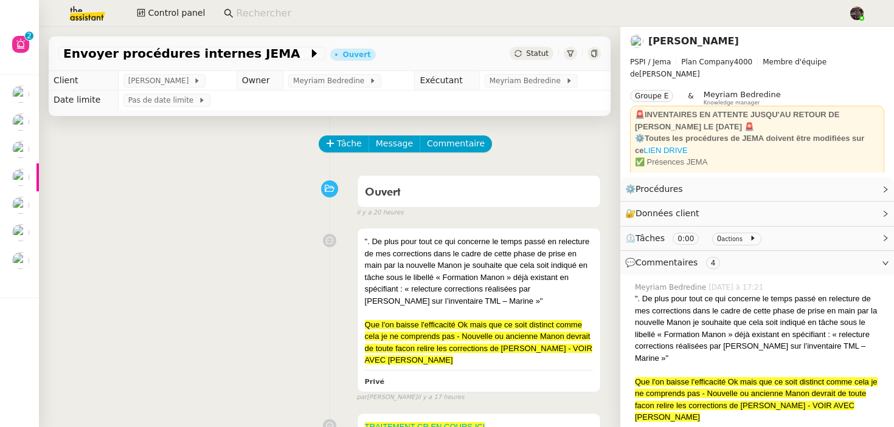
scroll to position [251, 0]
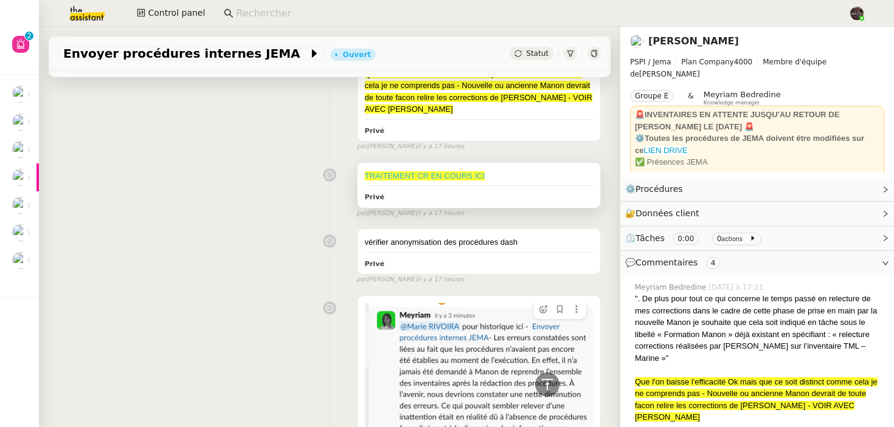
click at [449, 176] on link "TRAITEMENT CR EN COURS ICI" at bounding box center [425, 175] width 120 height 9
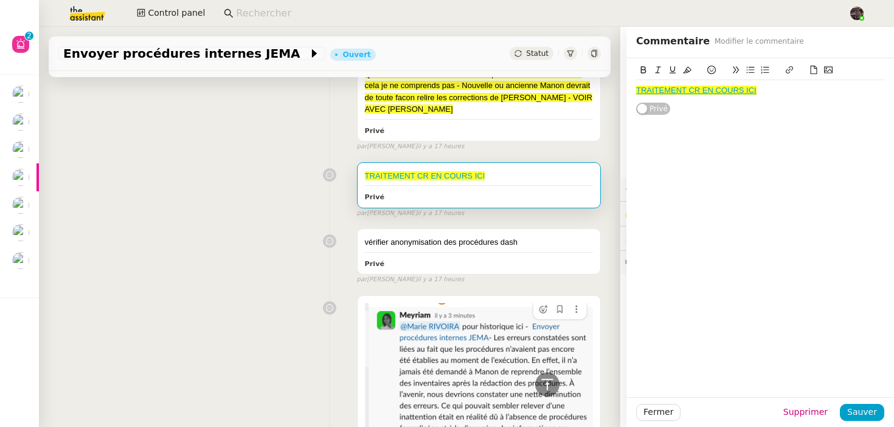
click at [260, 13] on input at bounding box center [536, 13] width 600 height 16
paste input "JEMA"
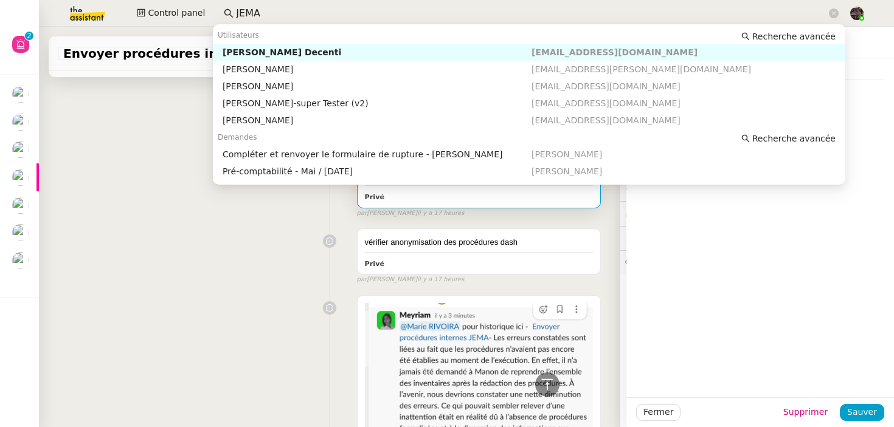
type input "JEMA"
click at [69, 27] on div "Envoyer procédures internes JEMA Ouvert Statut" at bounding box center [329, 49] width 581 height 44
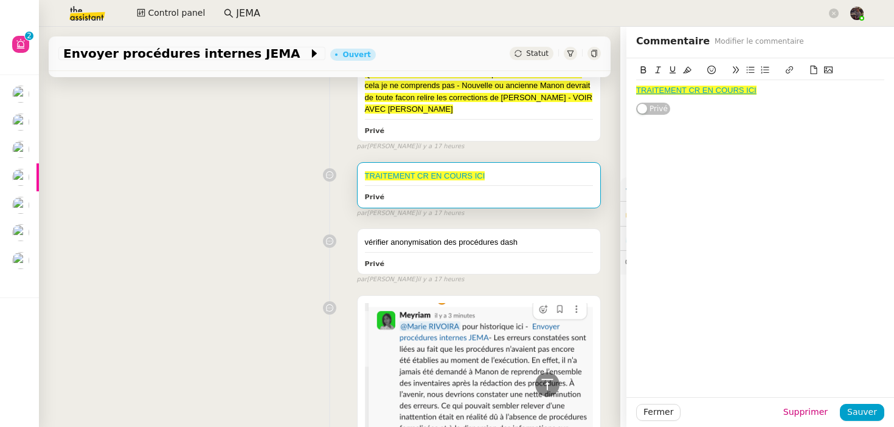
click at [84, 13] on img at bounding box center [77, 13] width 94 height 27
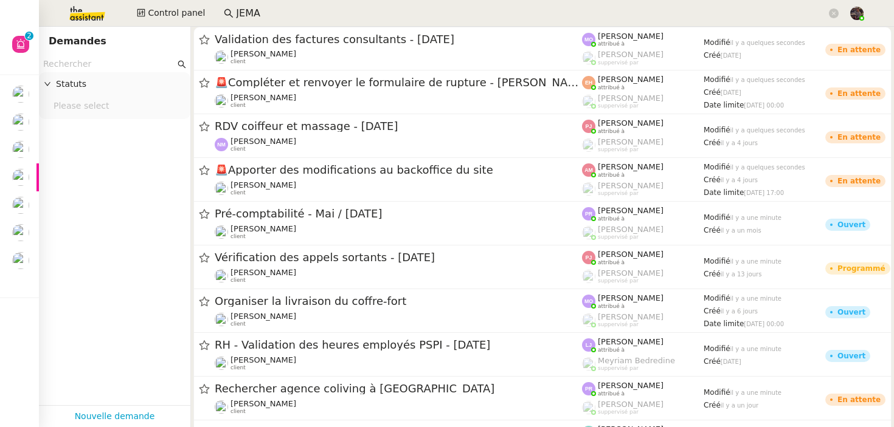
click at [142, 61] on input "text" at bounding box center [109, 64] width 132 height 14
paste input "JEMA"
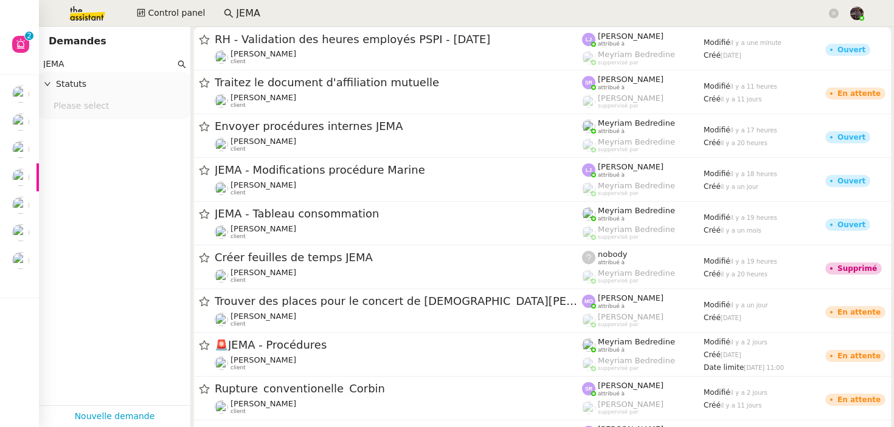
type input "JEMA"
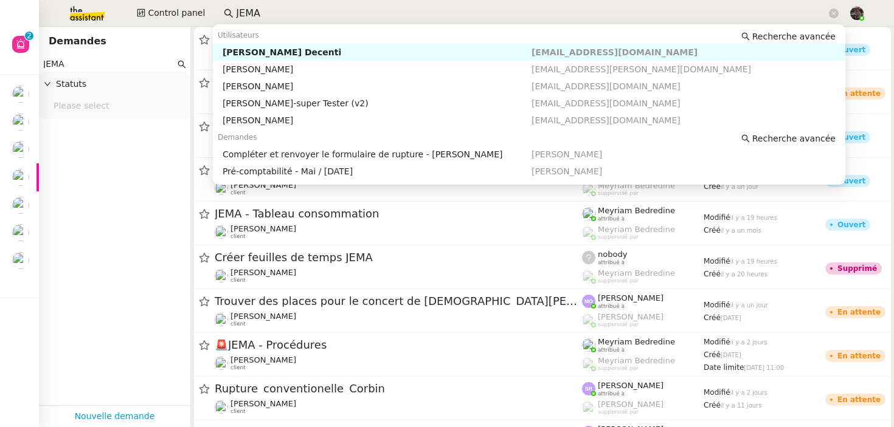
click at [257, 18] on input "JEMA" at bounding box center [531, 13] width 590 height 16
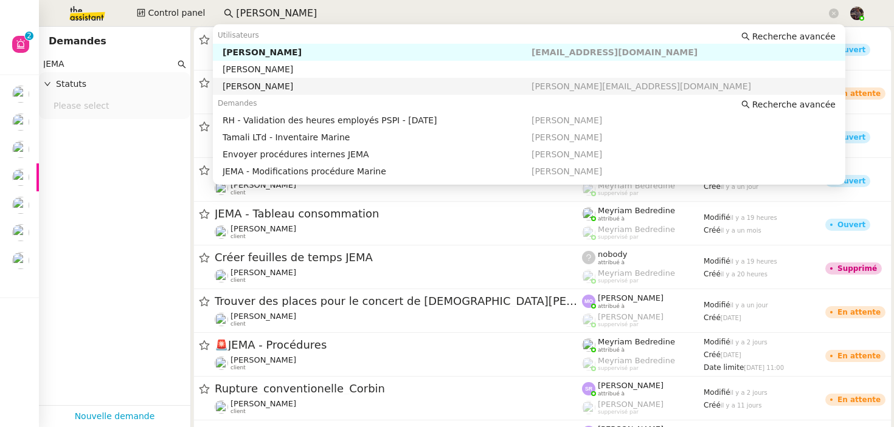
click at [282, 83] on div "Johanna Massa" at bounding box center [377, 86] width 309 height 11
type input "johanna massa"
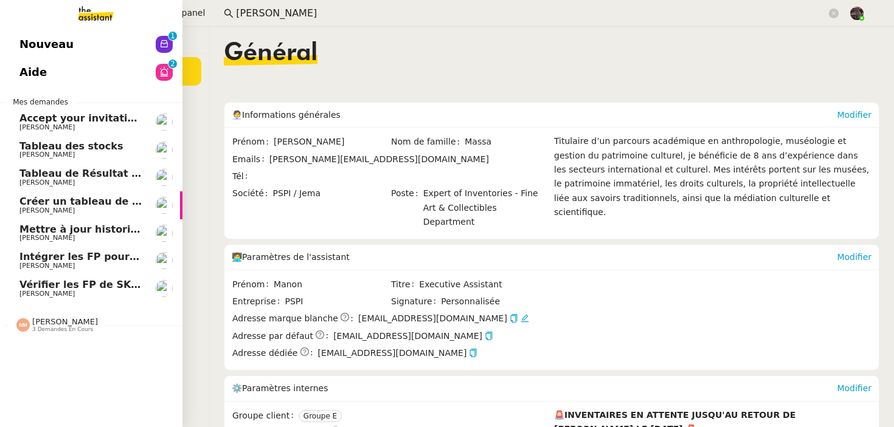
click at [81, 294] on span "[PERSON_NAME]" at bounding box center [80, 294] width 123 height 7
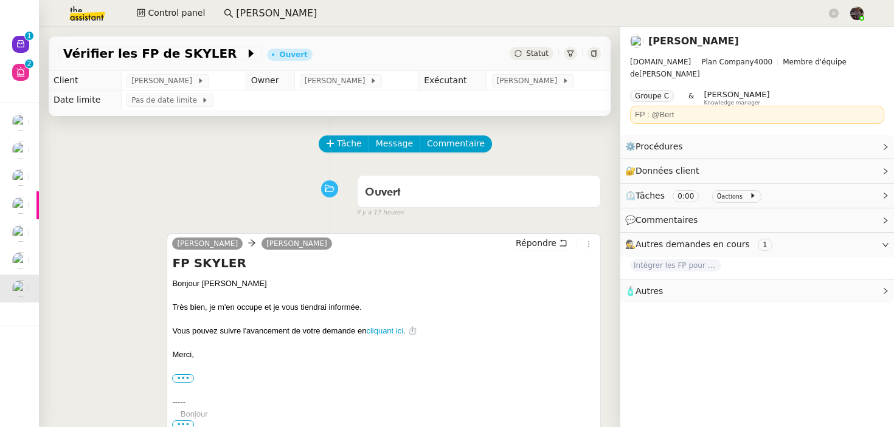
scroll to position [297, 0]
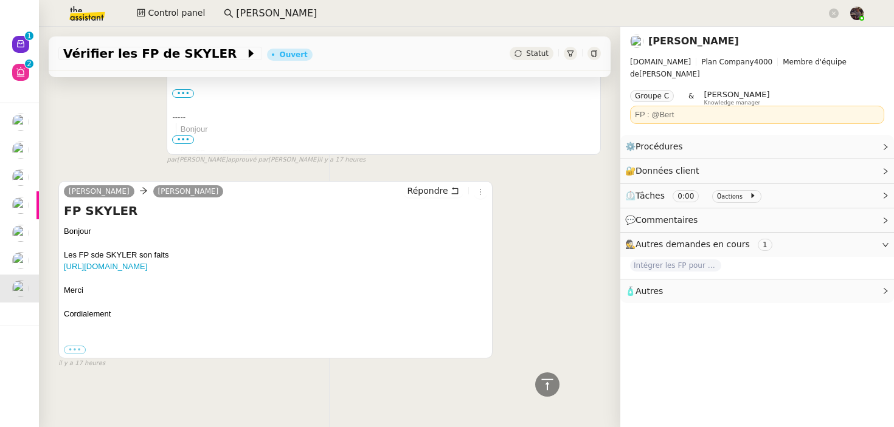
click at [310, 366] on div "il y a 17 heures" at bounding box center [275, 364] width 434 height 10
click at [147, 262] on link "[URL][DOMAIN_NAME]" at bounding box center [105, 266] width 83 height 9
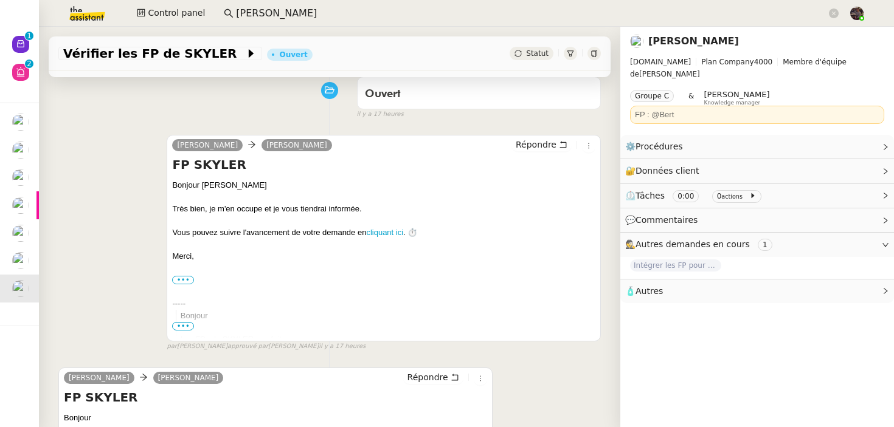
scroll to position [0, 0]
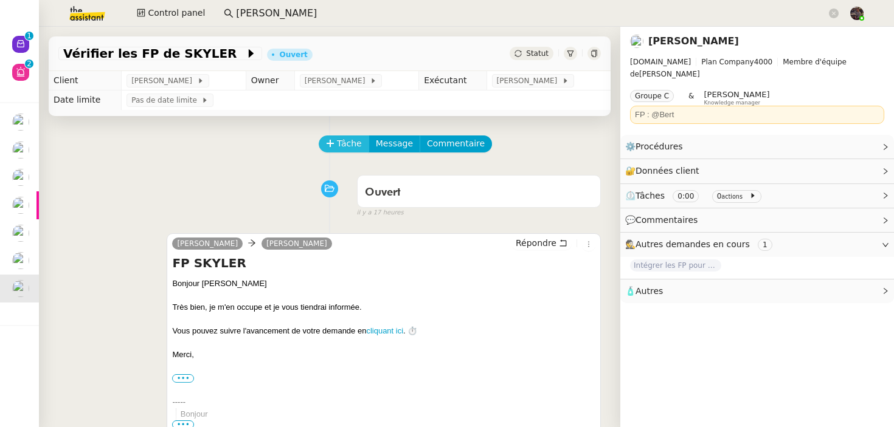
click at [342, 147] on span "Tâche" at bounding box center [349, 144] width 25 height 14
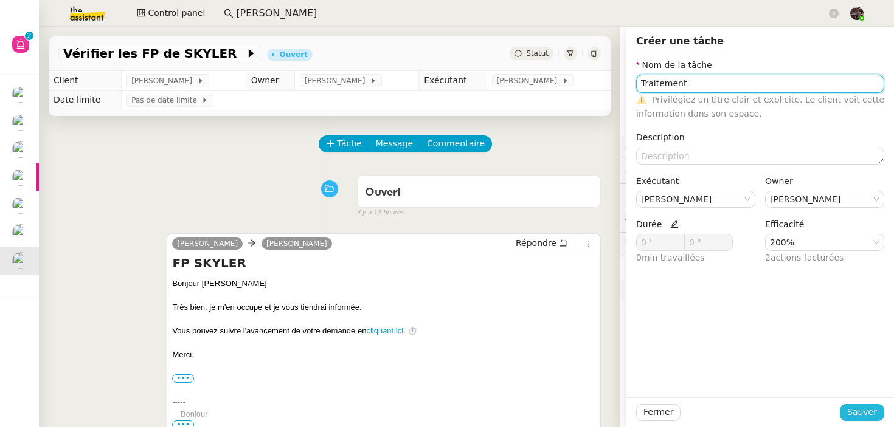
type input "Traitement"
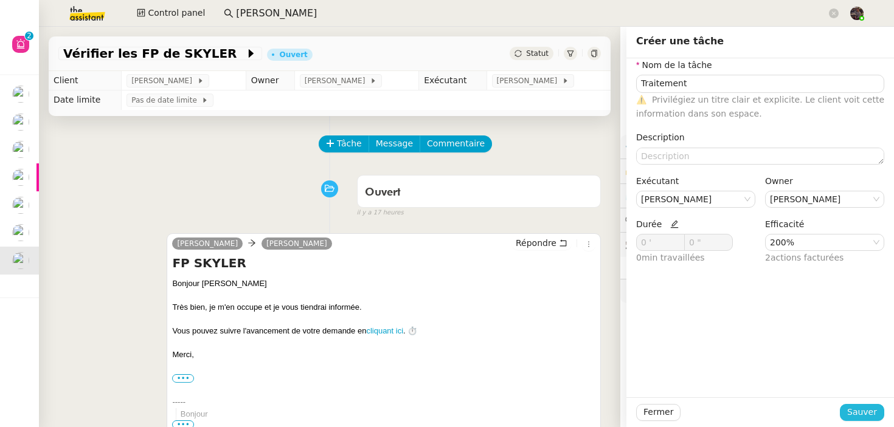
click at [852, 417] on span "Sauver" at bounding box center [862, 413] width 30 height 14
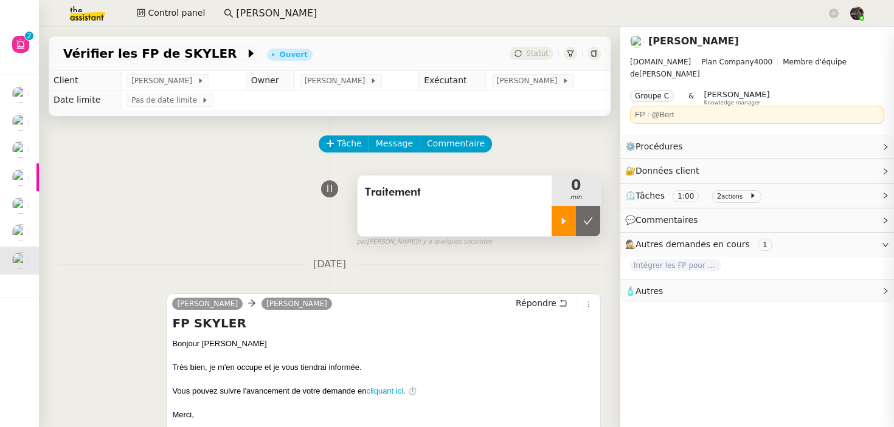
click at [564, 233] on div at bounding box center [564, 221] width 24 height 30
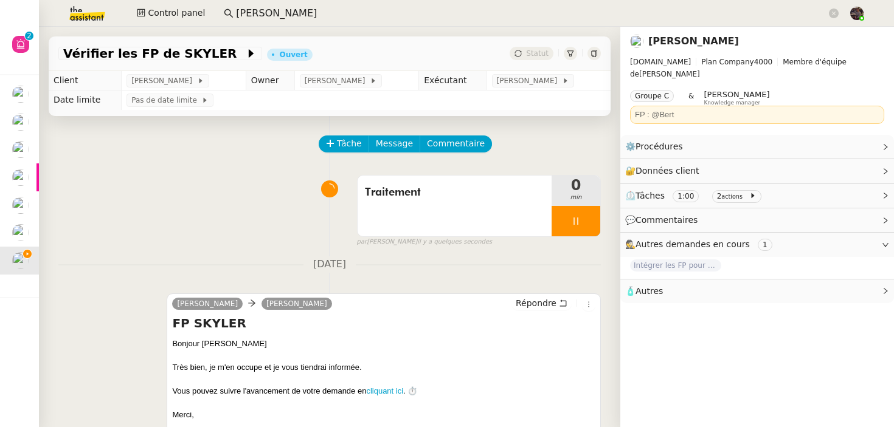
click at [328, 237] on div "Traitement 0 min false par Bert C. il y a quelques secondes" at bounding box center [329, 209] width 542 height 78
click at [474, 274] on div "13 août 2025 camille Camille Cazade Répondre FP SKYLER Bonjour Camille Très bie…" at bounding box center [329, 384] width 542 height 254
click at [836, 140] on div "⚙️ Procédures Modifier" at bounding box center [747, 147] width 244 height 14
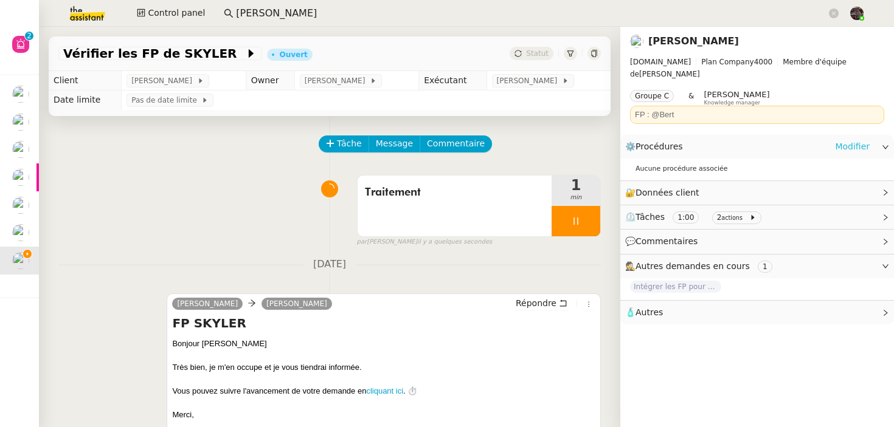
click at [845, 140] on link "Modifier" at bounding box center [852, 147] width 35 height 14
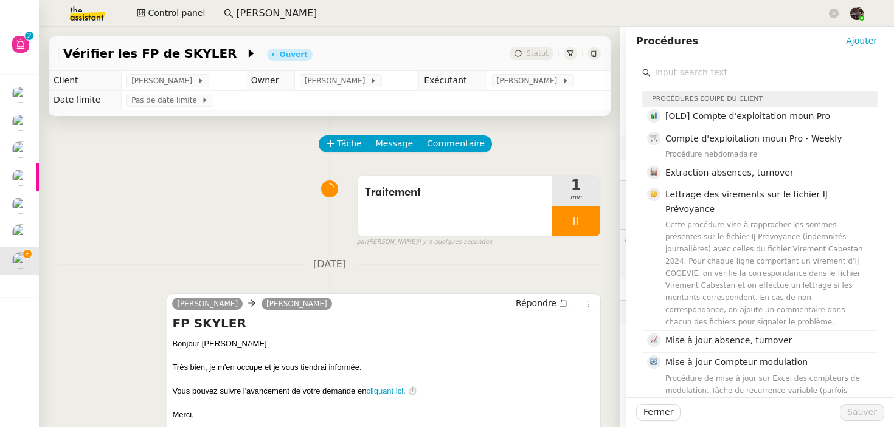
click at [728, 73] on input "text" at bounding box center [764, 72] width 227 height 16
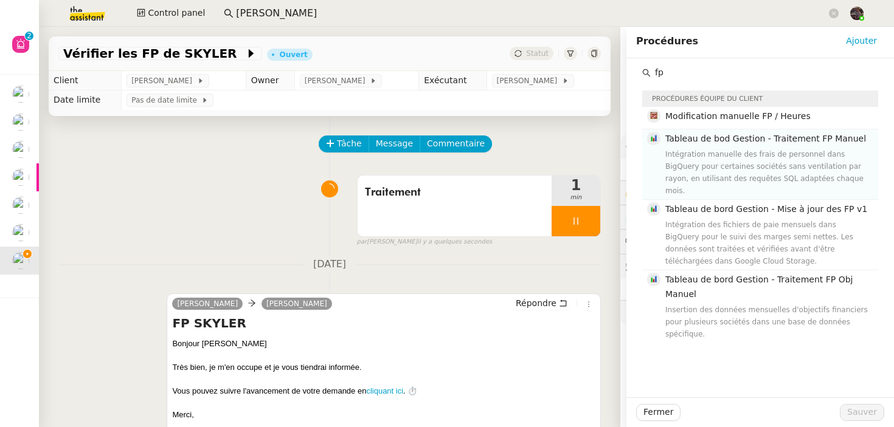
type input "fp"
click at [762, 144] on h4 "Tableau de bod Gestion - Traitement FP Manuel" at bounding box center [768, 139] width 206 height 14
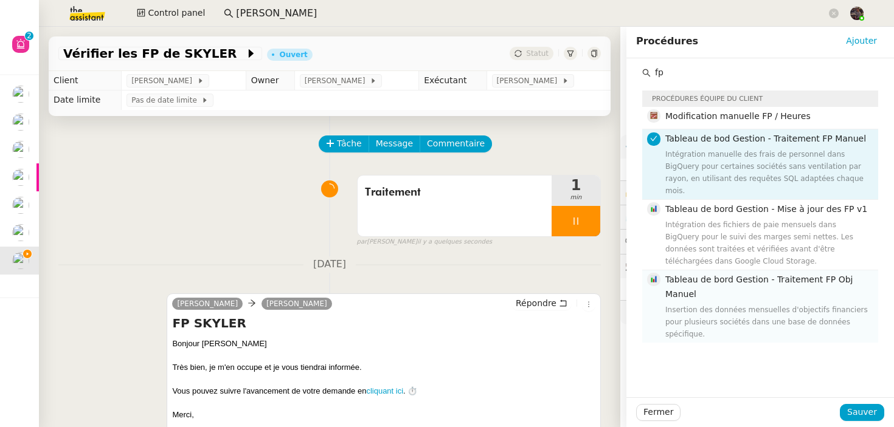
click at [753, 304] on div "Insertion des données mensuelles d'objectifs financiers pour plusieurs sociétés…" at bounding box center [768, 322] width 206 height 36
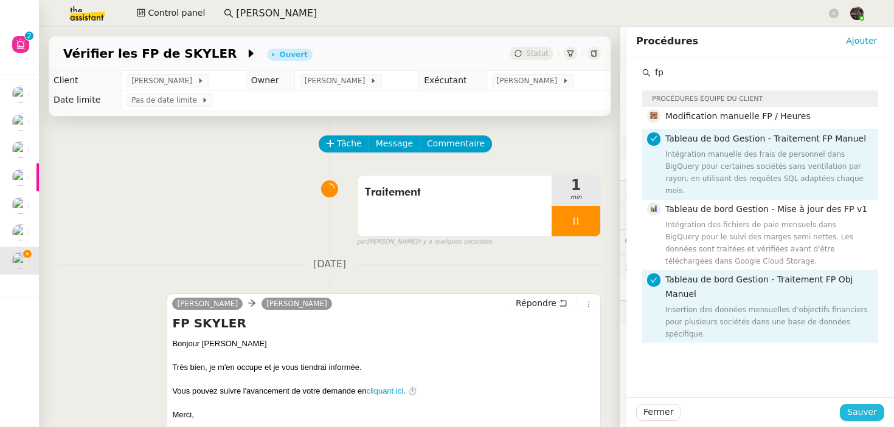
click at [862, 413] on span "Sauver" at bounding box center [862, 413] width 30 height 14
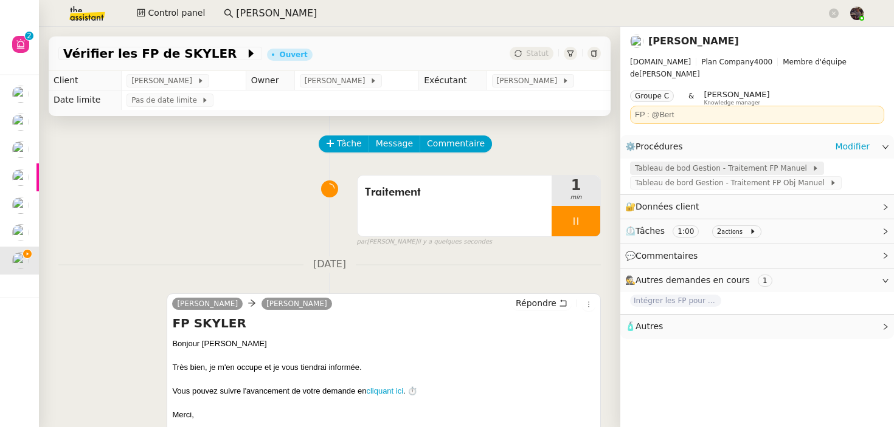
click at [694, 162] on span "Tableau de bod Gestion - Traitement FP Manuel" at bounding box center [723, 168] width 177 height 12
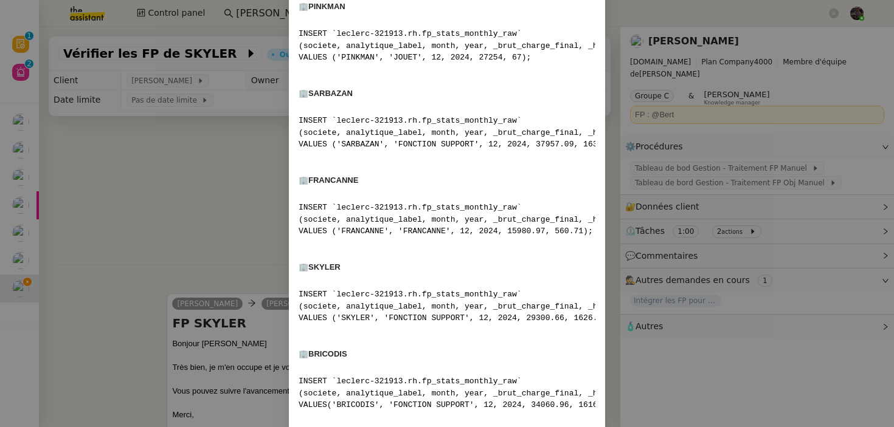
scroll to position [558, 0]
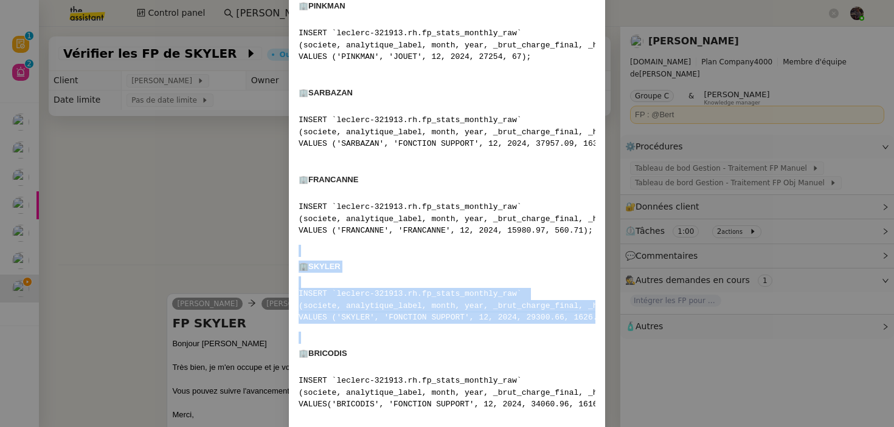
drag, startPoint x: 313, startPoint y: 247, endPoint x: 475, endPoint y: 326, distance: 180.9
copy div "🏢 SKYLER INSERT `leclerc-321913.rh.fp_stats_monthly_raw` (societe, analytique_l…"
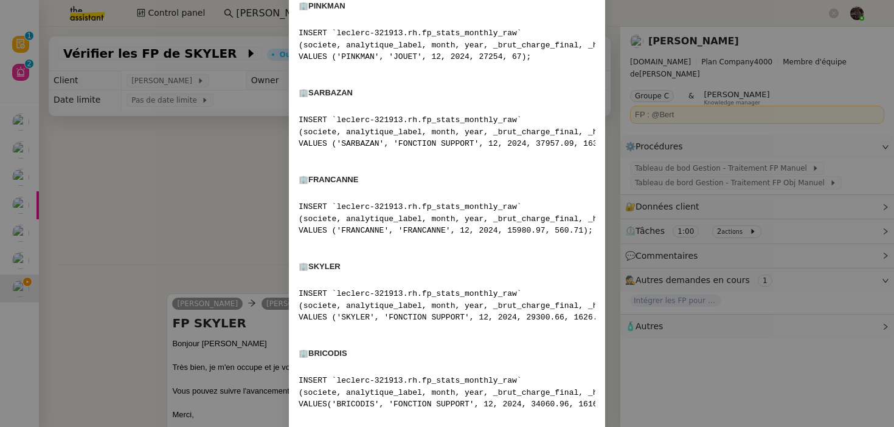
click at [170, 199] on nz-modal-container "Contexte Certaines sociétés — BRICODIS , SARBAZAN , SKYLER , PINKMAN et FRANCAN…" at bounding box center [447, 213] width 894 height 427
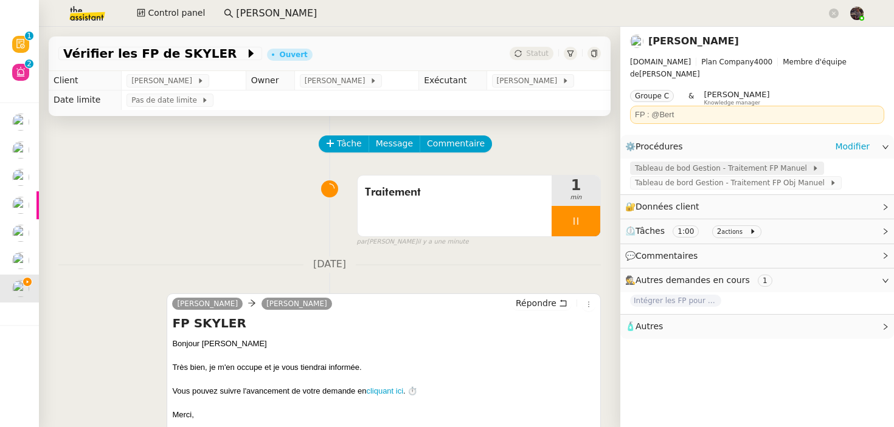
click at [752, 162] on span "Tableau de bod Gestion - Traitement FP Manuel" at bounding box center [723, 168] width 177 height 12
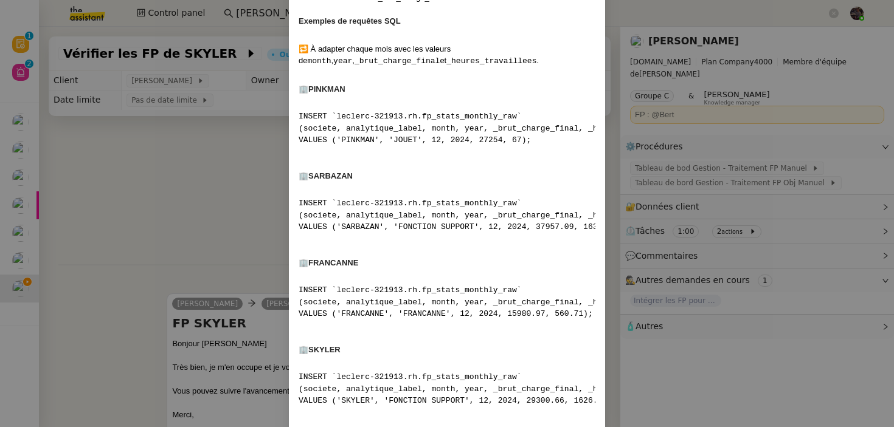
scroll to position [518, 0]
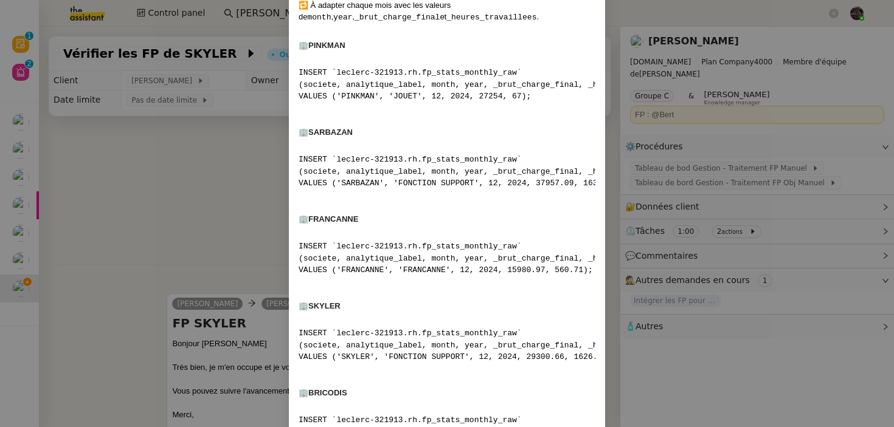
click at [175, 139] on nz-modal-container "Contexte Certaines sociétés — BRICODIS , SARBAZAN , SKYLER , PINKMAN et FRANCAN…" at bounding box center [447, 213] width 894 height 427
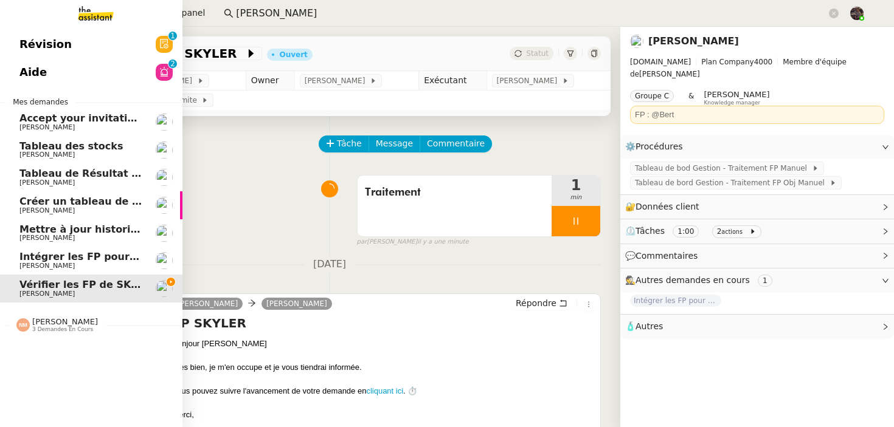
click at [55, 325] on span "[PERSON_NAME]" at bounding box center [65, 321] width 66 height 9
click at [109, 69] on link "Aide 0 1 2 3 4 5 6 7 8 9" at bounding box center [91, 72] width 182 height 28
click at [105, 15] on img at bounding box center [86, 13] width 94 height 27
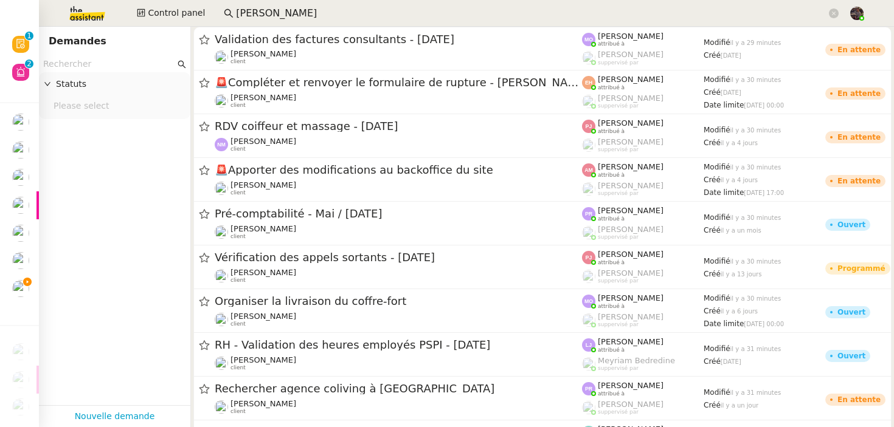
click at [117, 60] on input "text" at bounding box center [109, 64] width 132 height 14
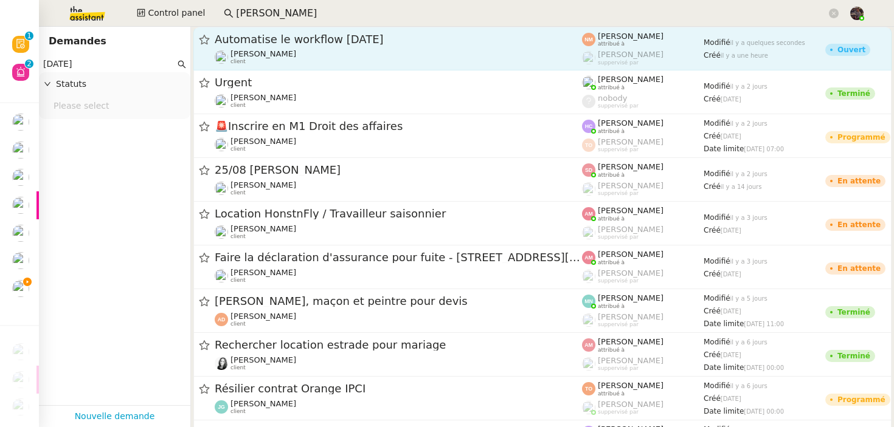
type input "[DATE]"
click at [329, 40] on span "Automatise le workflow [DATE]" at bounding box center [398, 39] width 367 height 11
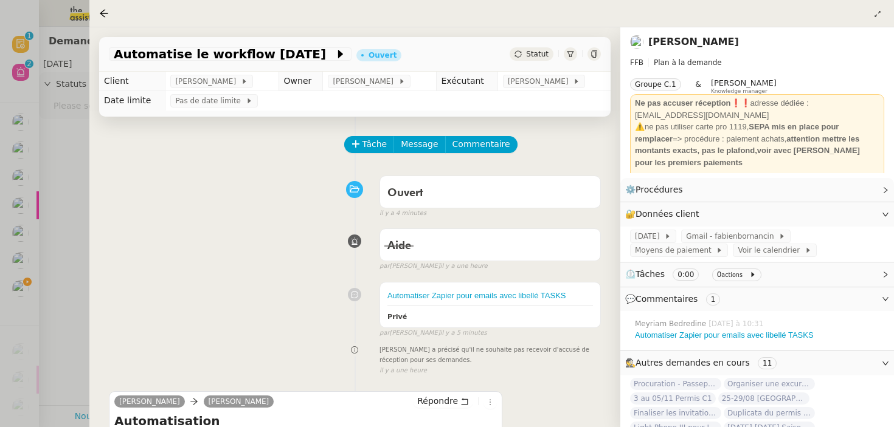
click at [63, 222] on div at bounding box center [447, 213] width 894 height 427
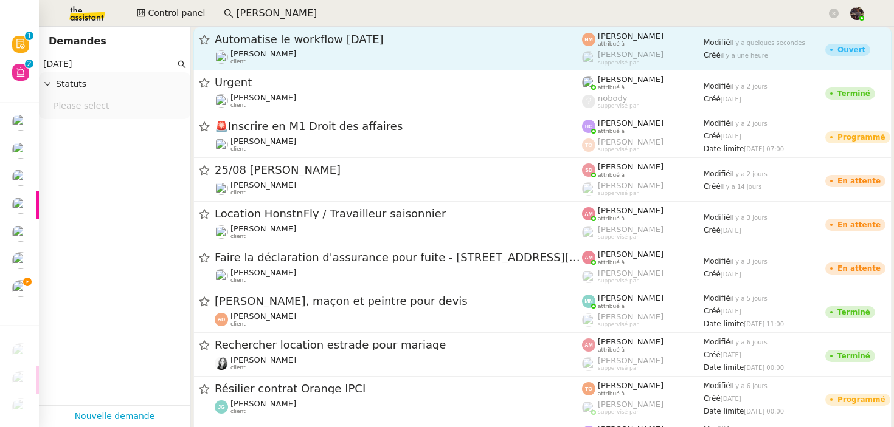
click at [347, 32] on div "Automatise le workflow [DATE]" at bounding box center [398, 39] width 367 height 15
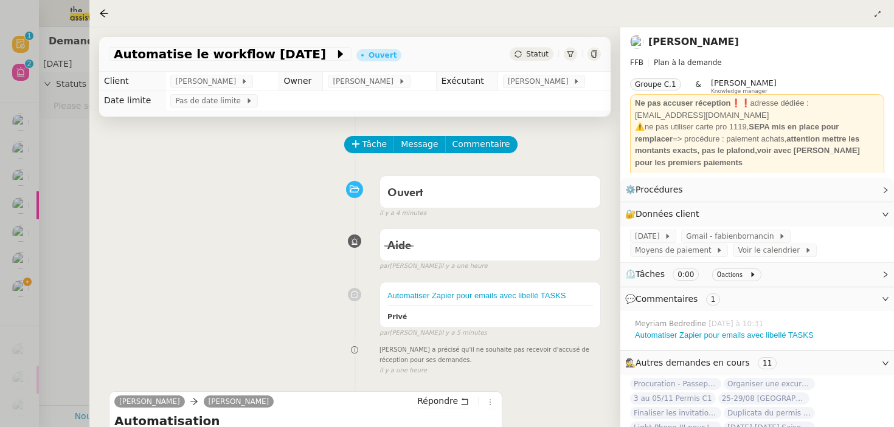
click at [241, 224] on div "Aide false par Meyriam B. il y a une heure" at bounding box center [355, 247] width 492 height 49
click at [525, 296] on link "Automatiser Zapier pour emails avec libellé TASKS" at bounding box center [476, 295] width 179 height 9
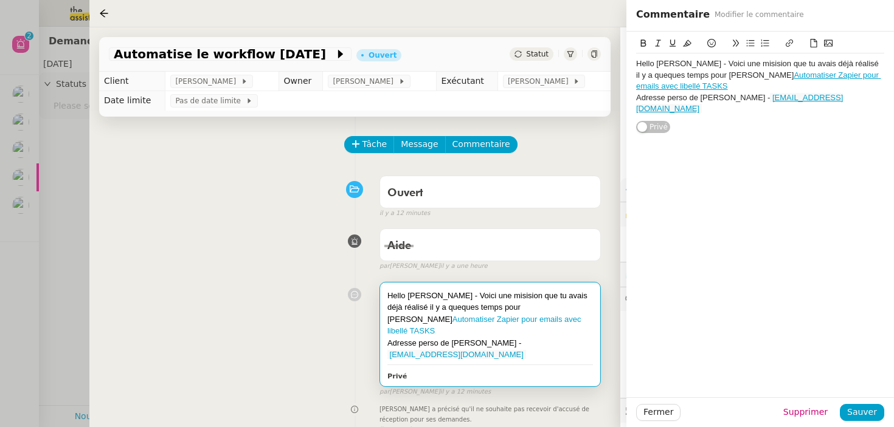
click at [64, 229] on div at bounding box center [447, 213] width 894 height 427
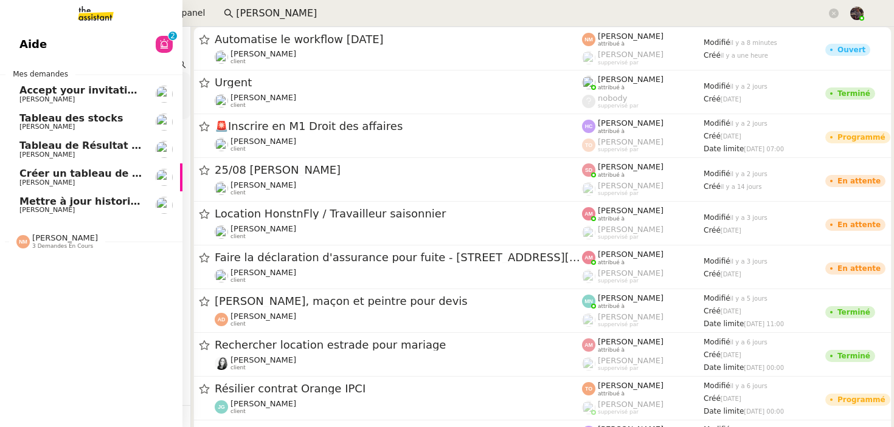
click at [23, 202] on link "Mettre à jour historique Abaco Exercice 2024 - 2025 Guillaume Farina" at bounding box center [91, 206] width 182 height 28
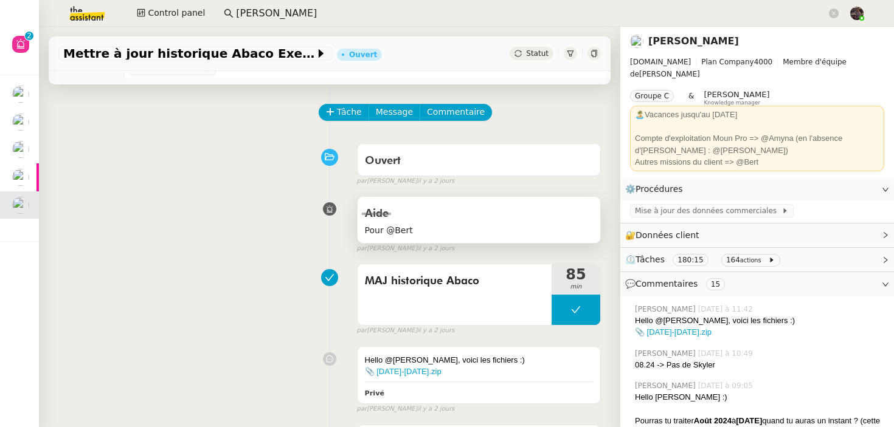
scroll to position [47, 0]
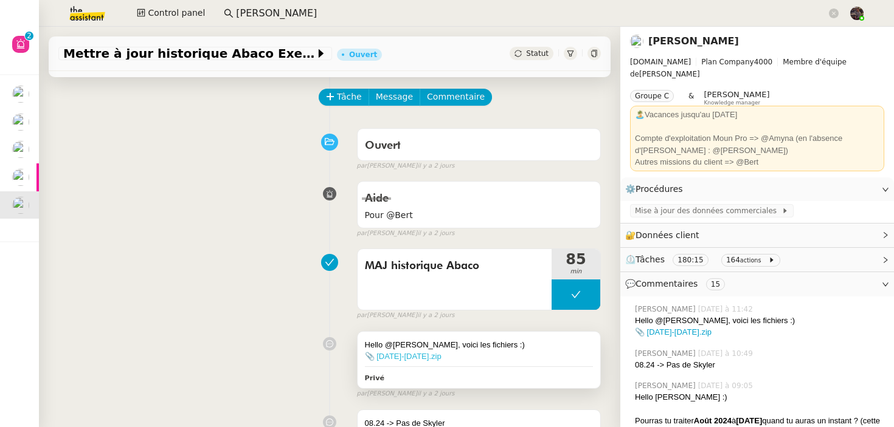
click at [421, 357] on link "📎 Août 2024-Janvier 2025.zip" at bounding box center [403, 356] width 77 height 9
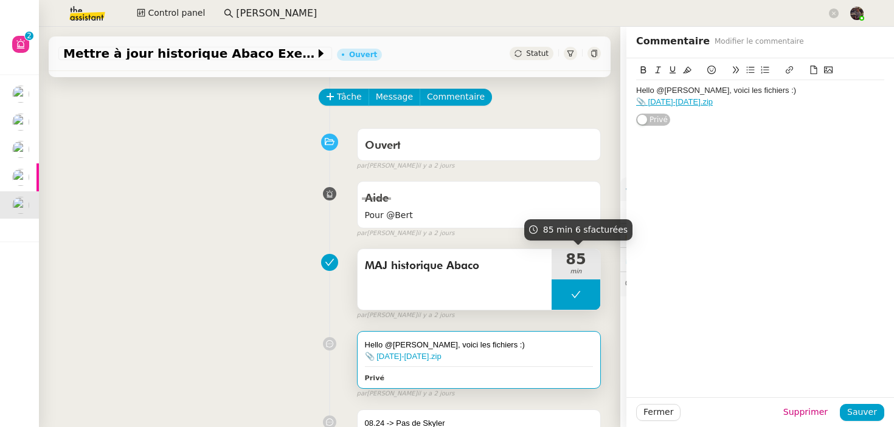
click at [521, 279] on div "MAJ historique Abaco" at bounding box center [455, 279] width 194 height 61
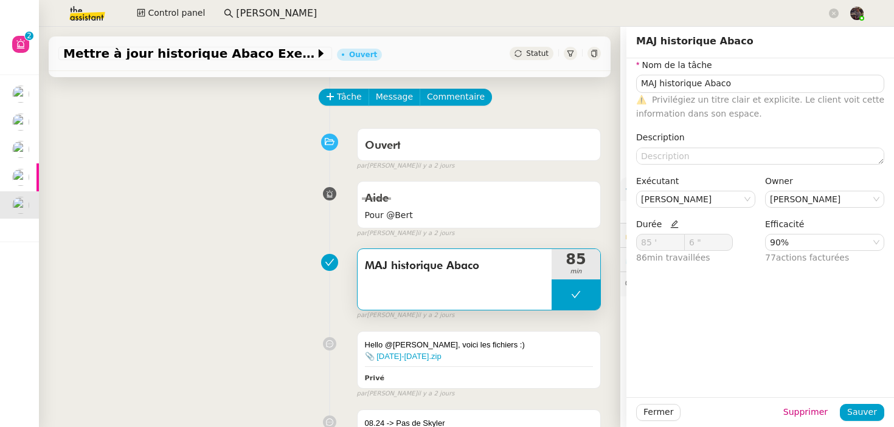
click at [206, 257] on div "MAJ historique Abaco 85 min false par Amyna M. il y a 2 jours" at bounding box center [329, 282] width 542 height 78
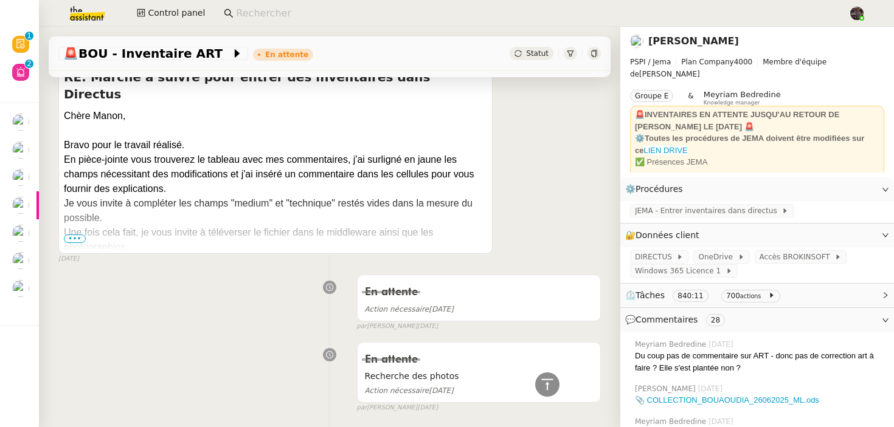
scroll to position [20182, 0]
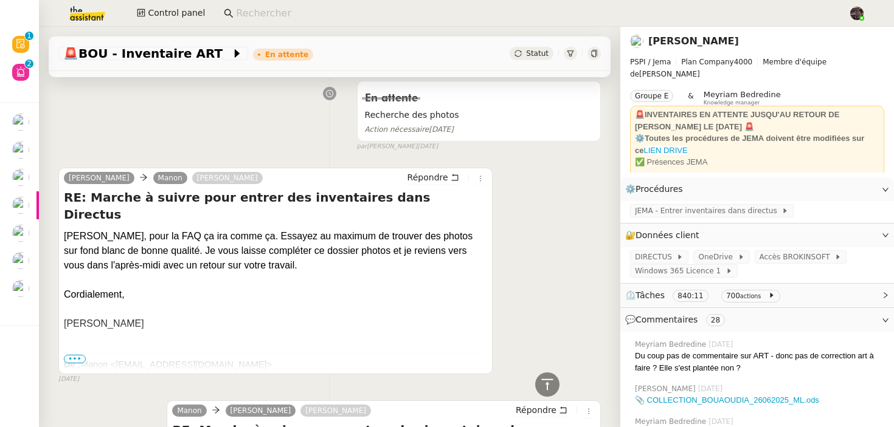
click at [345, 375] on div "il y a 5 mois" at bounding box center [275, 380] width 434 height 10
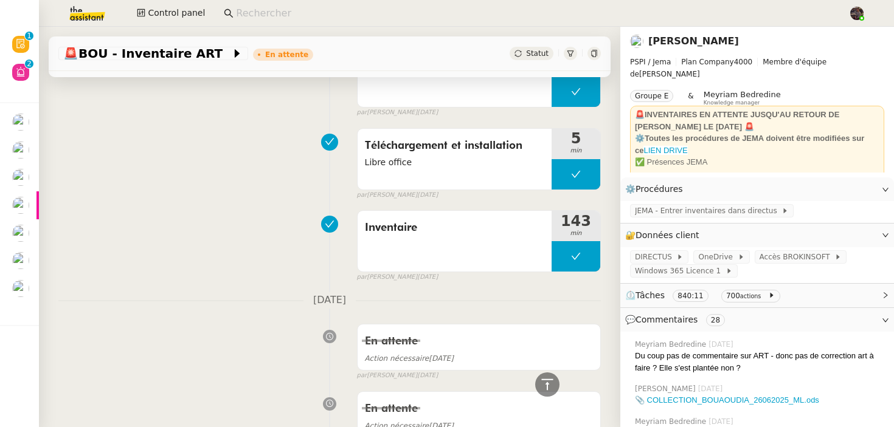
scroll to position [23878, 0]
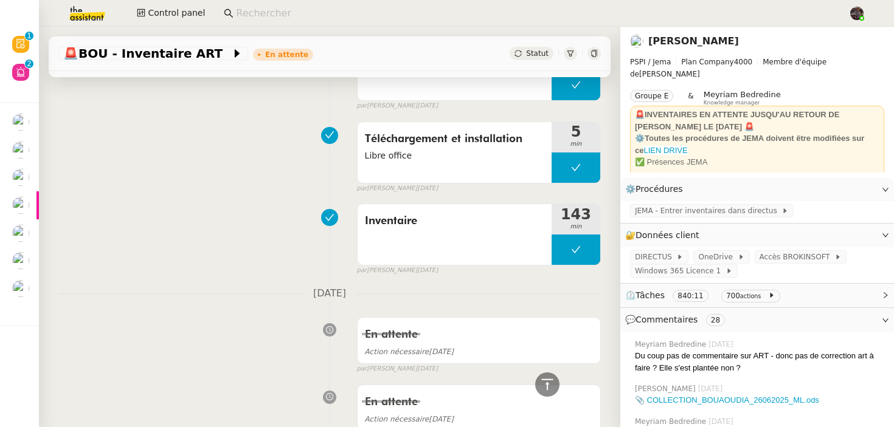
click at [226, 312] on div "En attente Action nécessaire il y a 5 mois false par Tatyana O. il y a 5 mois" at bounding box center [329, 343] width 542 height 63
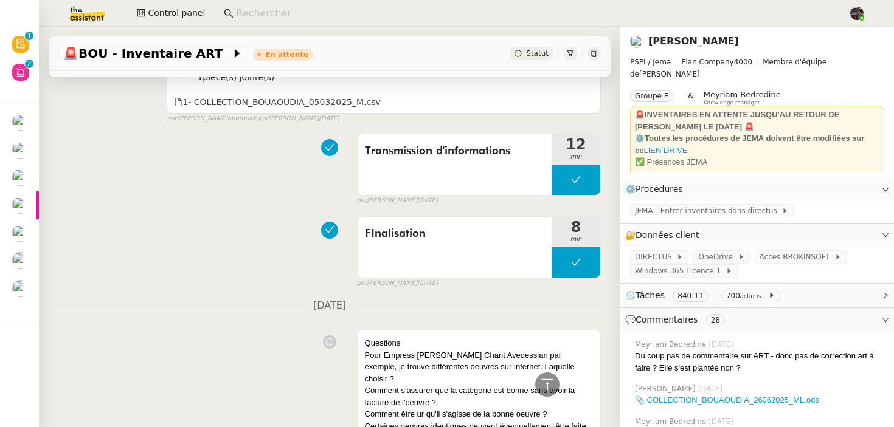
scroll to position [22809, 0]
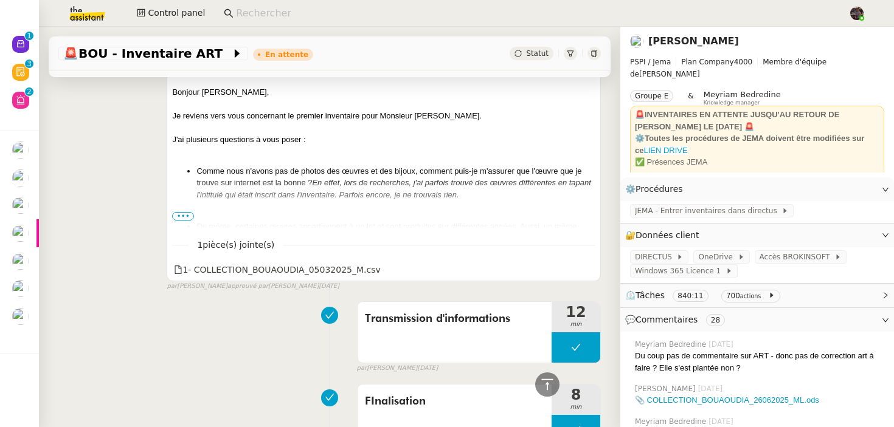
click at [268, 12] on input at bounding box center [536, 13] width 600 height 16
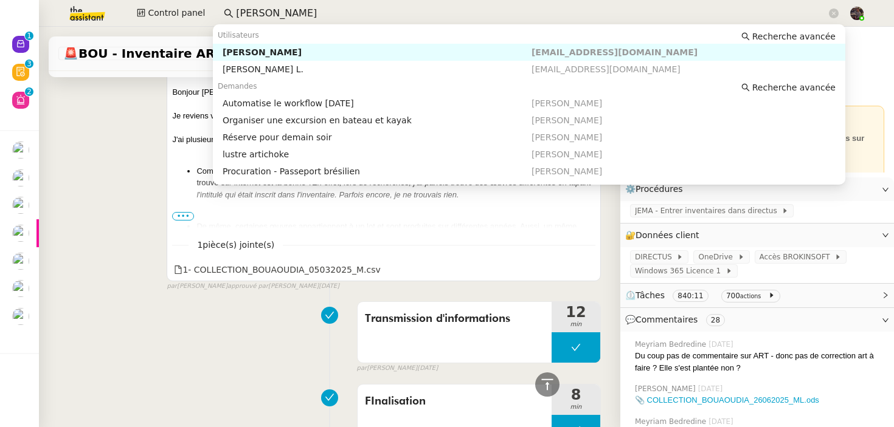
click at [262, 56] on div "Fabien Bornancin" at bounding box center [377, 52] width 309 height 11
type input "fabien bor"
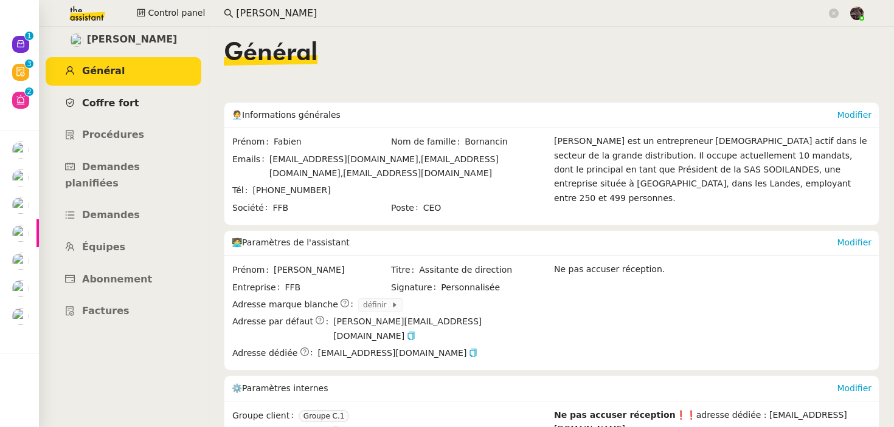
click at [102, 108] on span "Coffre fort" at bounding box center [110, 103] width 57 height 12
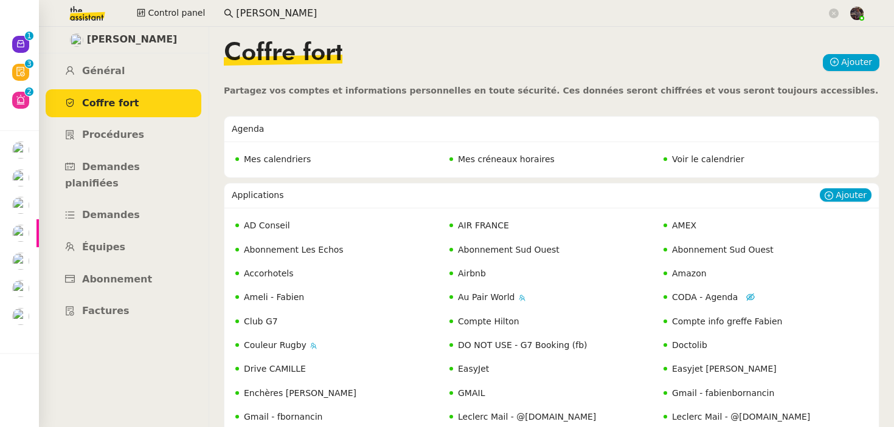
scroll to position [263, 0]
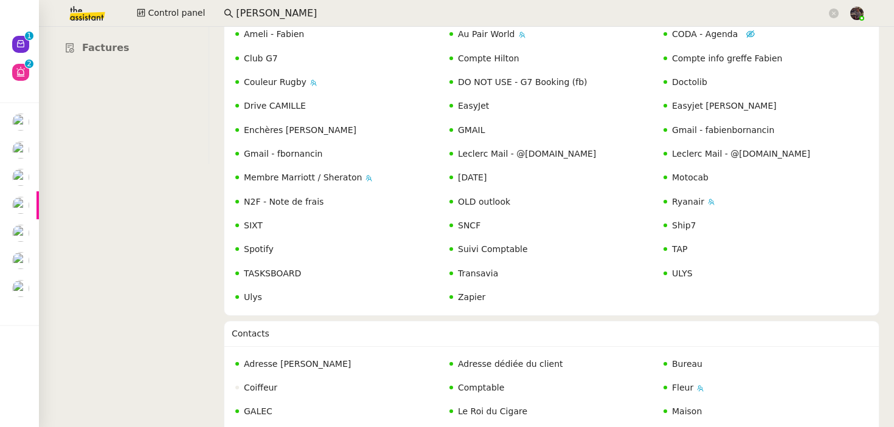
click at [178, 278] on nz-layout "Fabien Bornancin Général Coffre fort Procédures Demandes planifiées Demandes Éq…" at bounding box center [466, 227] width 855 height 401
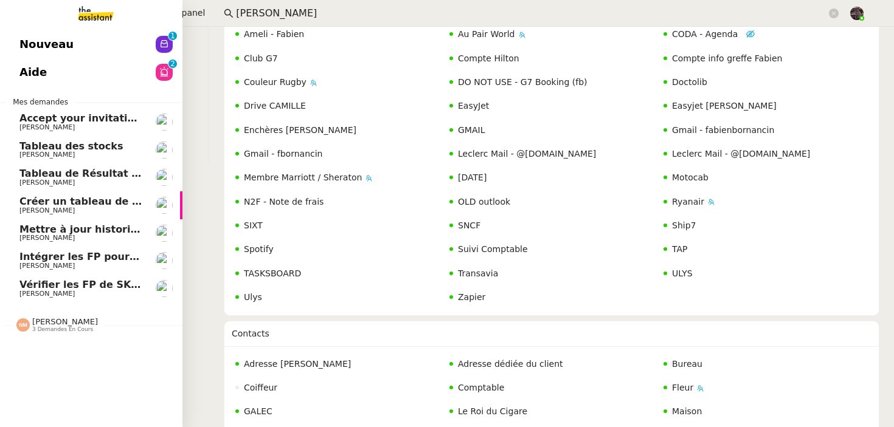
click at [119, 22] on img at bounding box center [86, 13] width 94 height 27
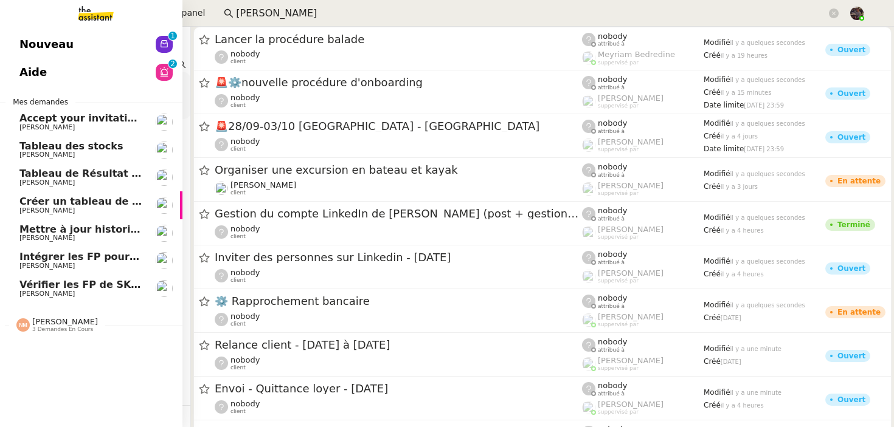
click at [113, 74] on link "Aide 0 1 2 3 4 5 6 7 8 9" at bounding box center [91, 72] width 182 height 28
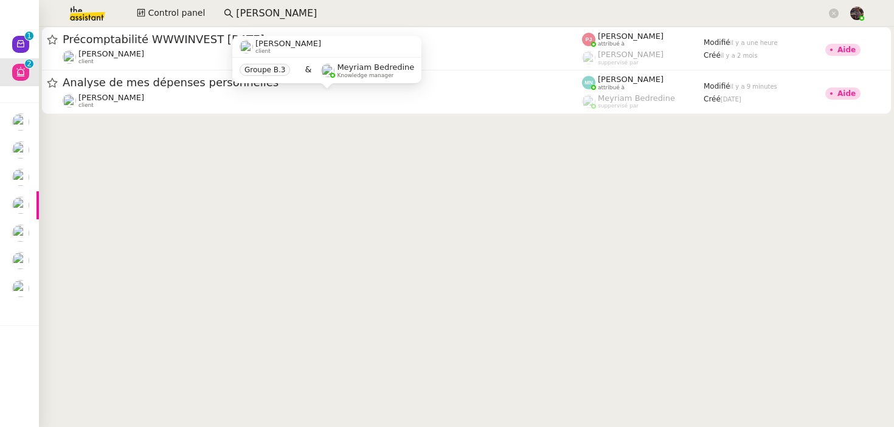
click at [310, 207] on cdk-virtual-scroll-viewport "Précomptabilité WWWINVEST Juin 2025 Paul WEIBEL client Pauline Jennah attribué …" at bounding box center [466, 227] width 855 height 401
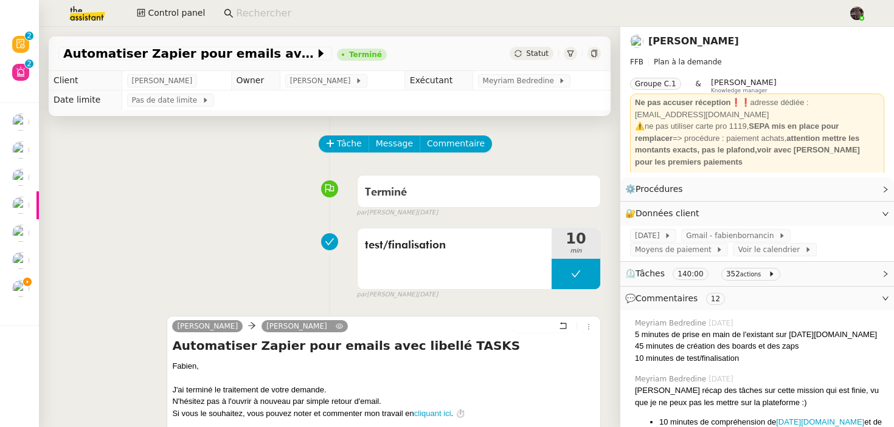
click at [262, 252] on div "test/finalisation 10 min false par [PERSON_NAME] [DATE]" at bounding box center [329, 262] width 542 height 78
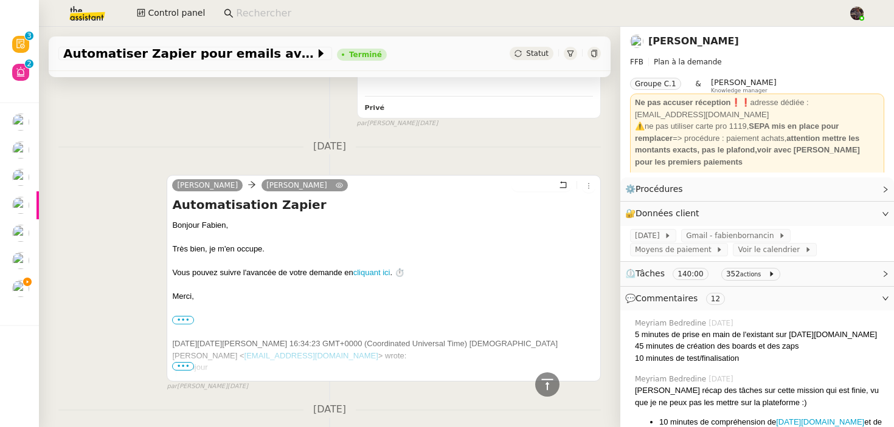
scroll to position [5927, 0]
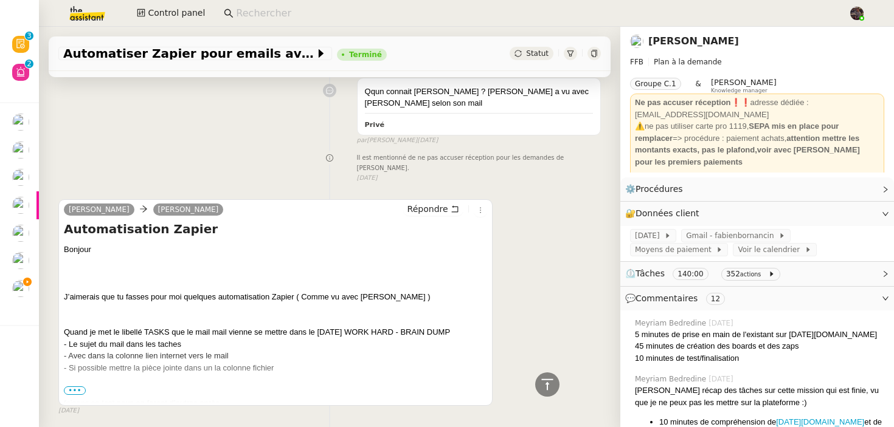
click at [78, 387] on span "•••" at bounding box center [75, 391] width 22 height 9
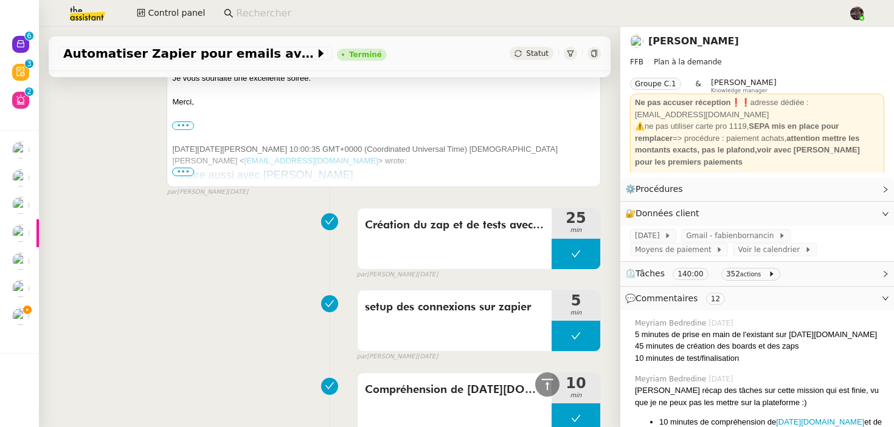
scroll to position [1115, 0]
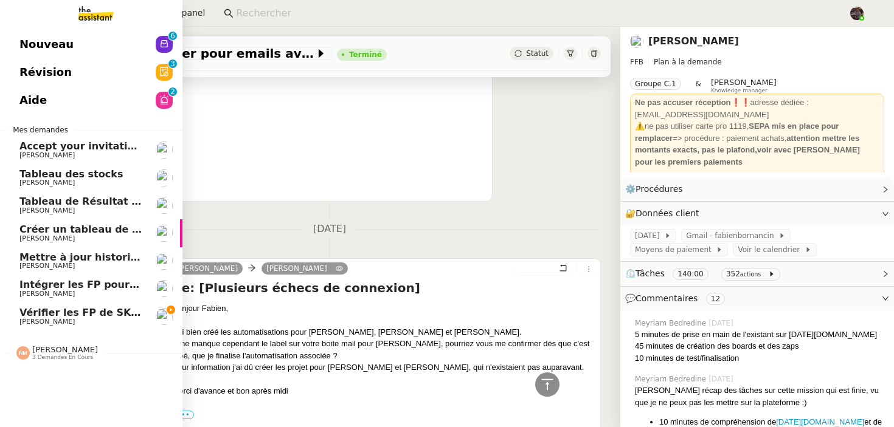
click at [85, 314] on span "Vérifier les FP de SKYLER" at bounding box center [88, 313] width 139 height 12
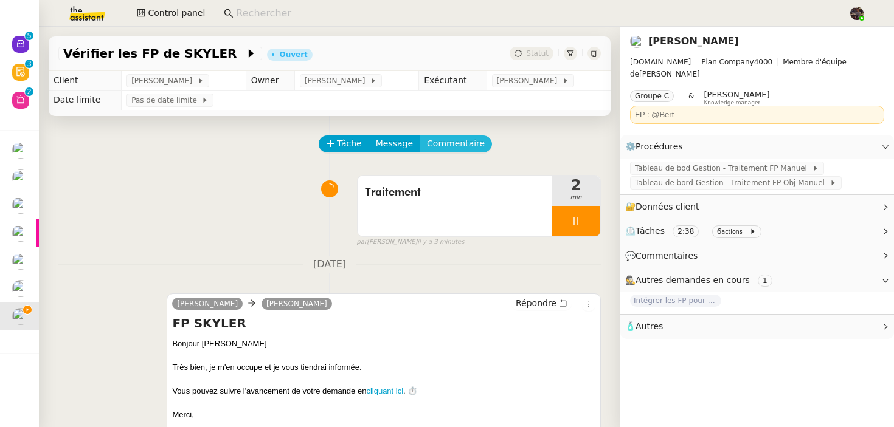
click at [472, 141] on span "Commentaire" at bounding box center [456, 144] width 58 height 14
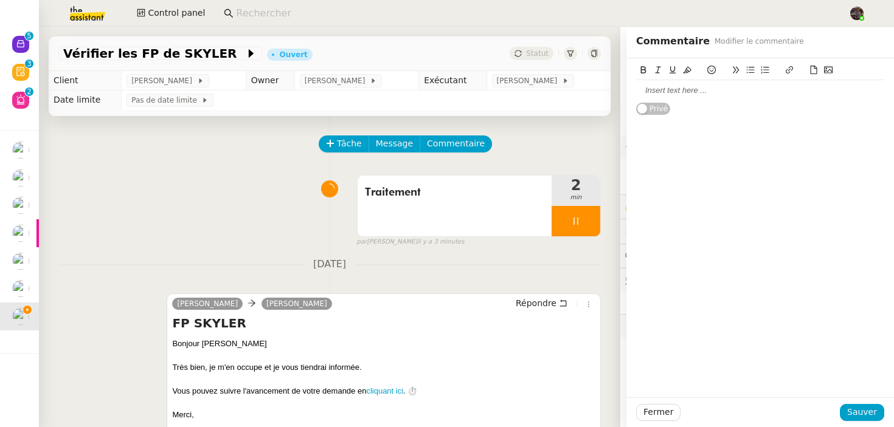
click at [753, 101] on div "Privé" at bounding box center [760, 86] width 248 height 57
click at [732, 90] on div at bounding box center [760, 90] width 248 height 11
paste div
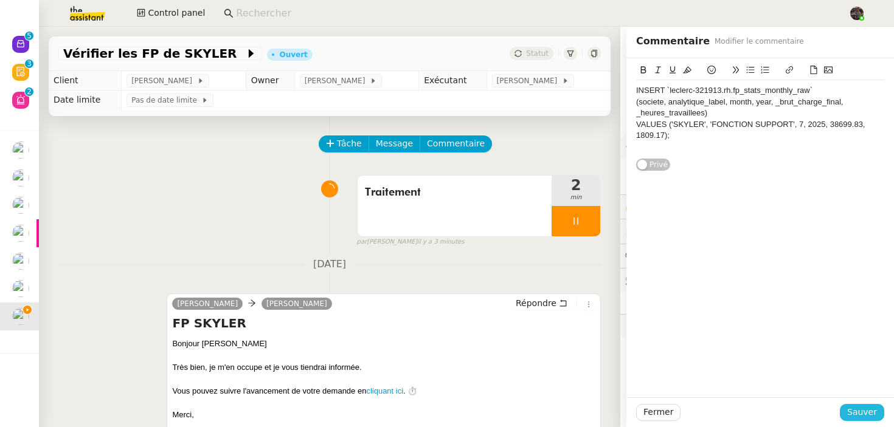
click at [861, 405] on button "Sauver" at bounding box center [862, 412] width 44 height 17
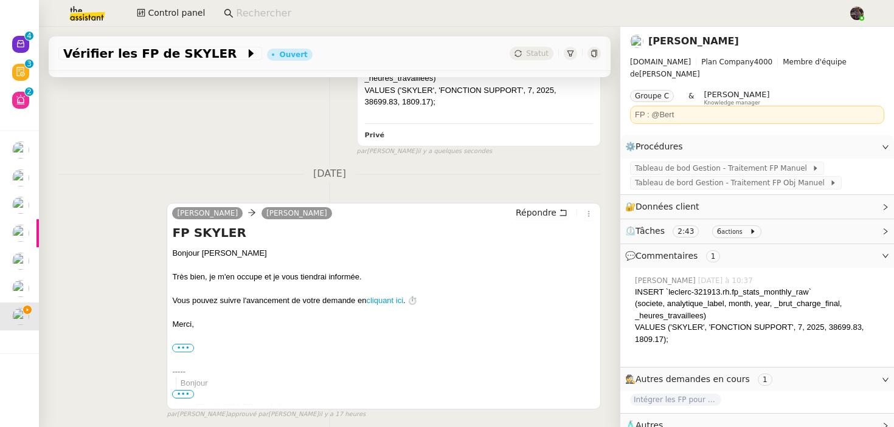
scroll to position [483, 0]
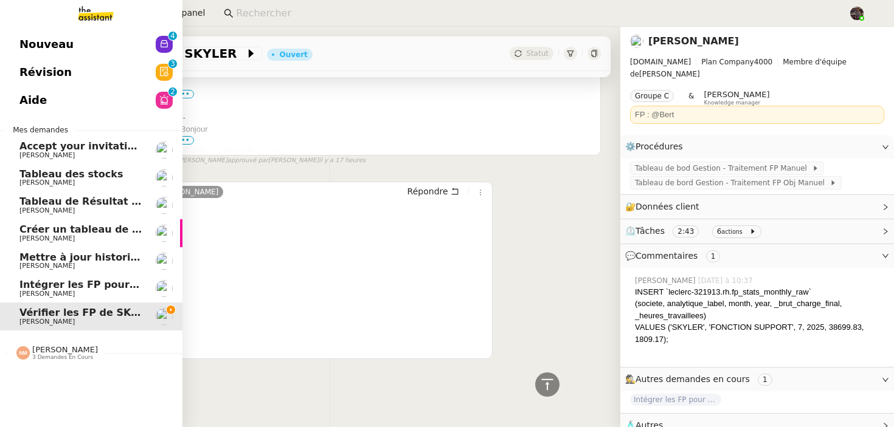
click at [49, 48] on span "Nouveau" at bounding box center [46, 44] width 54 height 18
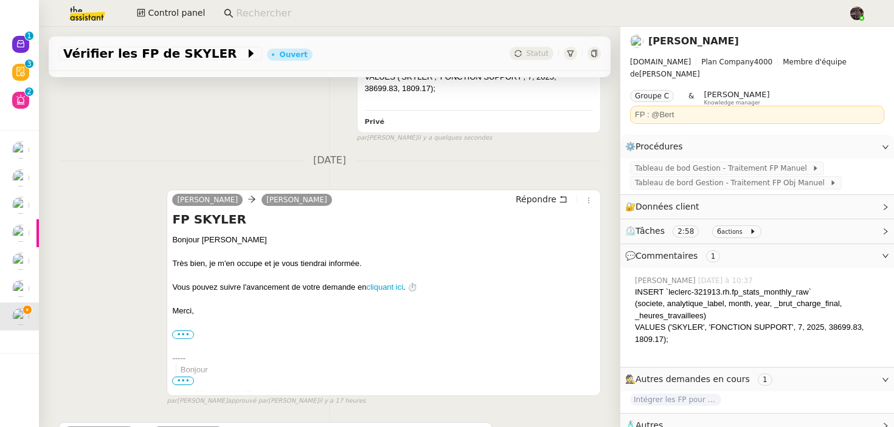
scroll to position [483, 0]
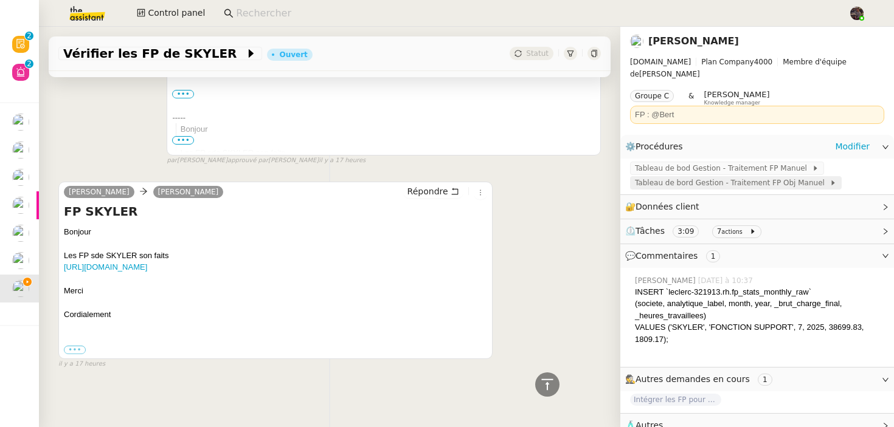
click at [785, 177] on span "Tableau de bord Gestion - Traitement FP Obj Manuel" at bounding box center [732, 183] width 195 height 12
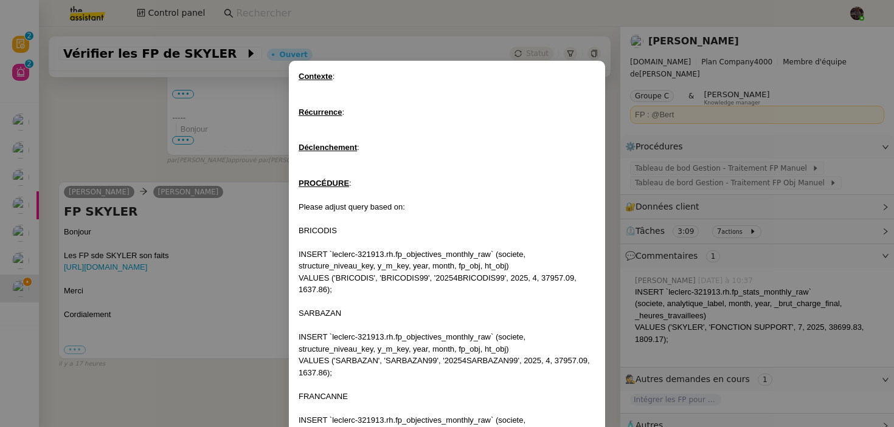
scroll to position [228, 0]
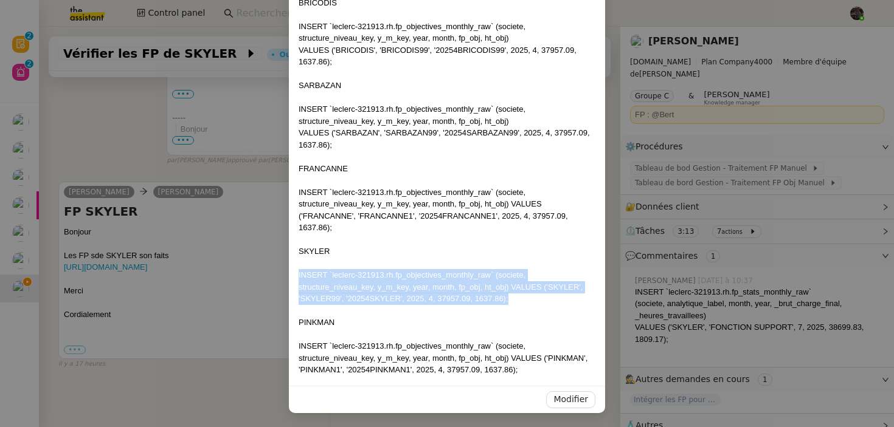
drag, startPoint x: 546, startPoint y: 303, endPoint x: 265, endPoint y: 274, distance: 283.1
click at [265, 274] on nz-modal-container "Contexte : Récurrence : Déclenchement : PROCÉDURE : Please adjust query based o…" at bounding box center [447, 213] width 894 height 427
copy div "INSERT `leclerc-321913.rh.fp_objectives_monthly_raw` (societe, structure_niveau…"
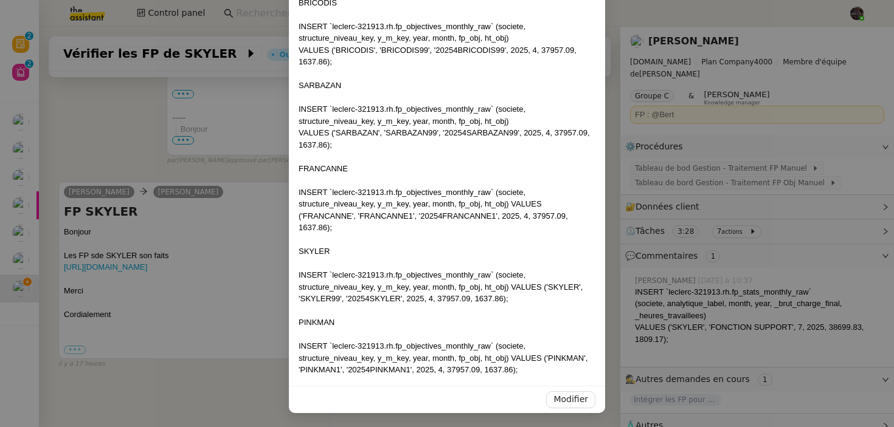
click at [213, 208] on nz-modal-container "Contexte : Récurrence : Déclenchement : PROCÉDURE : Please adjust query based o…" at bounding box center [447, 213] width 894 height 427
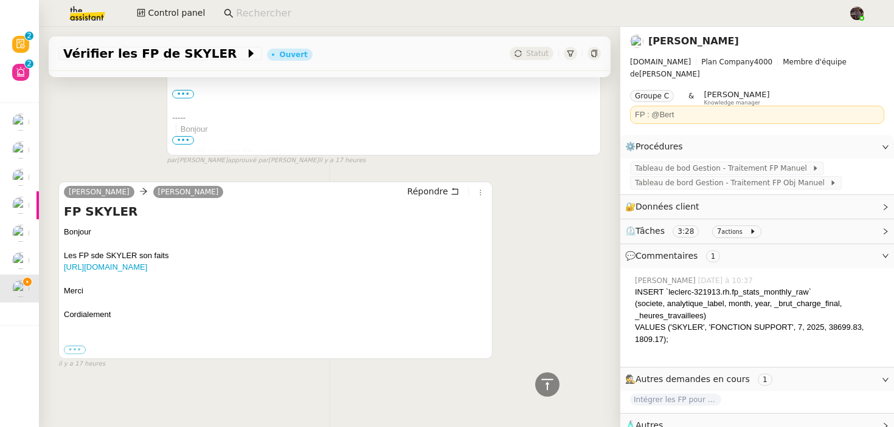
scroll to position [0, 0]
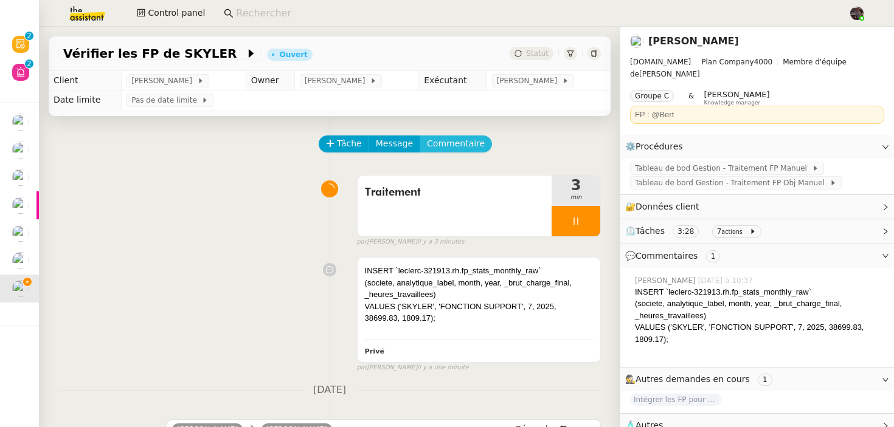
click at [461, 142] on span "Commentaire" at bounding box center [456, 144] width 58 height 14
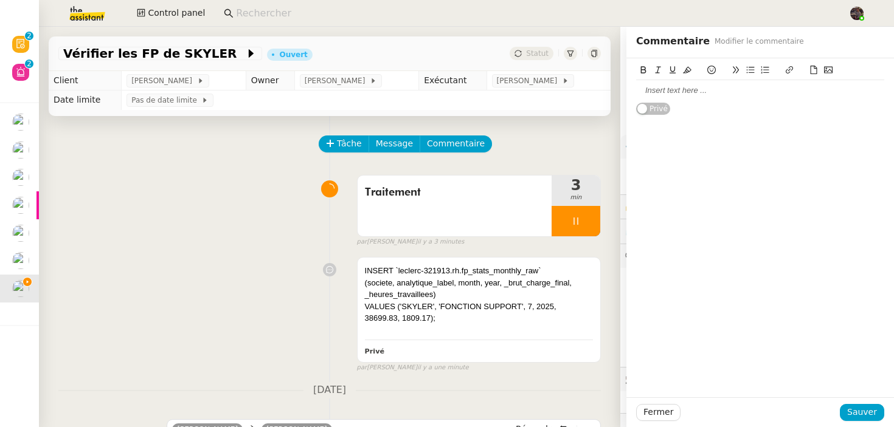
click at [679, 90] on div at bounding box center [760, 90] width 248 height 11
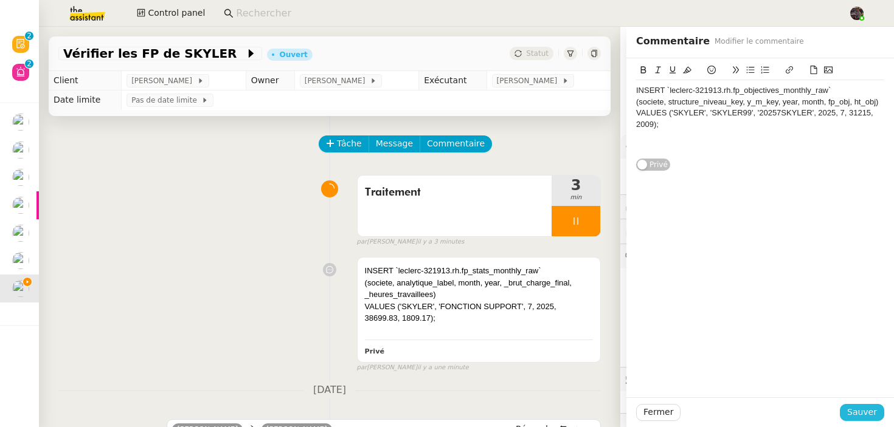
click at [858, 417] on span "Sauver" at bounding box center [862, 413] width 30 height 14
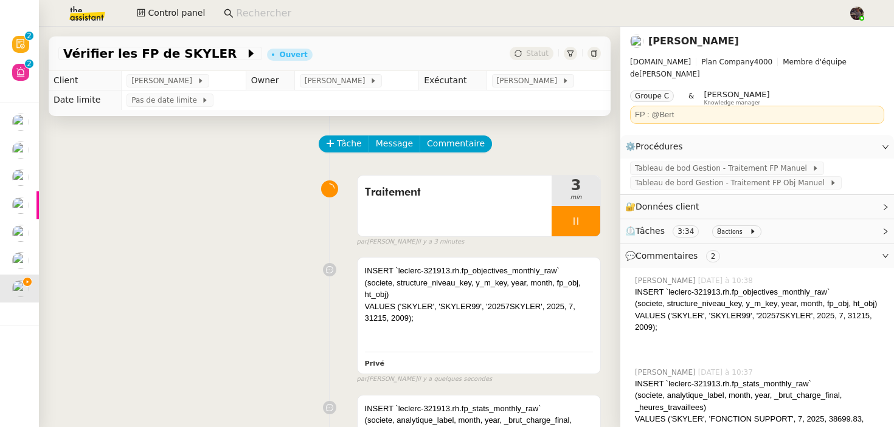
click at [277, 316] on div "INSERT `leclerc-321913.rh.fp_objectives_monthly_raw` (societe, structure_niveau…" at bounding box center [329, 318] width 542 height 133
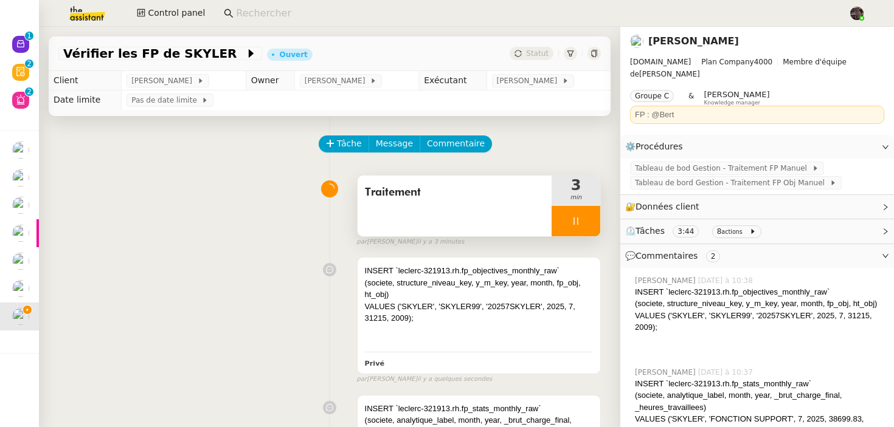
click at [569, 230] on div at bounding box center [576, 221] width 49 height 30
click at [576, 227] on button at bounding box center [588, 221] width 24 height 30
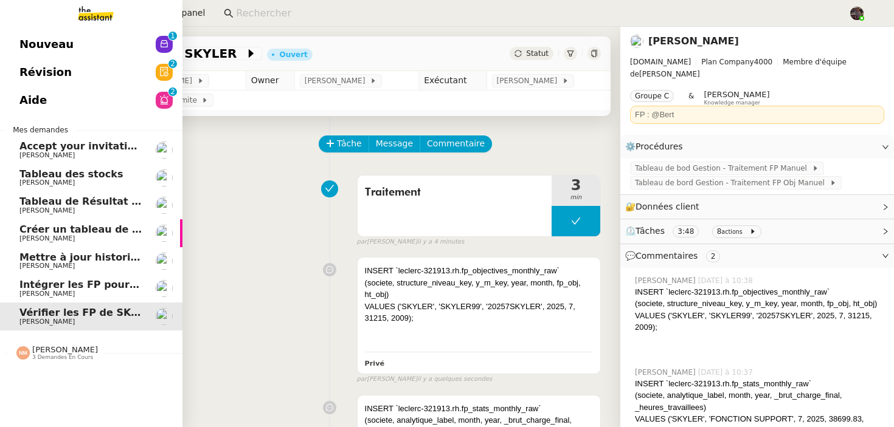
click at [64, 280] on link "Intégrer les FP pour PINKMAN Camille Cazade" at bounding box center [91, 289] width 182 height 28
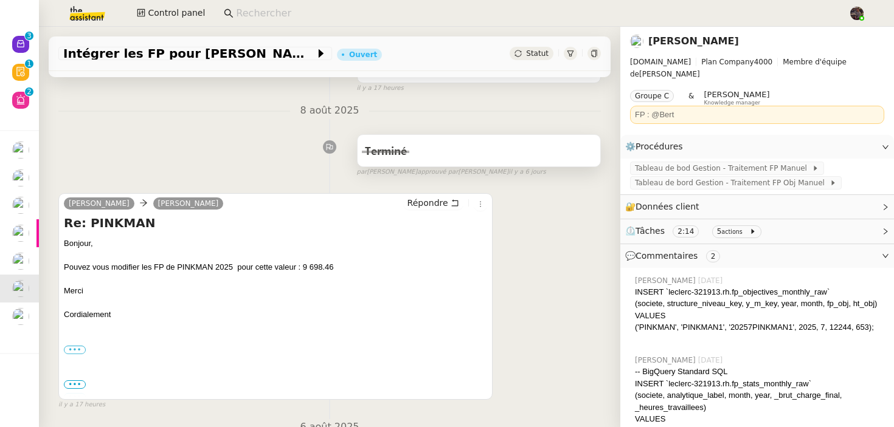
scroll to position [123, 0]
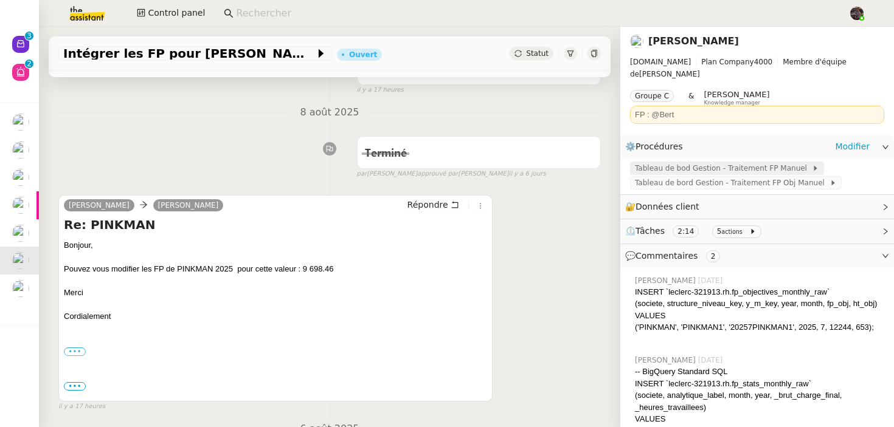
click at [745, 162] on span "Tableau de bod Gestion - Traitement FP Manuel" at bounding box center [723, 168] width 177 height 12
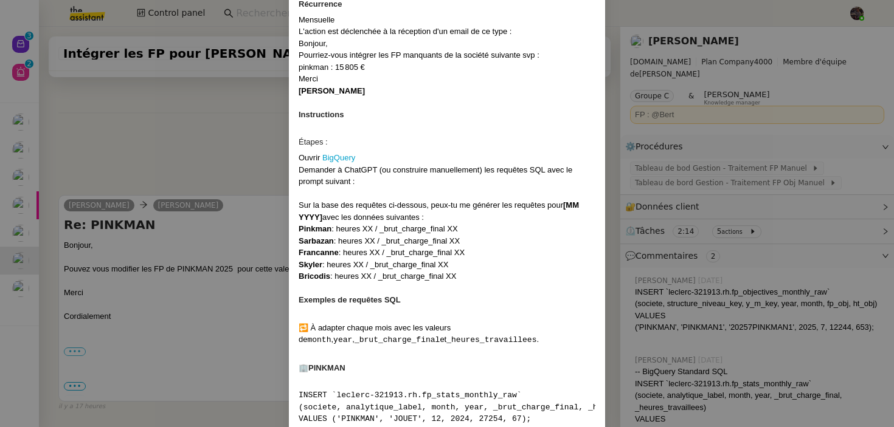
scroll to position [227, 0]
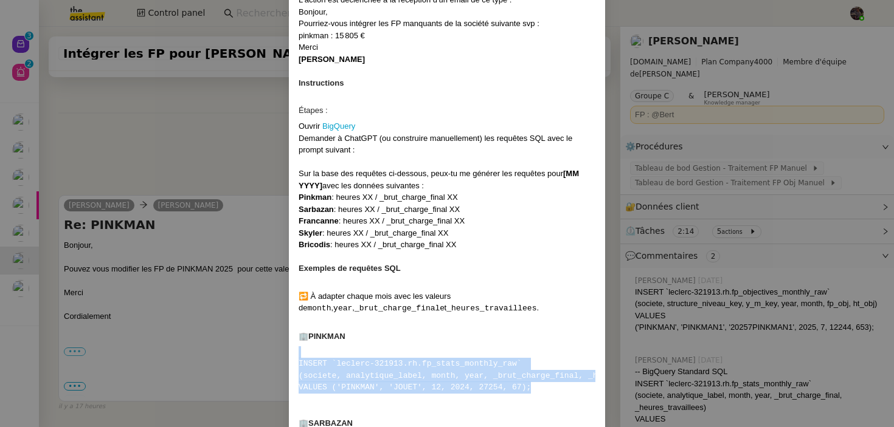
drag, startPoint x: 553, startPoint y: 387, endPoint x: 260, endPoint y: 351, distance: 295.3
click at [260, 351] on nz-modal-container "Contexte Certaines sociétés — BRICODIS , SARBAZAN , SKYLER , PINKMAN et FRANCAN…" at bounding box center [447, 213] width 894 height 427
copy div "INSERT `leclerc-321913.rh.fp_stats_monthly_raw` (societe, analytique_label, mon…"
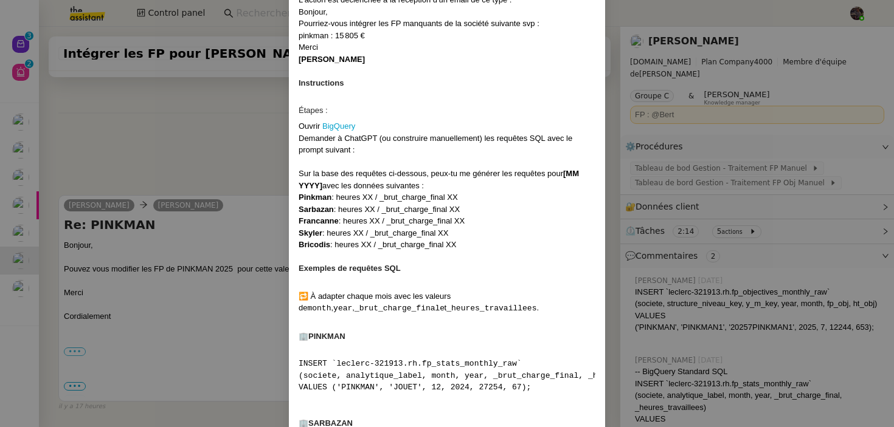
click at [181, 347] on nz-modal-container "Contexte Certaines sociétés — BRICODIS , SARBAZAN , SKYLER , PINKMAN et FRANCAN…" at bounding box center [447, 213] width 894 height 427
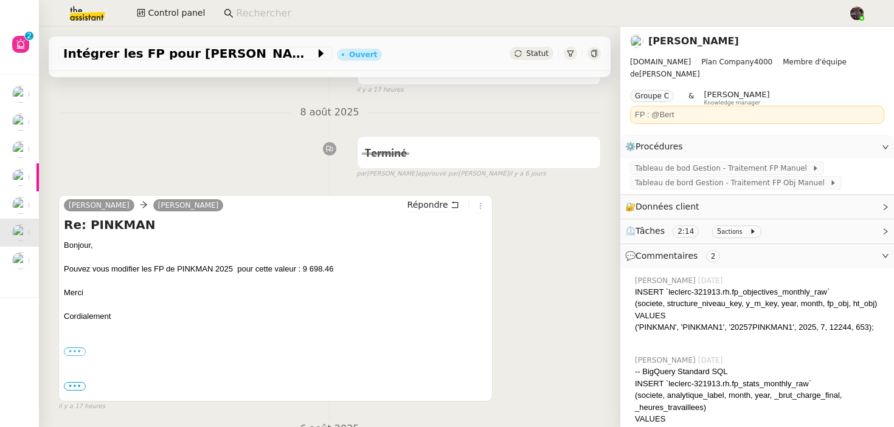
drag, startPoint x: 300, startPoint y: 269, endPoint x: 331, endPoint y: 269, distance: 30.4
click at [331, 269] on div "Pouvez vous modifier les FP de PINKMAN 2025 pour cette valeur : 9 698.46" at bounding box center [275, 269] width 423 height 12
copy div "9 698.46"
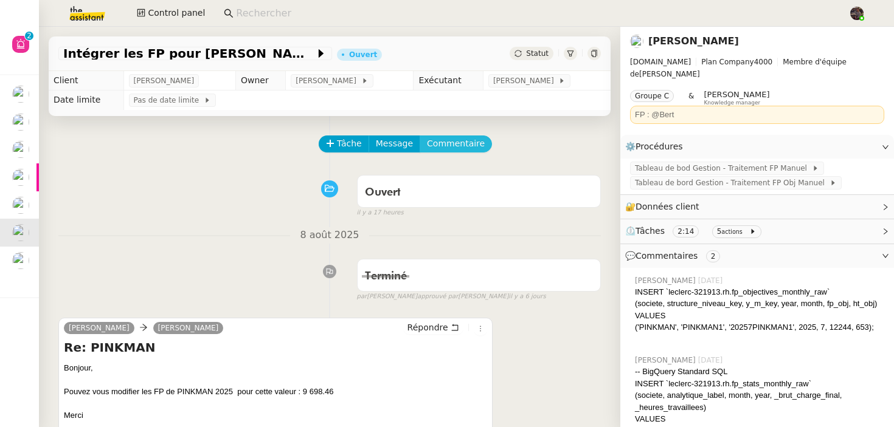
click at [449, 137] on span "Commentaire" at bounding box center [456, 144] width 58 height 14
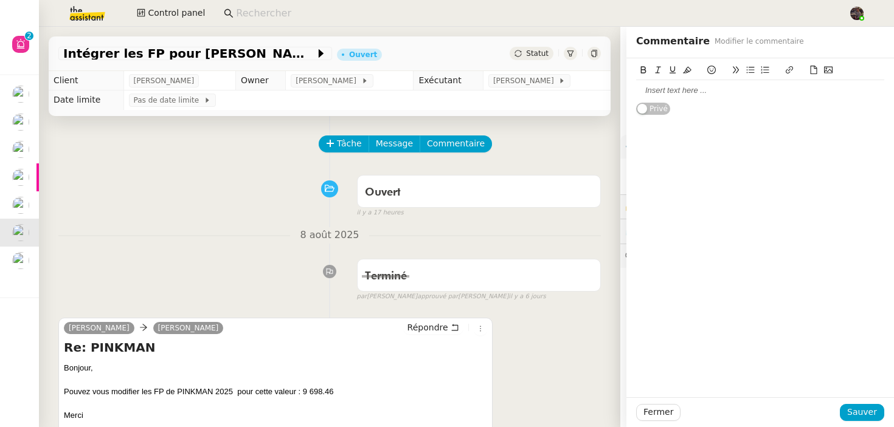
click at [686, 83] on div at bounding box center [760, 90] width 248 height 21
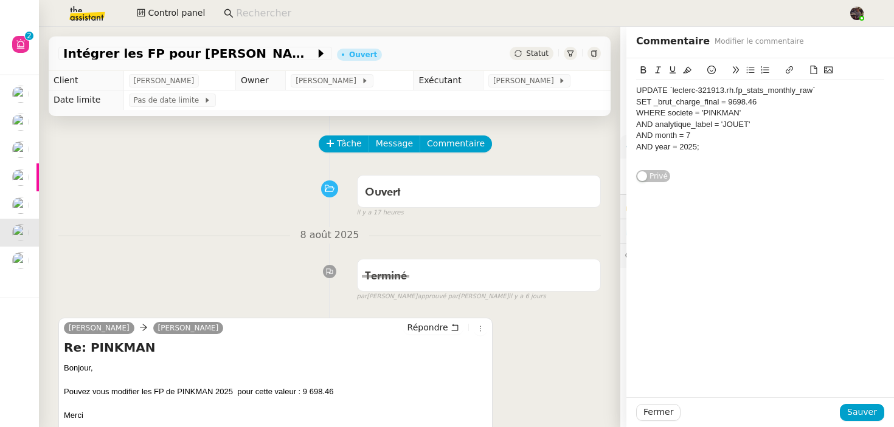
click at [880, 424] on div "Fermer Sauver" at bounding box center [760, 413] width 268 height 30
click at [879, 420] on button "Sauver" at bounding box center [862, 412] width 44 height 17
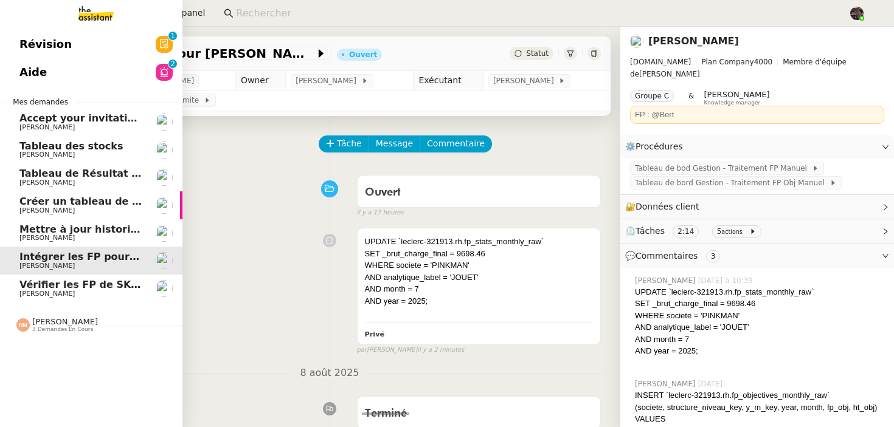
click at [26, 283] on span "Vérifier les FP de SKYLER" at bounding box center [88, 285] width 139 height 12
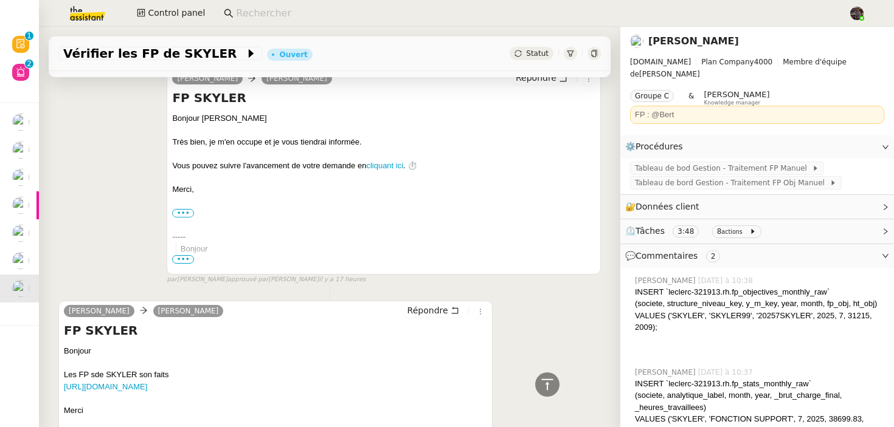
scroll to position [541, 0]
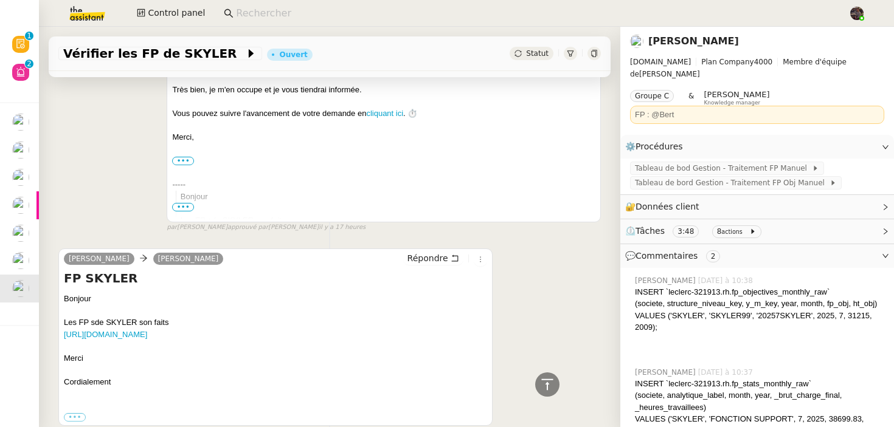
click at [180, 329] on div "https://docs.google.com/spreadsheets/d/1rBA9xDIdzX3m_-0efqZqts7XqKp2Swlz/edit?g…" at bounding box center [275, 335] width 423 height 12
click at [147, 331] on link "https://docs.google.com/spreadsheets/d/1rBA9xDIdzX3m_-0efqZqts7XqKp2Swlz/edit?g…" at bounding box center [105, 334] width 83 height 9
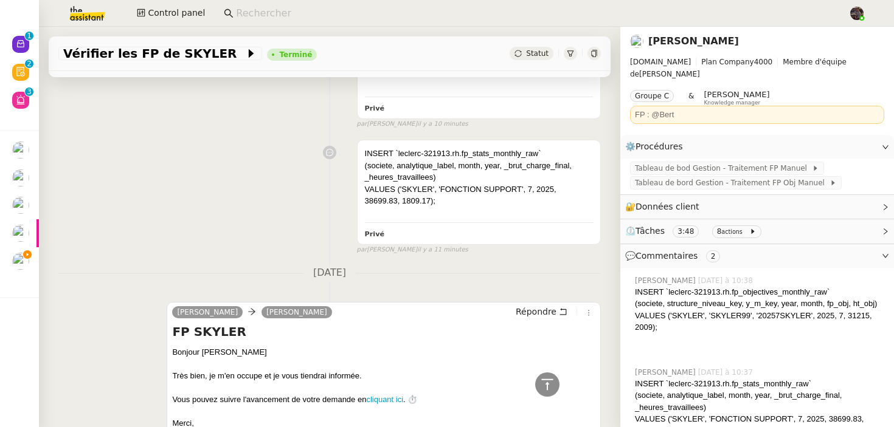
scroll to position [827, 0]
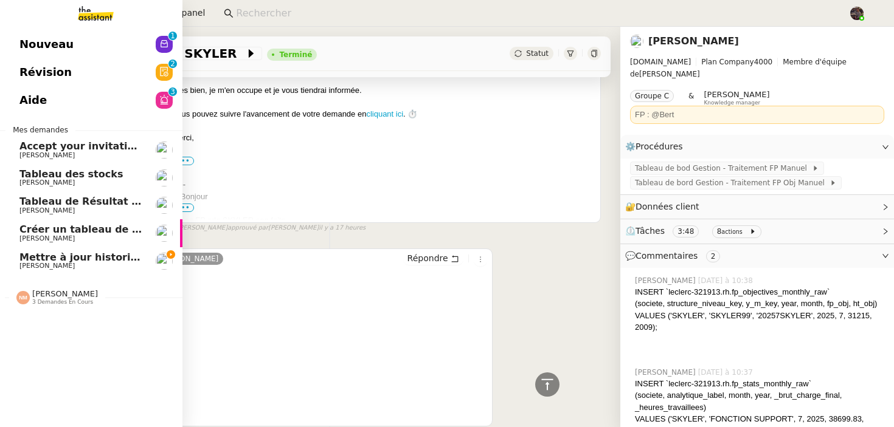
click at [44, 299] on span "Nicolas Morin" at bounding box center [65, 293] width 66 height 9
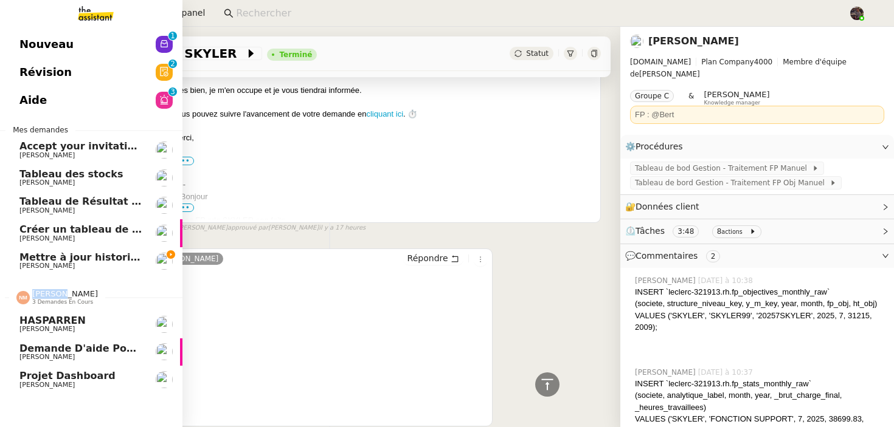
click at [44, 299] on span "Nicolas Morin" at bounding box center [65, 293] width 66 height 9
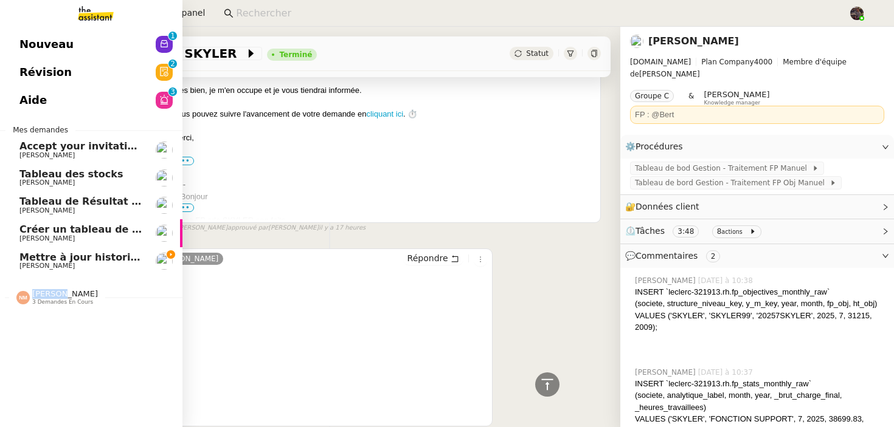
click at [102, 75] on link "Révision 0 1 2 3 4 5 6 7 8 9" at bounding box center [91, 72] width 182 height 28
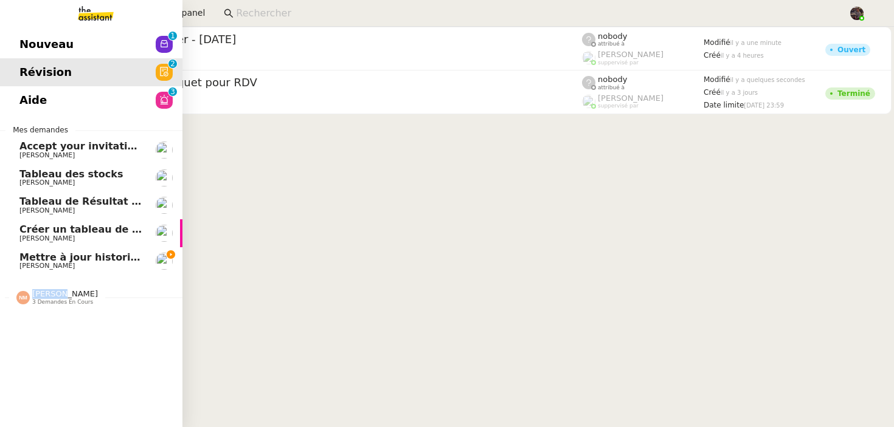
click at [102, 100] on link "Aide 0 1 2 3 4 5 6 7 8 9" at bounding box center [91, 100] width 182 height 28
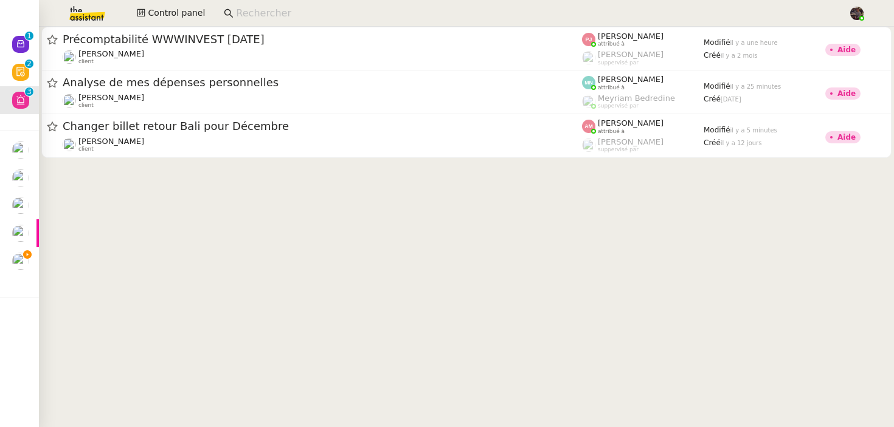
click at [178, 257] on cdk-virtual-scroll-viewport "Précomptabilité WWWINVEST Juin 2025 Paul WEIBEL client Pauline Jennah attribué …" at bounding box center [466, 227] width 855 height 401
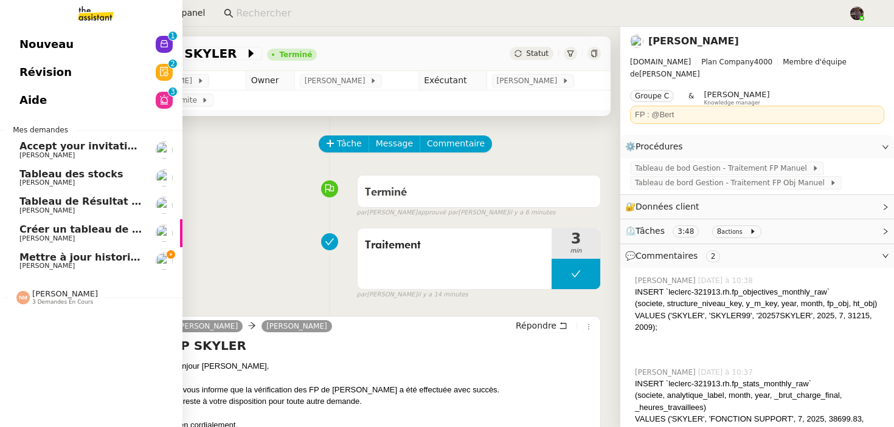
click at [41, 61] on link "Révision 0 1 2 3 4 5 6 7 8 9" at bounding box center [91, 72] width 182 height 28
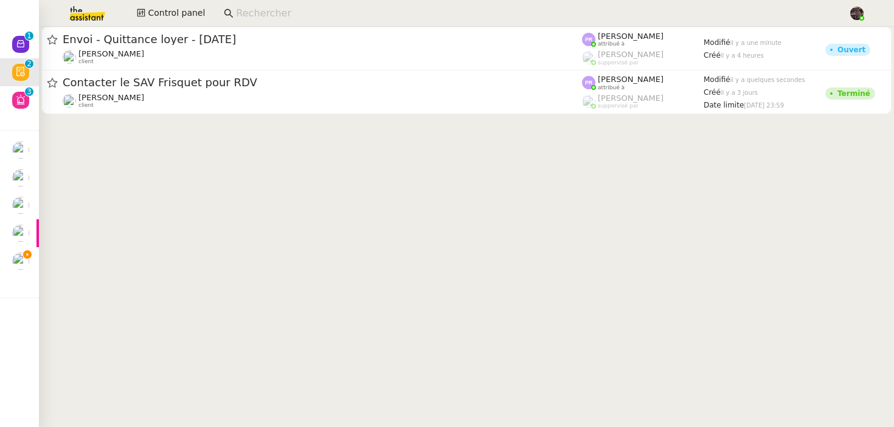
click at [260, 164] on cdk-virtual-scroll-viewport "Envoi - Quittance loyer - août 2025 Guillaume de Fraguier client Pauline Ribas …" at bounding box center [466, 227] width 855 height 401
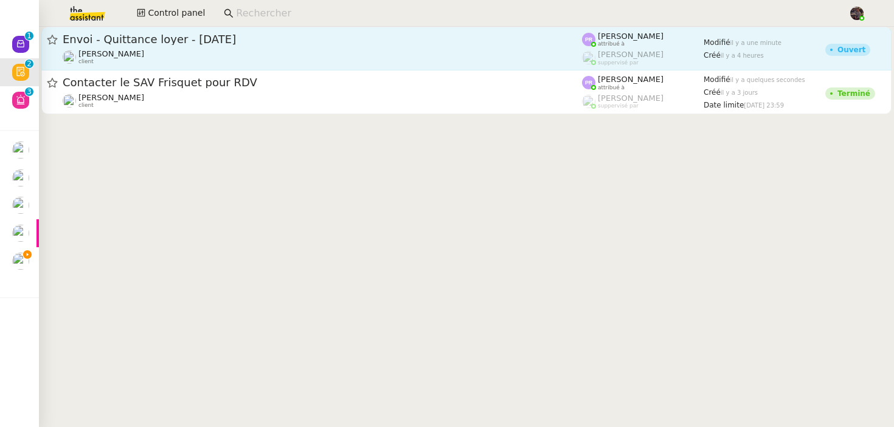
click at [242, 64] on div "Guillaume de Fraguier client" at bounding box center [322, 57] width 519 height 16
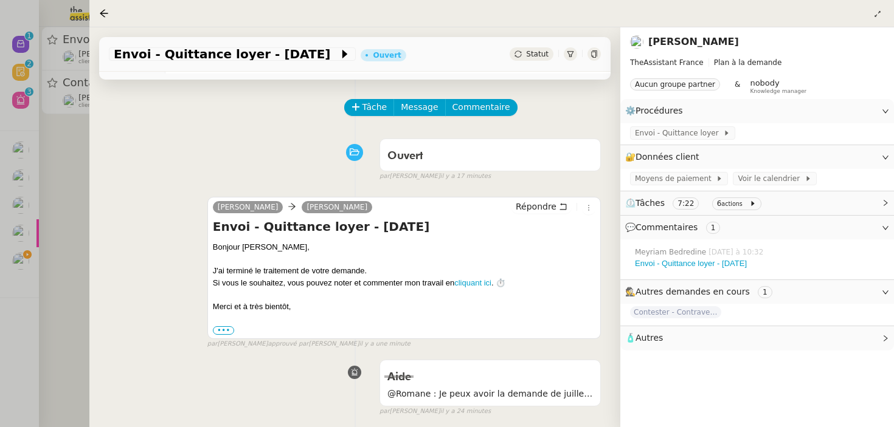
scroll to position [467, 0]
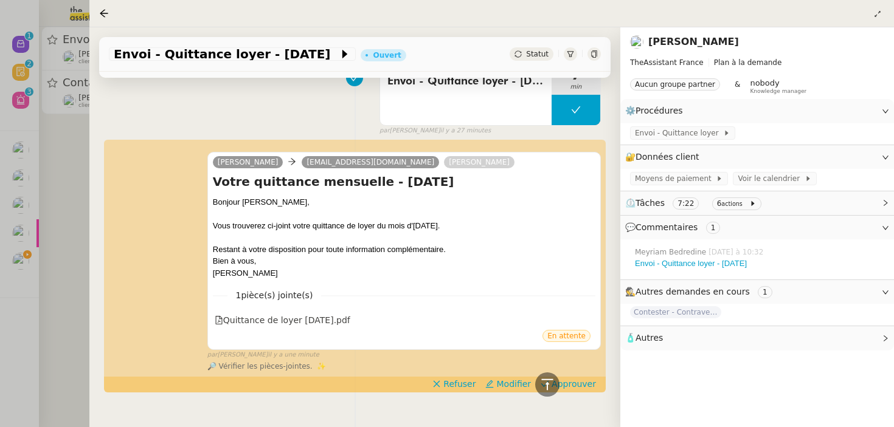
click at [52, 282] on div at bounding box center [447, 213] width 894 height 427
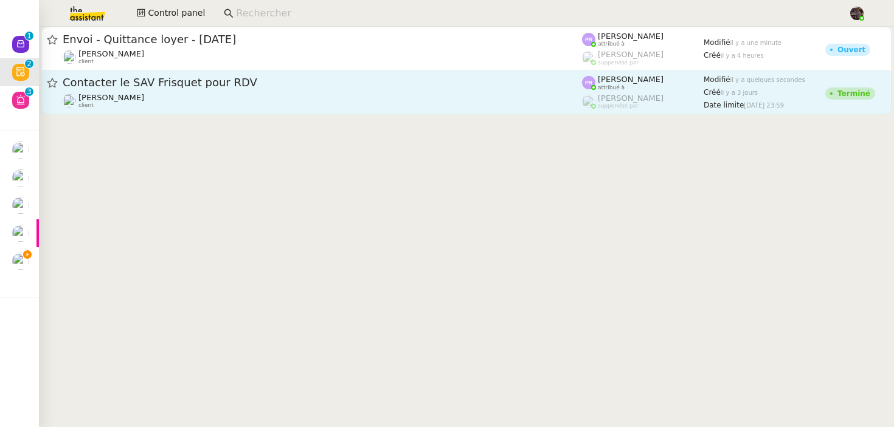
click at [182, 85] on span "Contacter le SAV Frisquet pour RDV" at bounding box center [322, 82] width 519 height 11
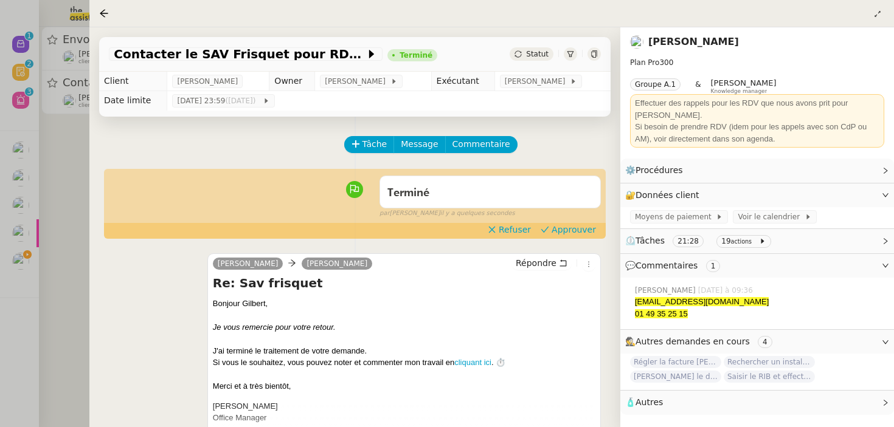
scroll to position [261, 0]
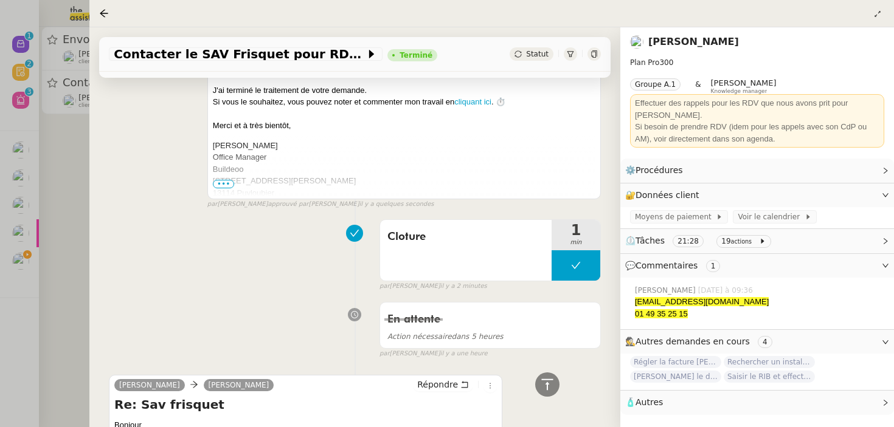
click at [64, 181] on div at bounding box center [447, 213] width 894 height 427
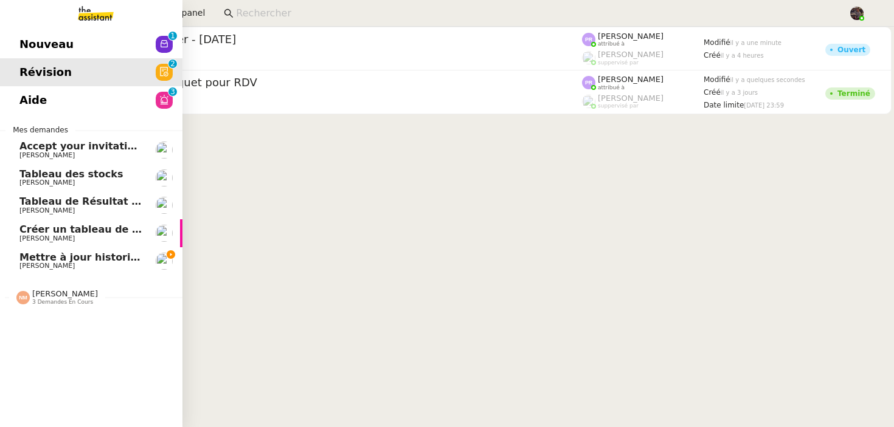
click at [22, 41] on span "Nouveau" at bounding box center [46, 44] width 54 height 18
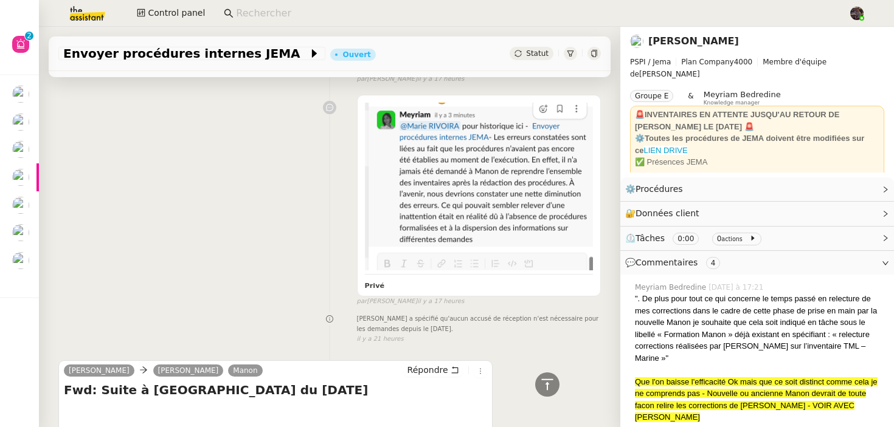
scroll to position [246, 0]
